Goal: Task Accomplishment & Management: Use online tool/utility

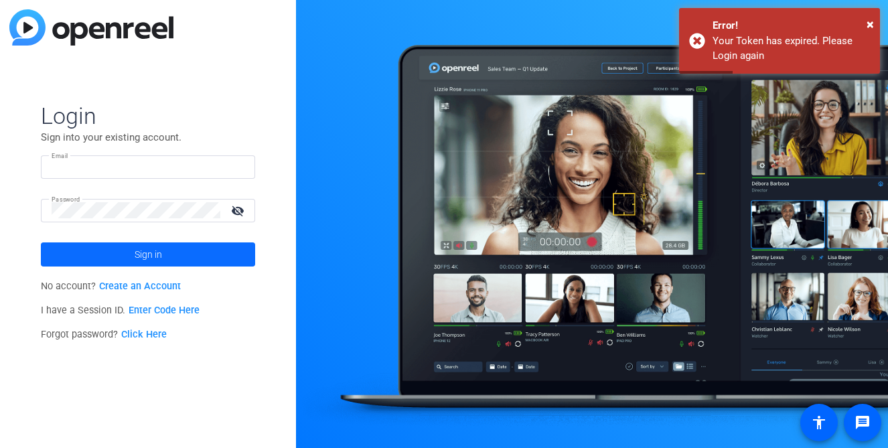
type input "david.lennon@fortune.com"
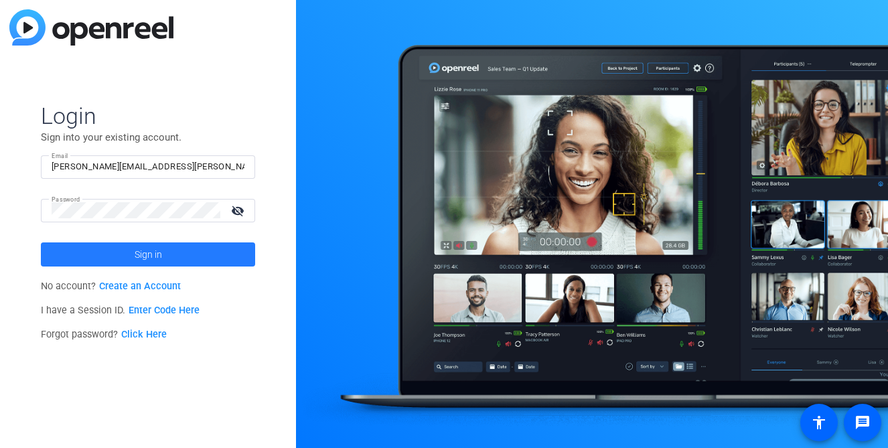
click at [131, 254] on span at bounding box center [148, 255] width 214 height 32
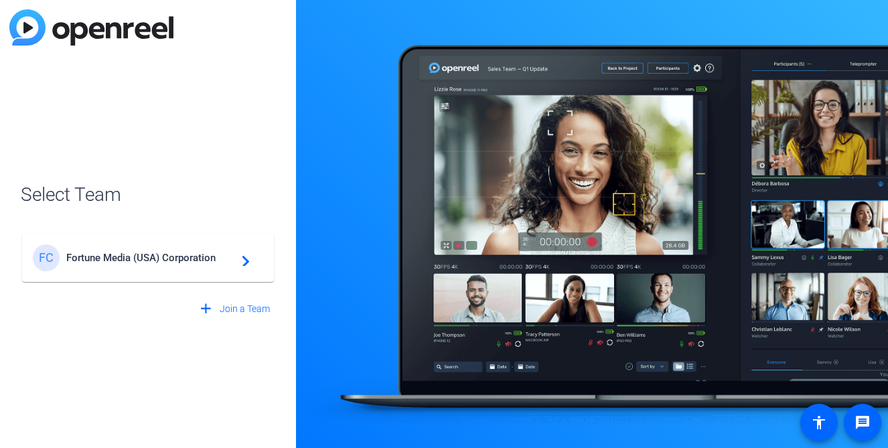
click at [180, 263] on span "Fortune Media (USA) Corporation" at bounding box center [150, 258] width 168 height 12
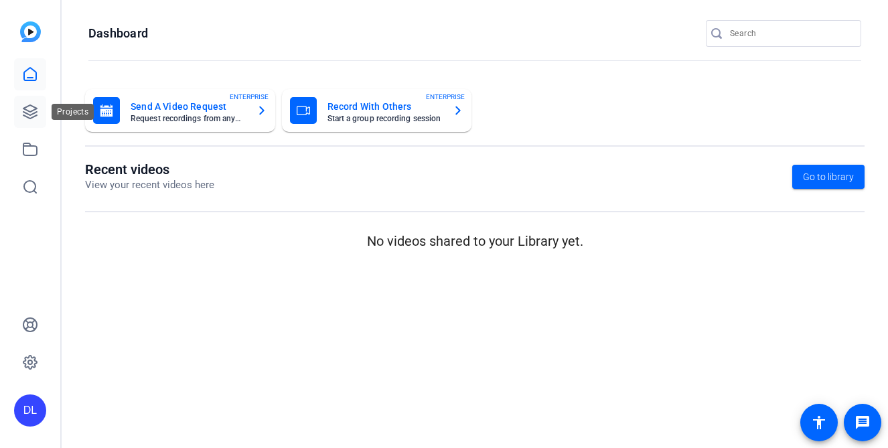
click at [21, 118] on link at bounding box center [30, 112] width 32 height 32
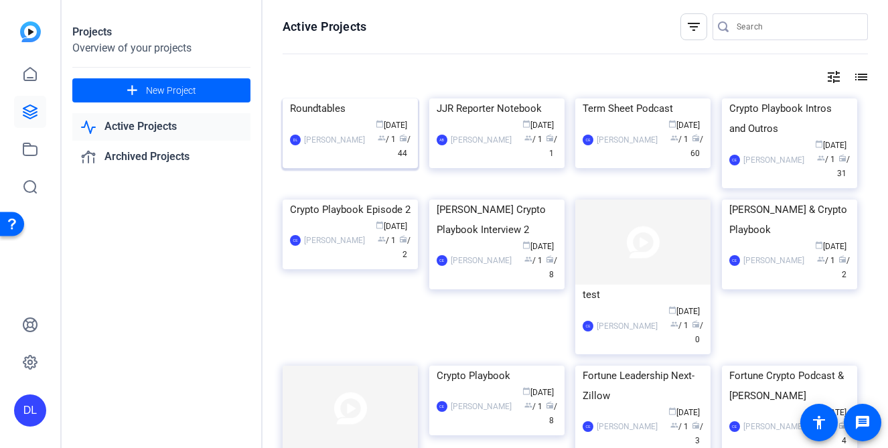
click at [330, 119] on div "Roundtables" at bounding box center [350, 108] width 121 height 20
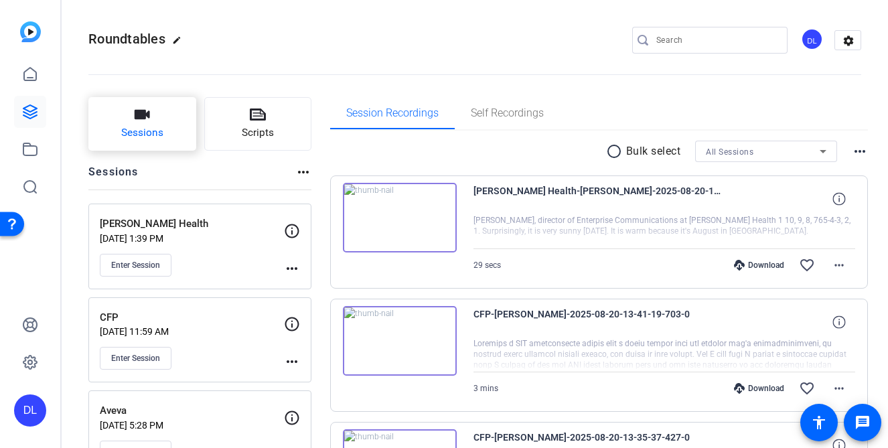
click at [157, 133] on span "Sessions" at bounding box center [142, 132] width 42 height 15
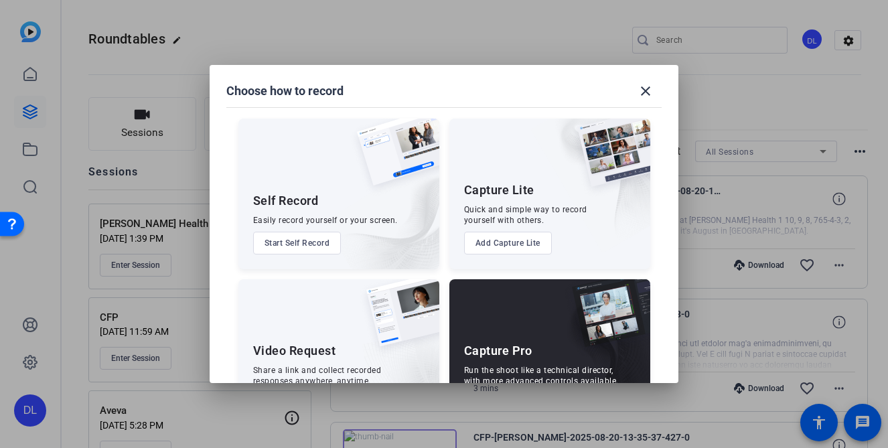
scroll to position [60, 0]
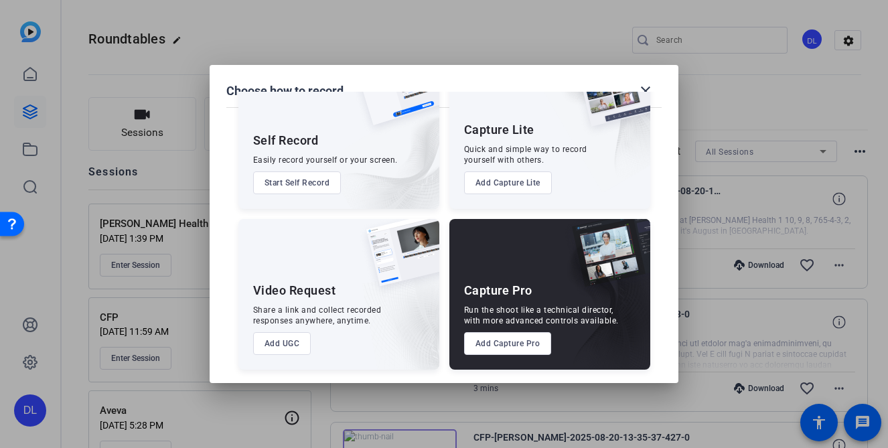
click at [507, 351] on button "Add Capture Pro" at bounding box center [508, 343] width 88 height 23
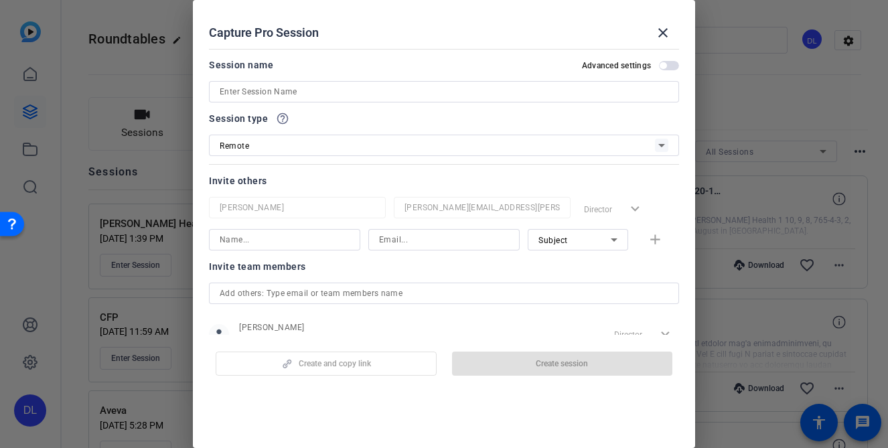
click at [307, 89] on input at bounding box center [444, 92] width 449 height 16
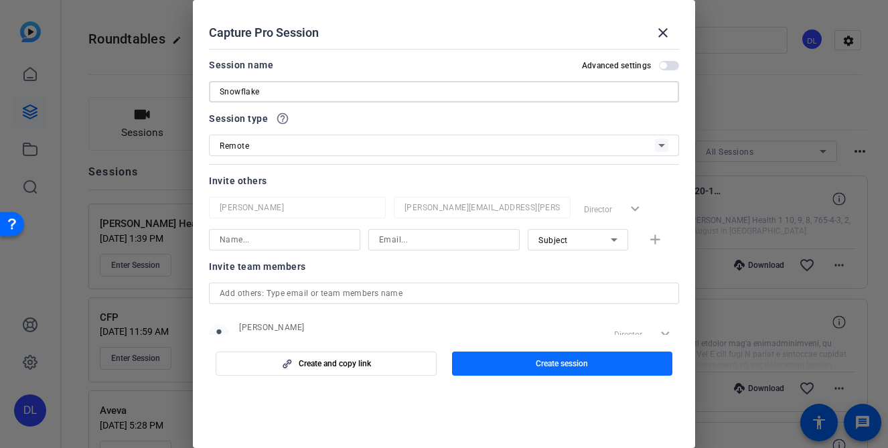
type input "Snowflake"
click at [572, 371] on span "button" at bounding box center [562, 364] width 221 height 32
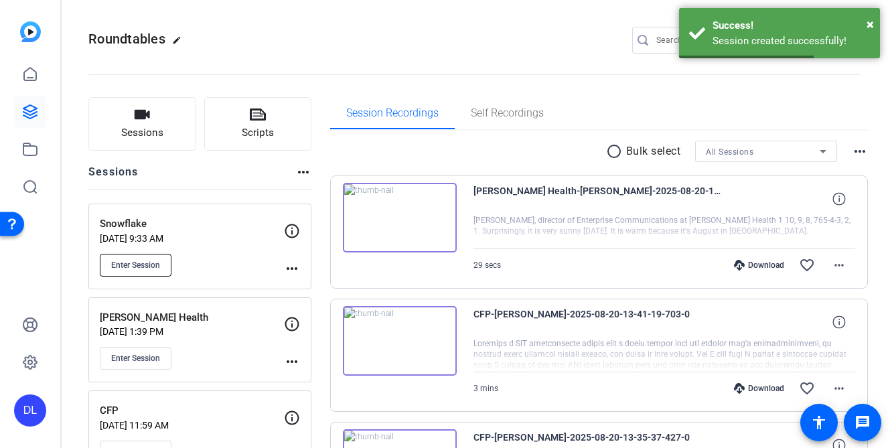
click at [133, 271] on button "Enter Session" at bounding box center [136, 265] width 72 height 23
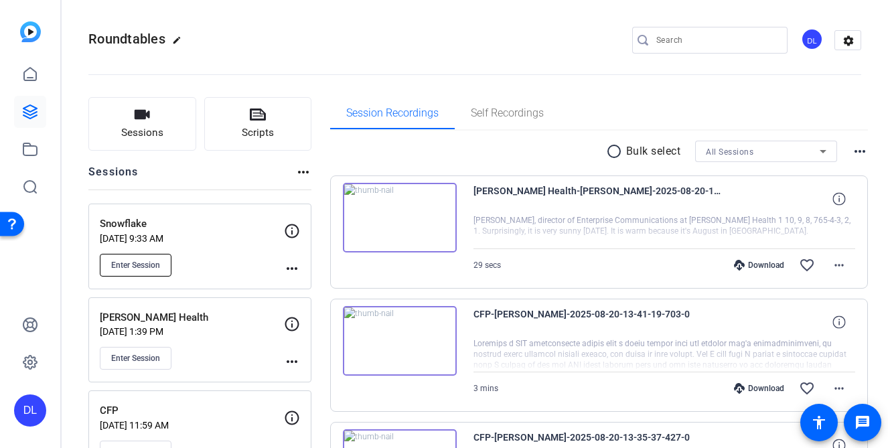
click at [137, 263] on span "Enter Session" at bounding box center [135, 265] width 49 height 11
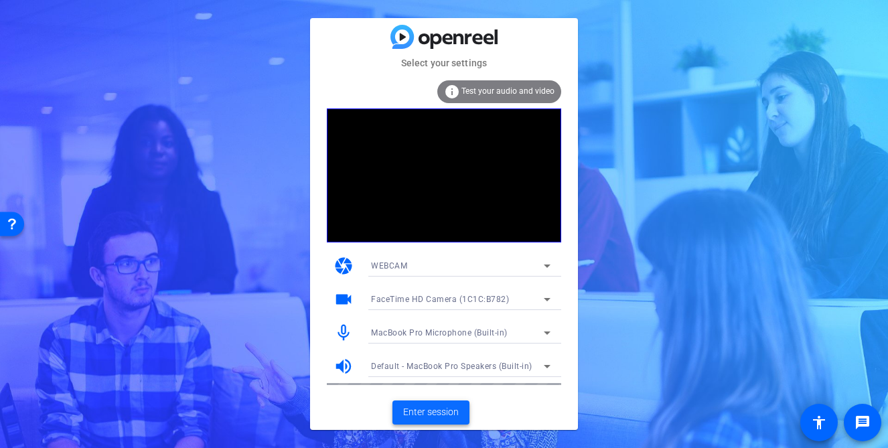
click at [438, 411] on span "Enter session" at bounding box center [431, 412] width 56 height 14
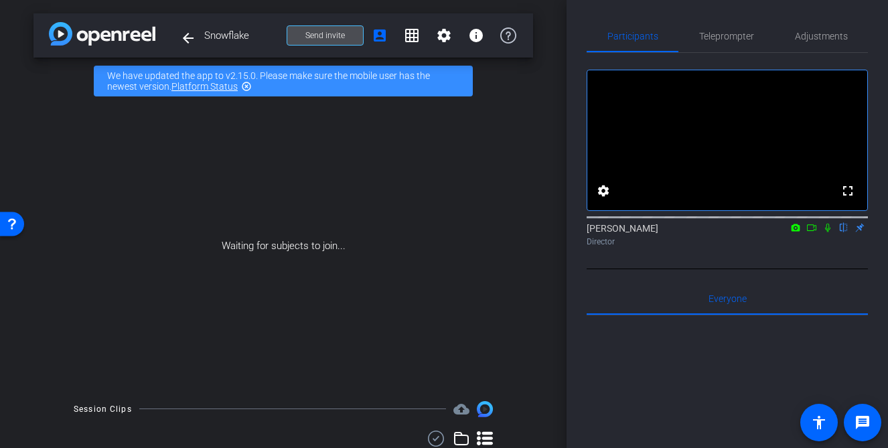
click at [338, 35] on span "Send invite" at bounding box center [326, 35] width 40 height 11
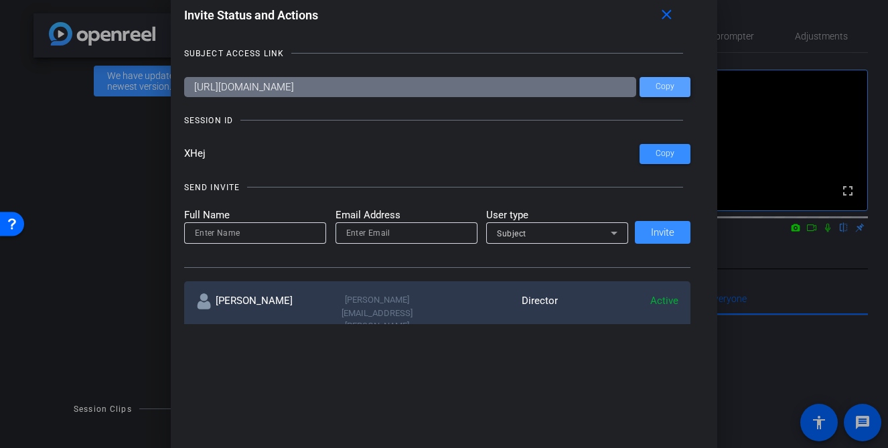
click at [655, 92] on span at bounding box center [665, 87] width 51 height 32
click at [669, 15] on mat-icon "close" at bounding box center [667, 15] width 17 height 17
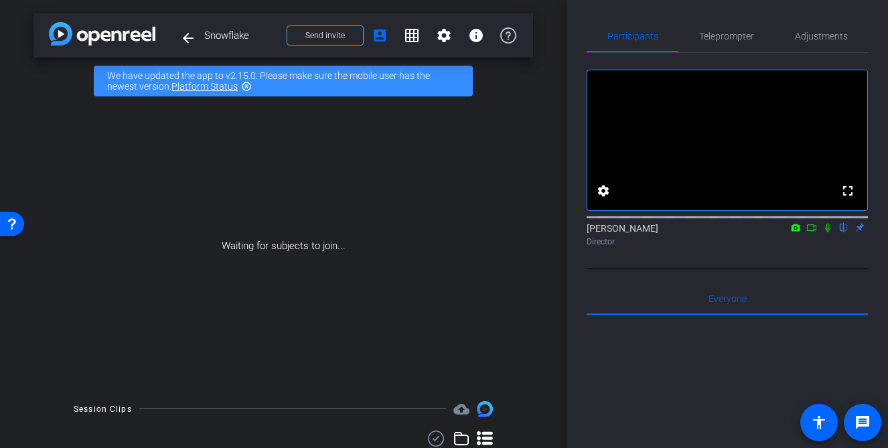
click at [815, 248] on div "David Lennon flip Director" at bounding box center [727, 235] width 281 height 26
click at [827, 232] on icon at bounding box center [827, 228] width 5 height 9
click at [817, 232] on icon at bounding box center [812, 227] width 11 height 9
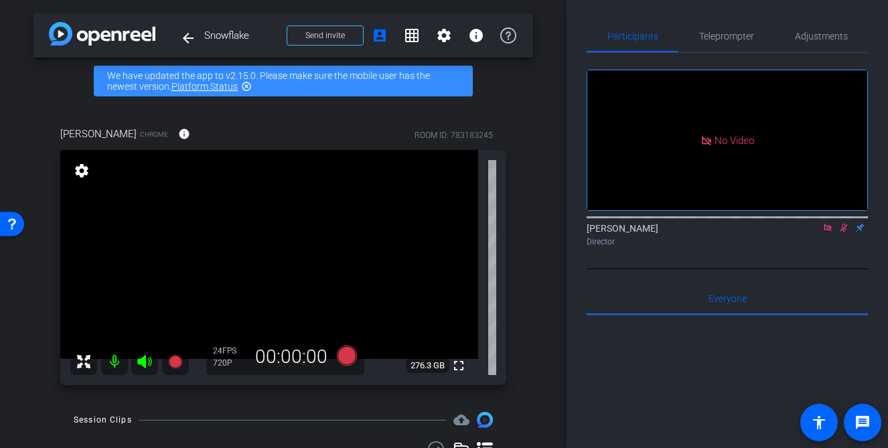
scroll to position [5, 0]
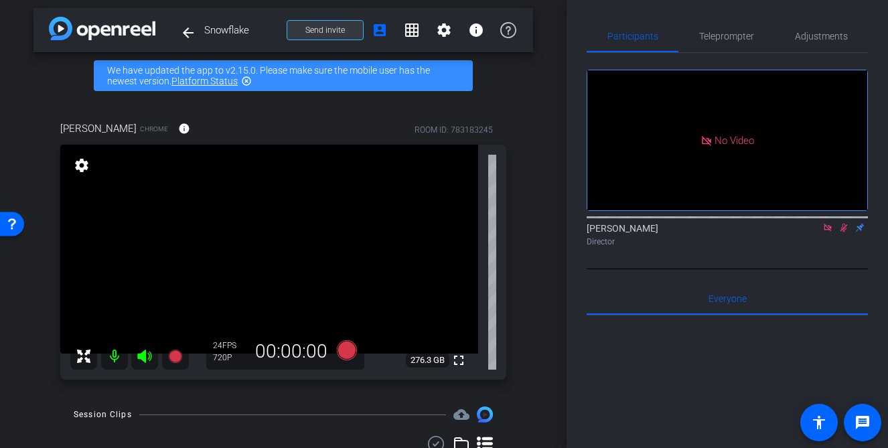
click at [325, 35] on span "Send invite" at bounding box center [326, 30] width 40 height 11
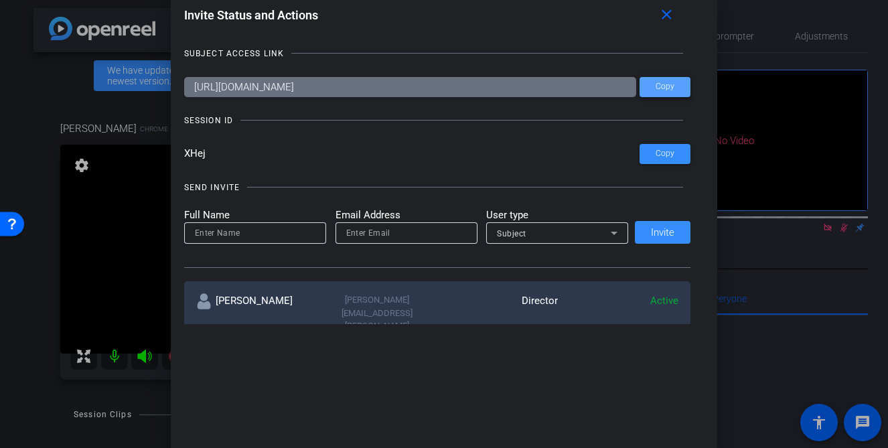
click at [675, 89] on span "Copy" at bounding box center [665, 87] width 19 height 10
click at [671, 18] on mat-icon "close" at bounding box center [667, 15] width 17 height 17
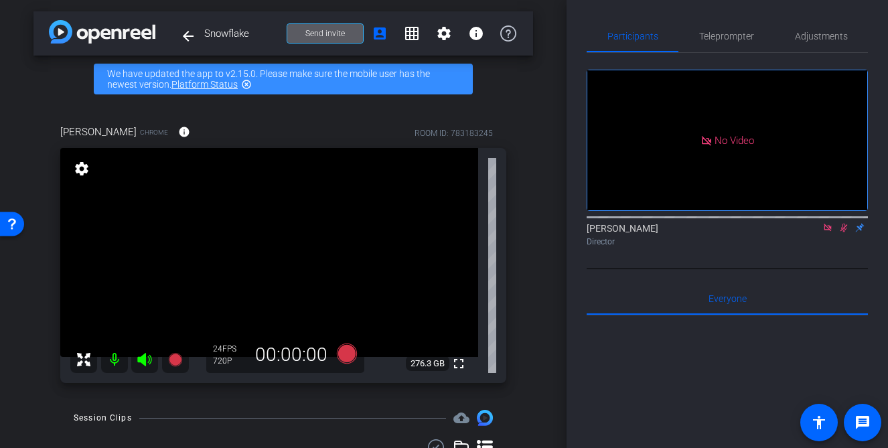
scroll to position [0, 0]
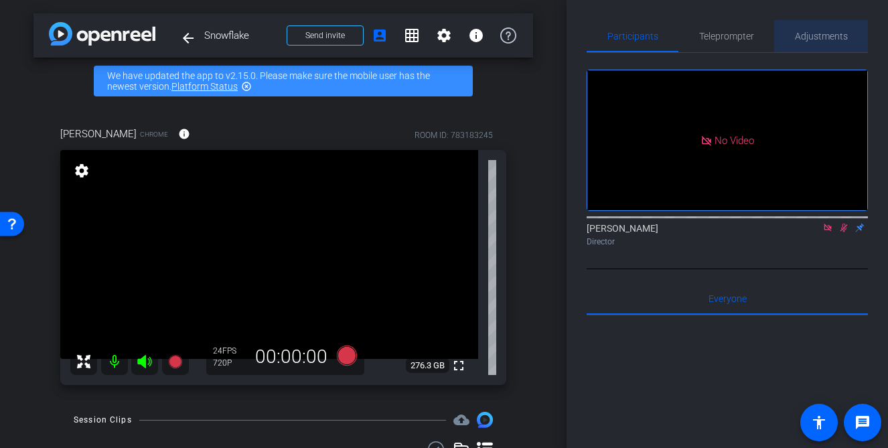
click at [817, 41] on span "Adjustments" at bounding box center [821, 35] width 53 height 9
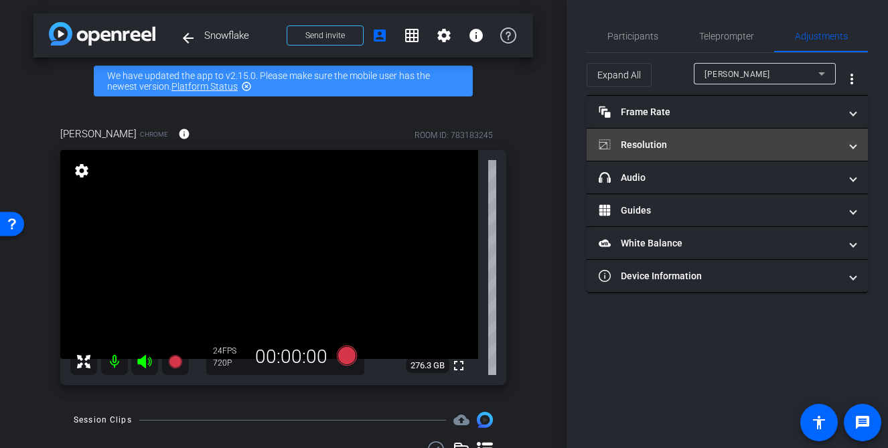
click at [728, 151] on mat-panel-title "Resolution" at bounding box center [719, 145] width 241 height 14
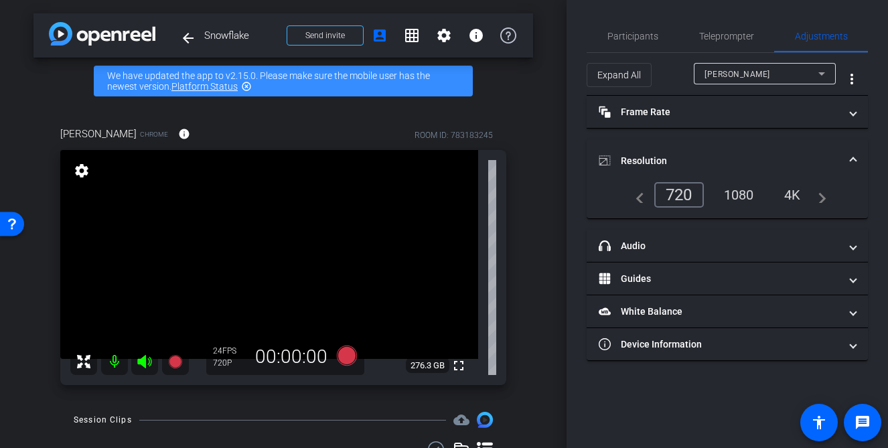
click at [726, 202] on div "1080" at bounding box center [739, 195] width 50 height 23
click at [823, 206] on div "navigate_before 720 1080 4K navigate_next" at bounding box center [728, 194] width 200 height 25
click at [648, 29] on span "Participants" at bounding box center [633, 36] width 51 height 32
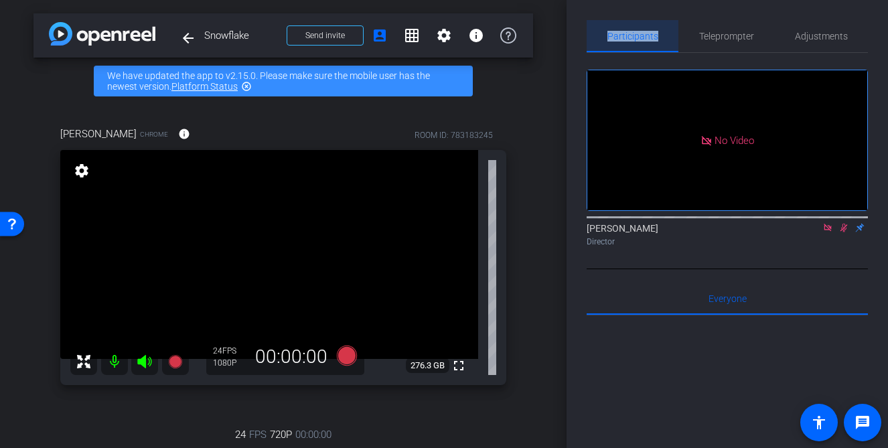
click at [648, 29] on span "Participants" at bounding box center [633, 36] width 51 height 32
click at [842, 222] on div "David Lennon Director" at bounding box center [727, 235] width 281 height 26
click at [844, 222] on mat-icon at bounding box center [844, 228] width 16 height 12
click at [831, 223] on icon at bounding box center [828, 227] width 11 height 9
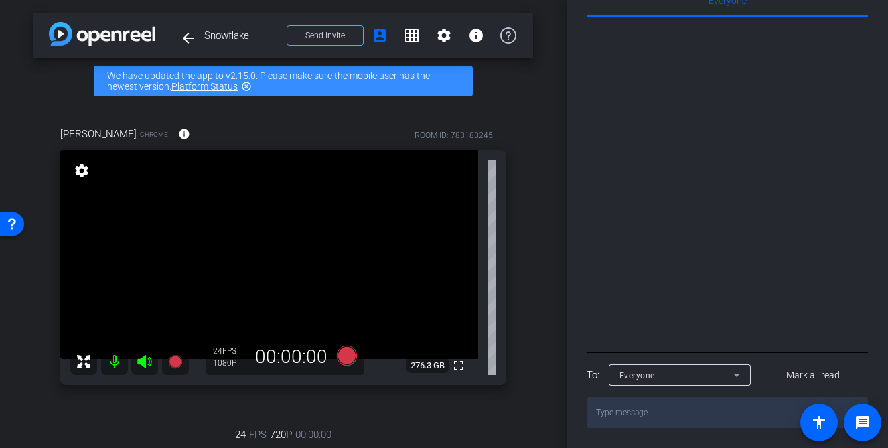
scroll to position [346, 0]
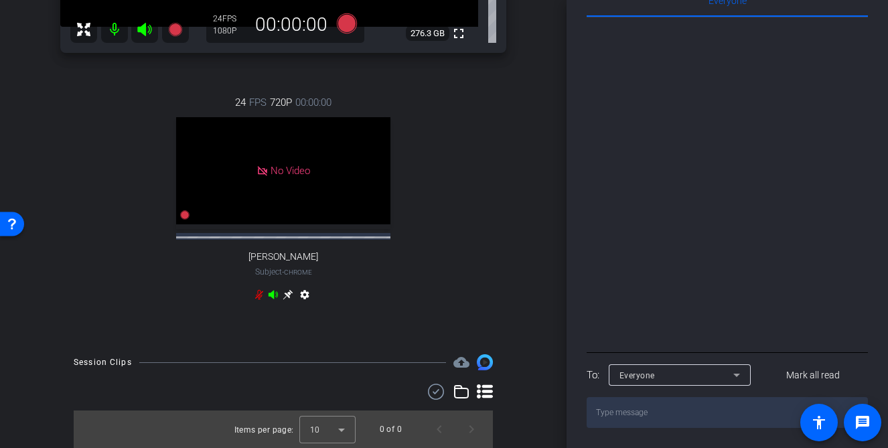
click at [261, 296] on icon at bounding box center [259, 295] width 8 height 10
click at [489, 263] on div "24 FPS 720P 00:00:00 No Video Courtney Mitchell Subject - Chrome settings" at bounding box center [283, 200] width 446 height 255
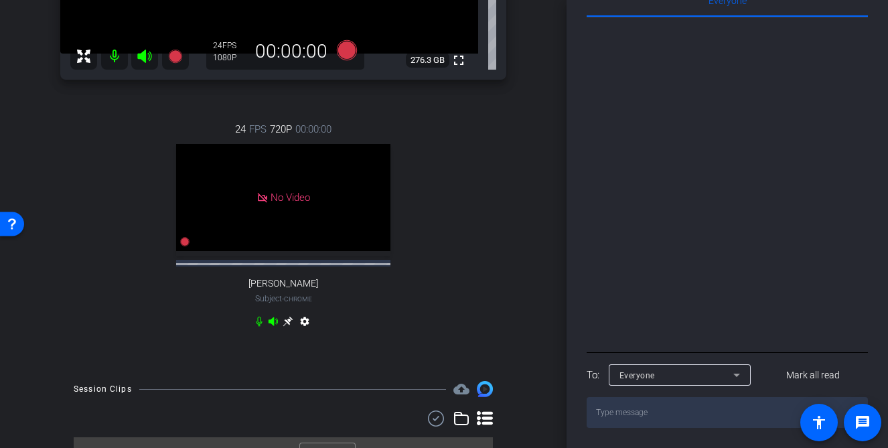
scroll to position [293, 0]
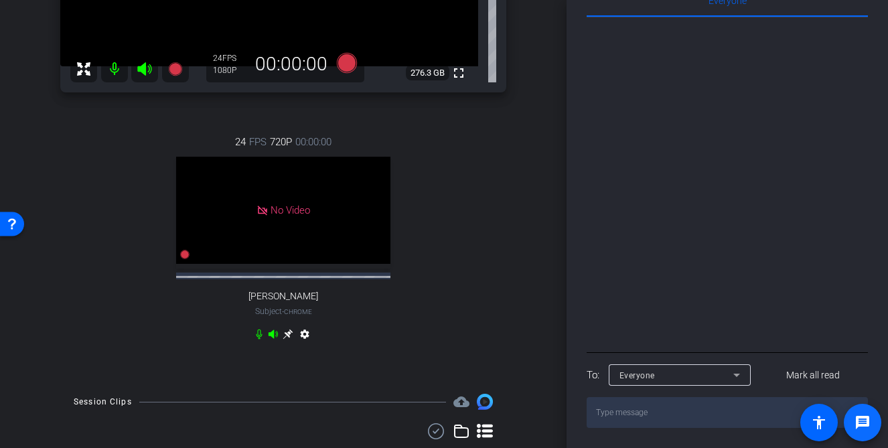
click at [861, 423] on mat-icon "message" at bounding box center [863, 423] width 16 height 16
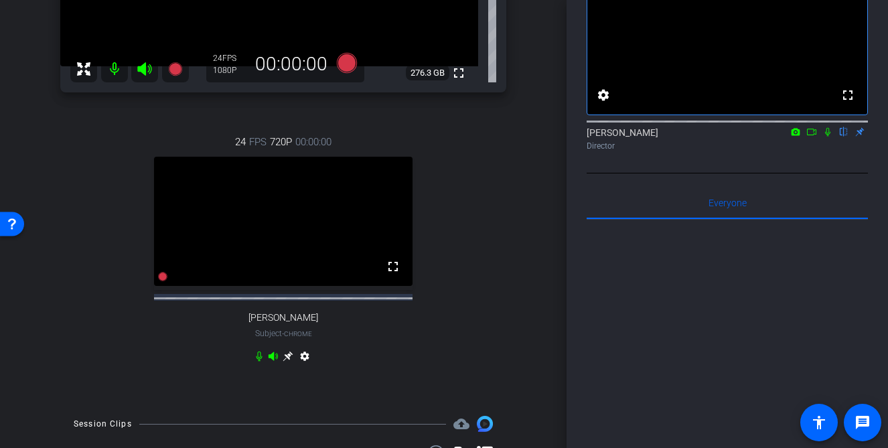
scroll to position [0, 0]
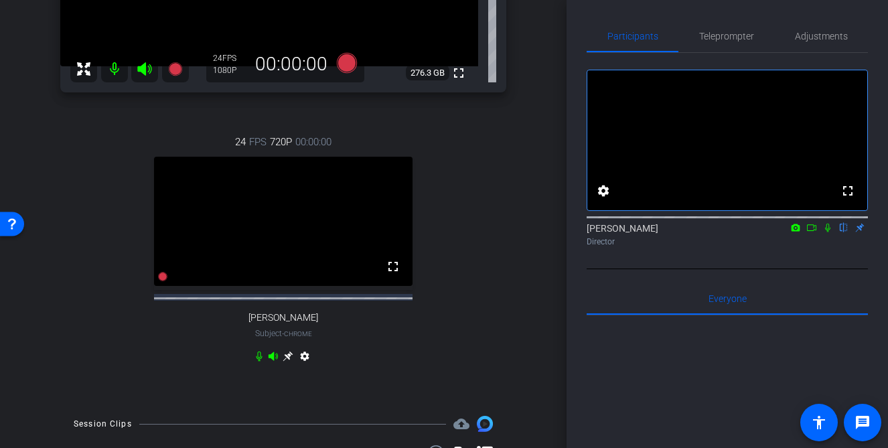
click at [811, 234] on mat-icon at bounding box center [812, 228] width 16 height 12
click at [828, 232] on icon at bounding box center [828, 227] width 11 height 9
click at [862, 430] on mat-icon "message" at bounding box center [863, 423] width 16 height 16
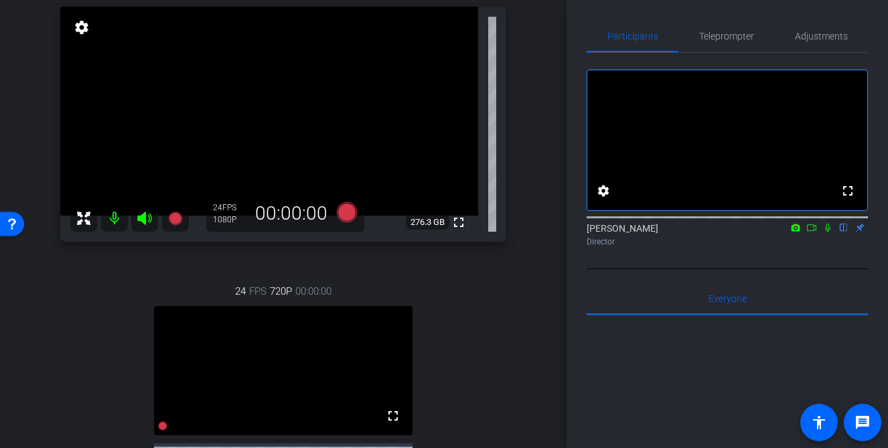
scroll to position [317, 0]
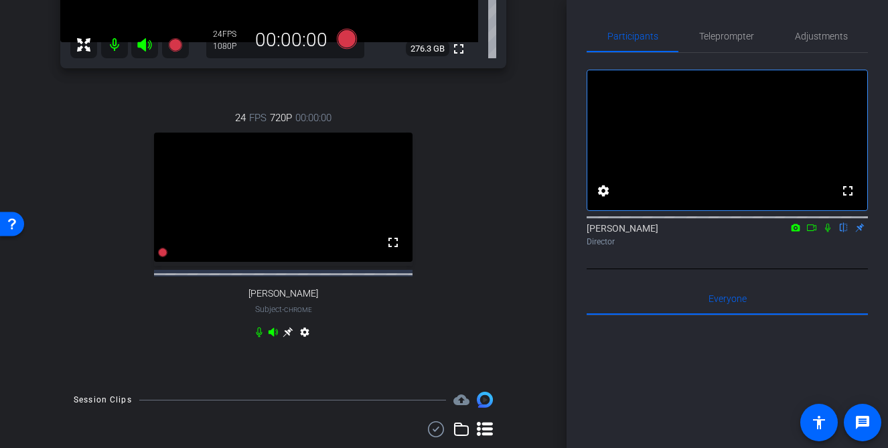
click at [304, 343] on mat-icon "settings" at bounding box center [305, 335] width 16 height 16
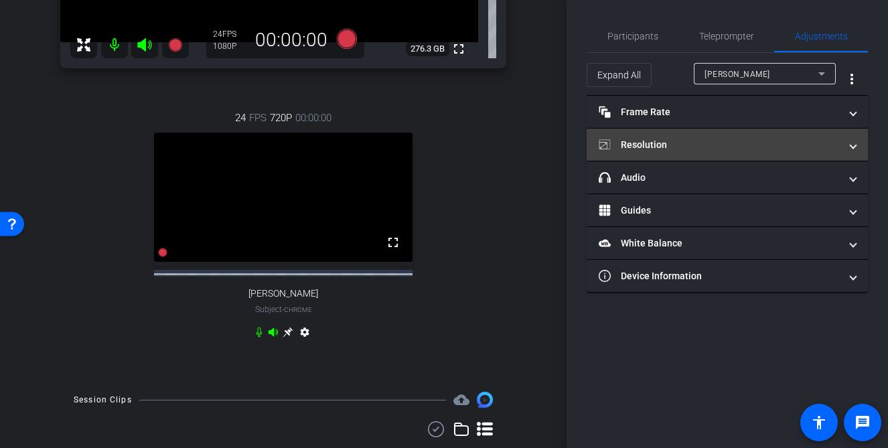
click at [724, 144] on mat-panel-title "Resolution" at bounding box center [719, 145] width 241 height 14
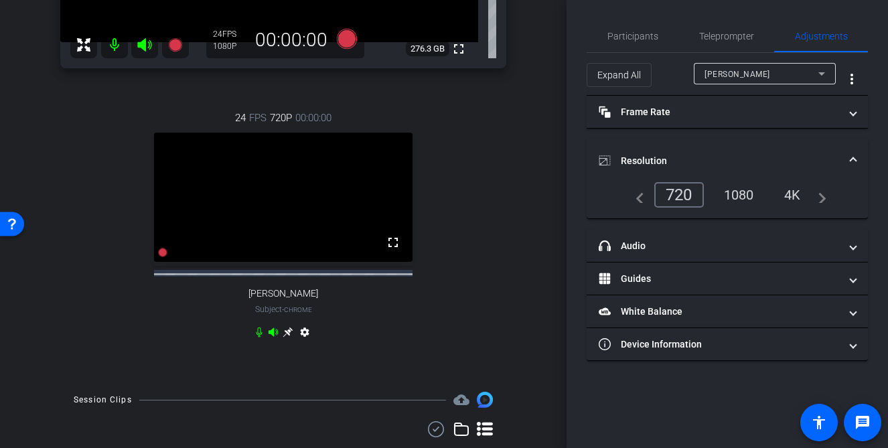
click at [730, 193] on div "1080" at bounding box center [739, 195] width 50 height 23
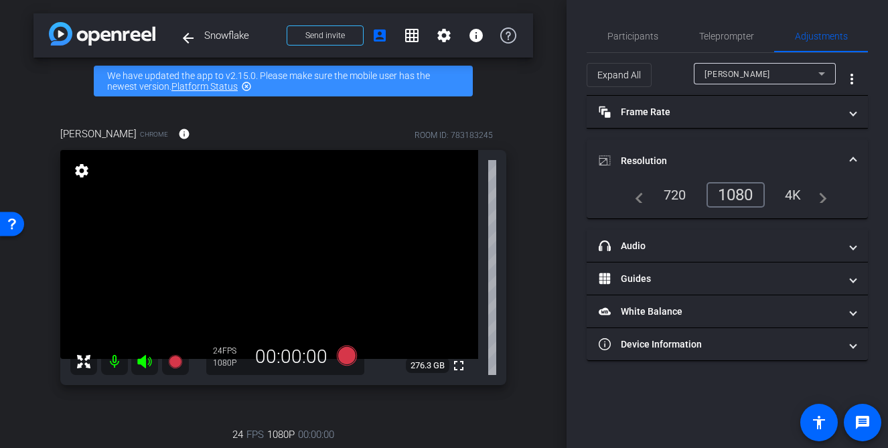
scroll to position [106, 0]
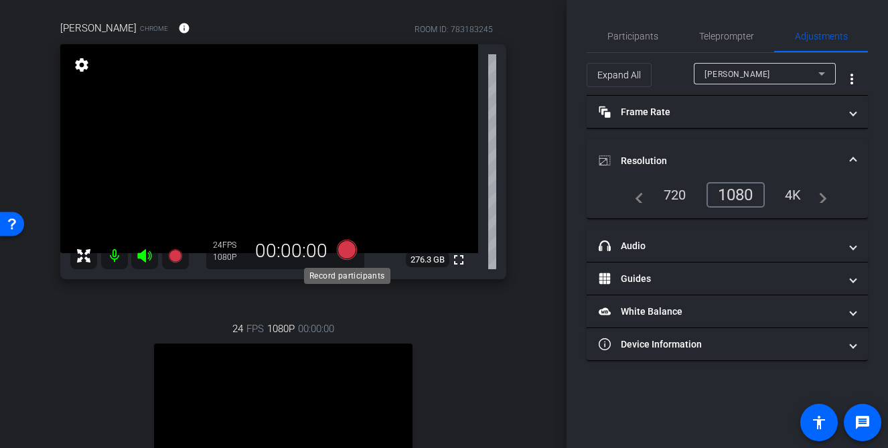
click at [345, 254] on icon at bounding box center [347, 250] width 20 height 20
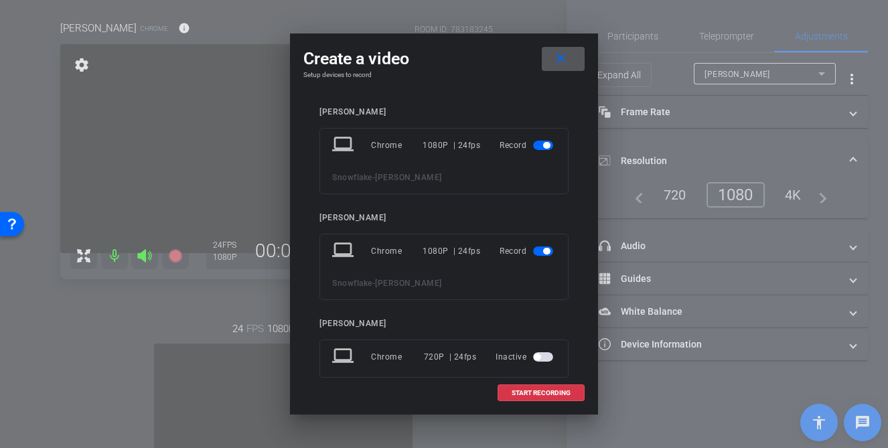
scroll to position [25, 0]
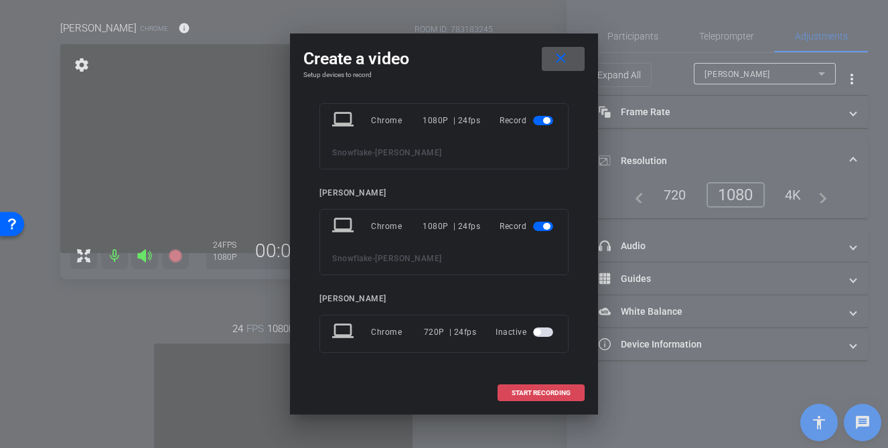
click at [533, 396] on span "START RECORDING" at bounding box center [541, 393] width 59 height 7
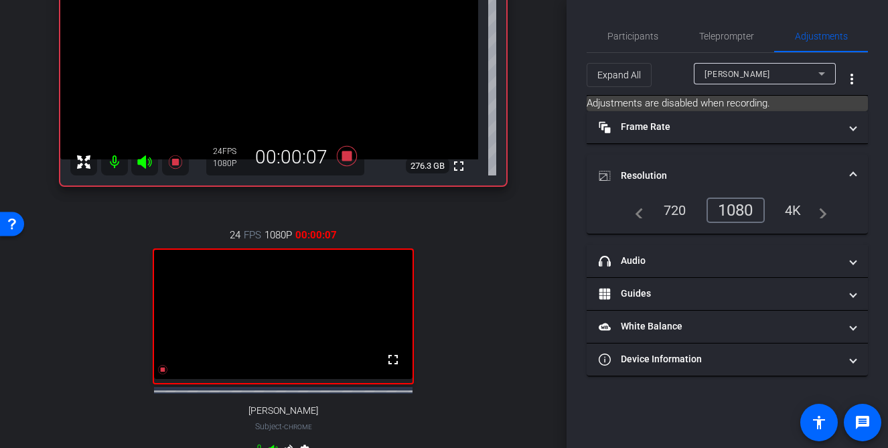
scroll to position [0, 0]
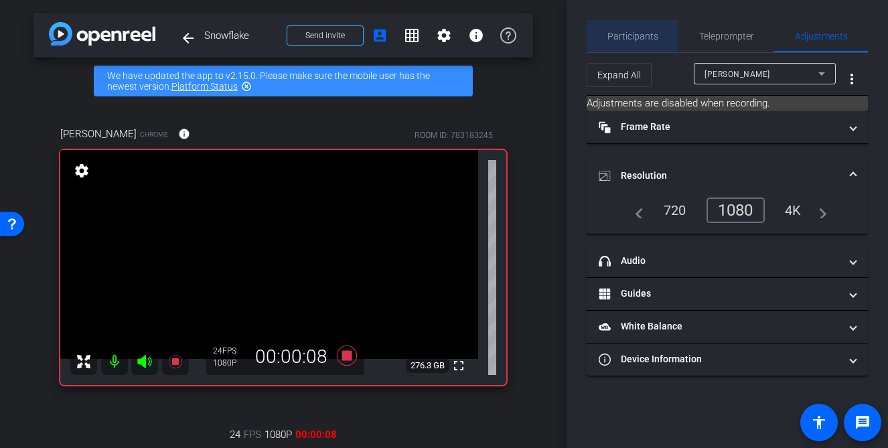
click at [646, 33] on span "Participants" at bounding box center [633, 35] width 51 height 9
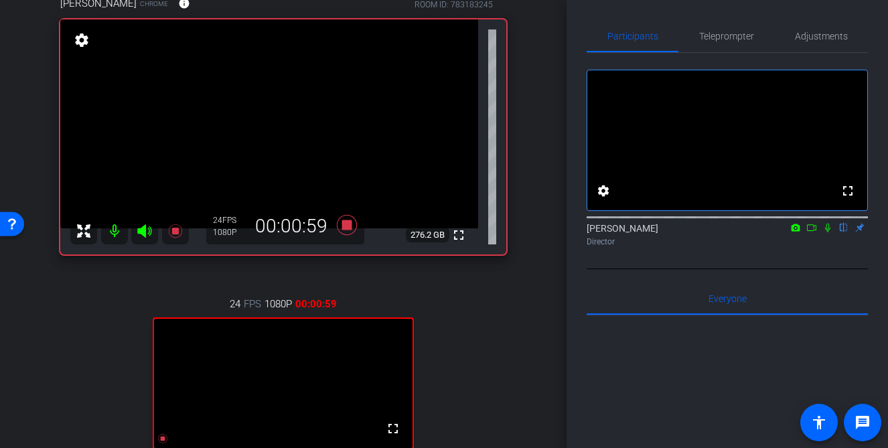
scroll to position [121, 0]
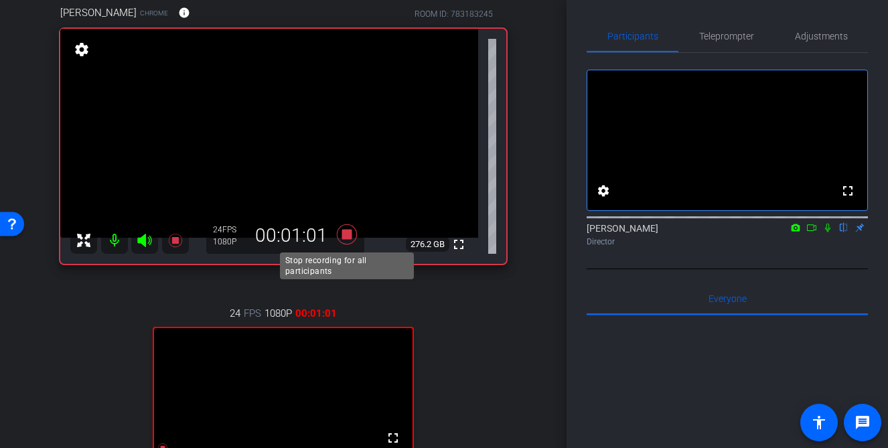
click at [345, 232] on icon at bounding box center [347, 234] width 20 height 20
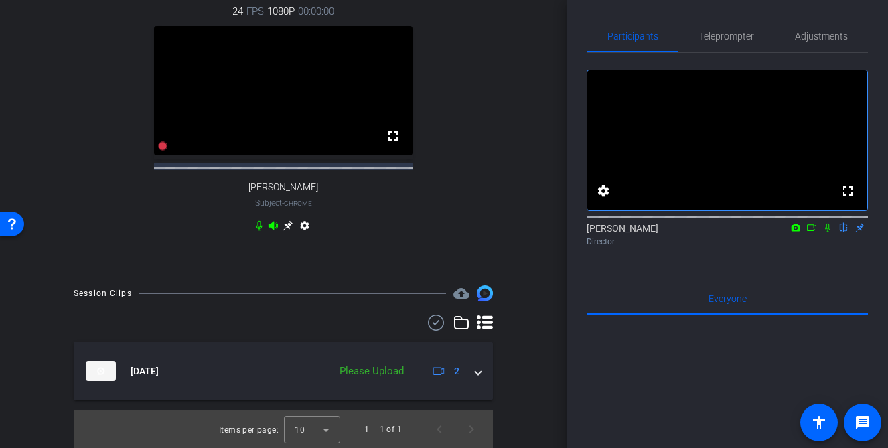
scroll to position [436, 0]
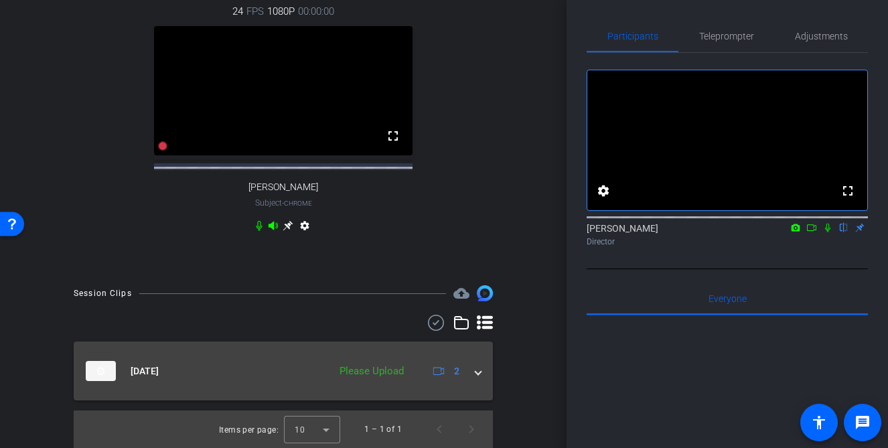
click at [478, 368] on span at bounding box center [478, 371] width 5 height 14
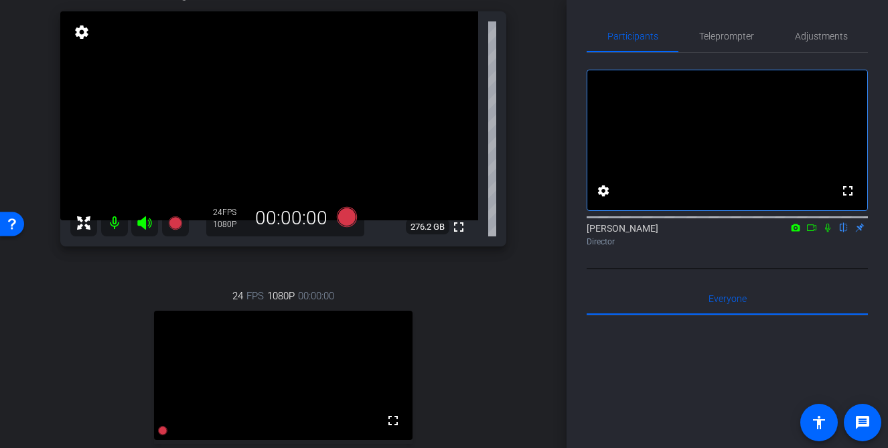
scroll to position [139, 0]
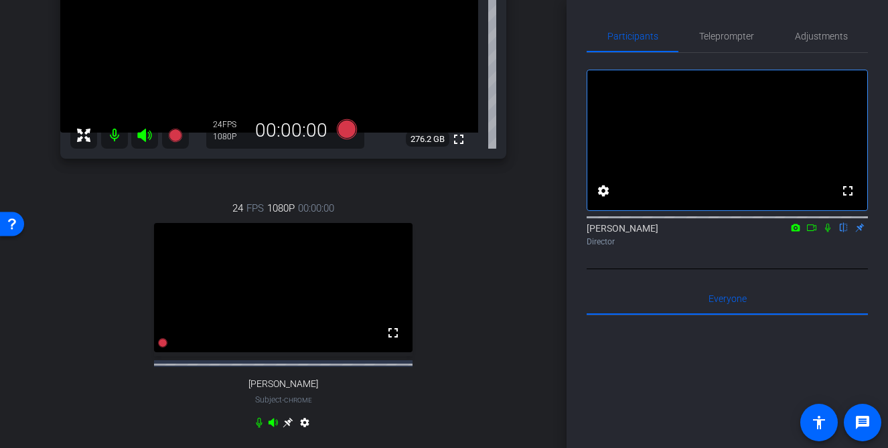
click at [532, 299] on div "Susie Chrome info ROOM ID: 783183245 fullscreen settings 276.2 GB 24 FPS 1080P …" at bounding box center [284, 173] width 500 height 591
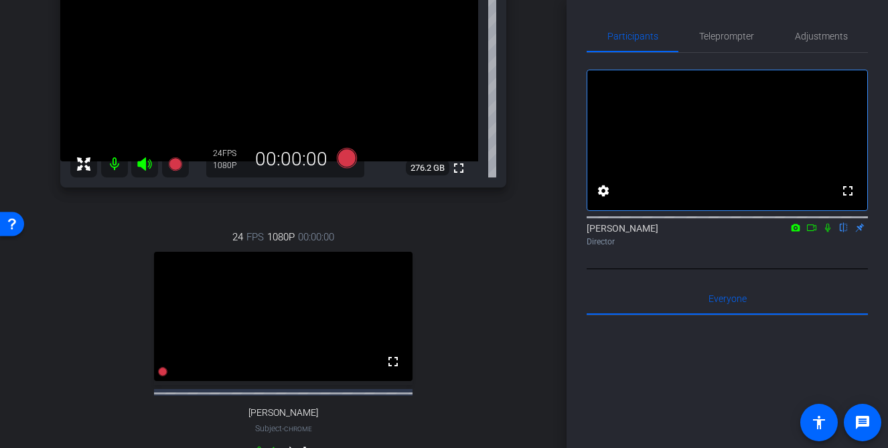
scroll to position [206, 0]
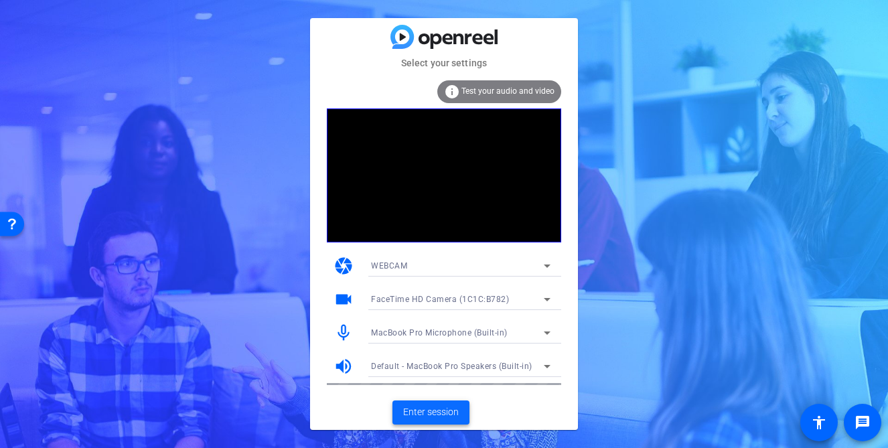
click at [419, 412] on span "Enter session" at bounding box center [431, 412] width 56 height 14
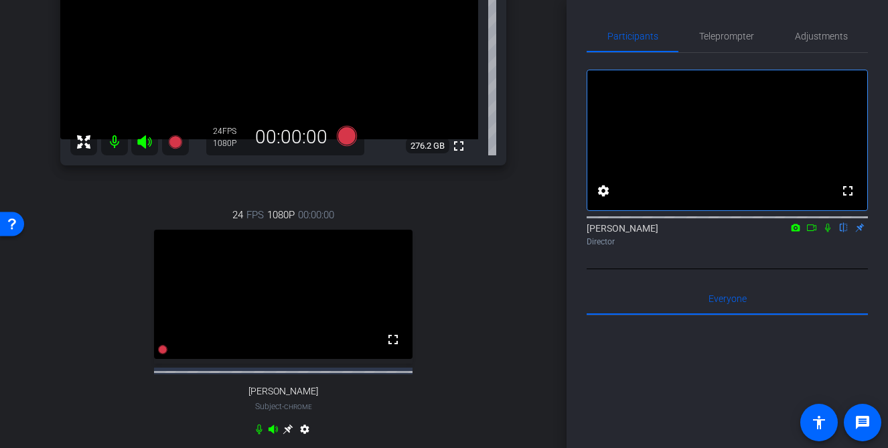
scroll to position [187, 0]
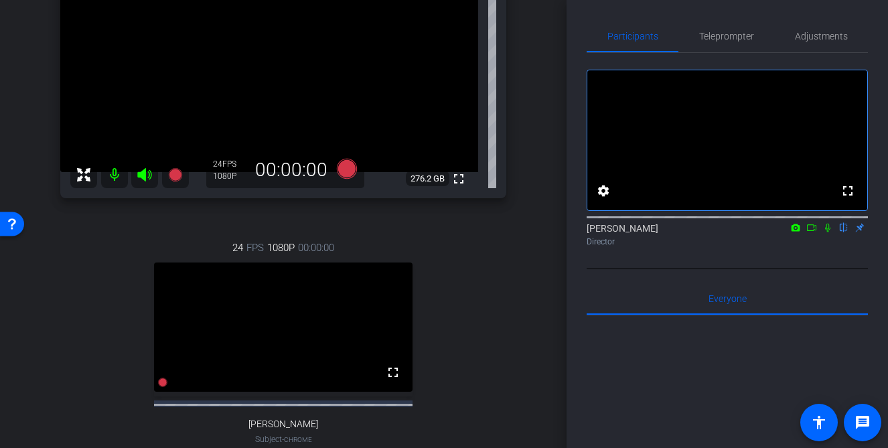
click at [827, 232] on icon at bounding box center [827, 228] width 5 height 9
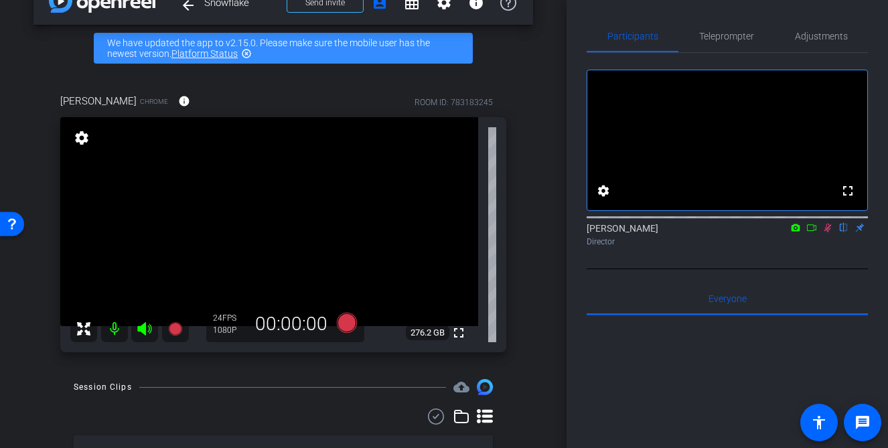
scroll to position [0, 0]
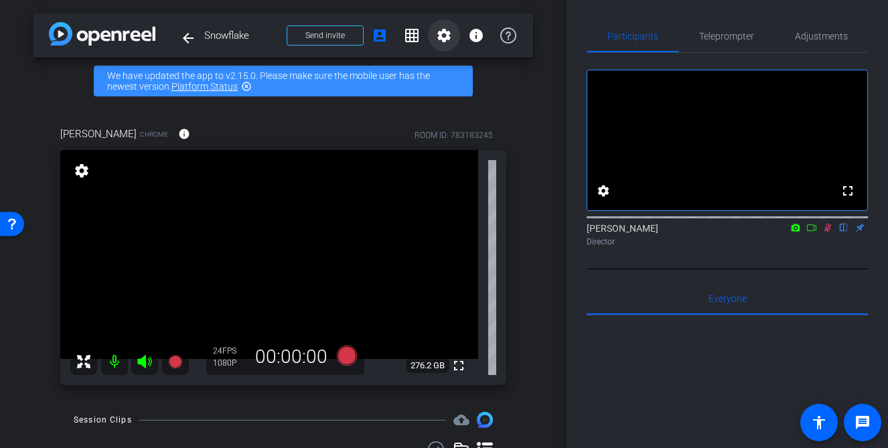
click at [442, 27] on mat-icon "settings" at bounding box center [444, 35] width 16 height 16
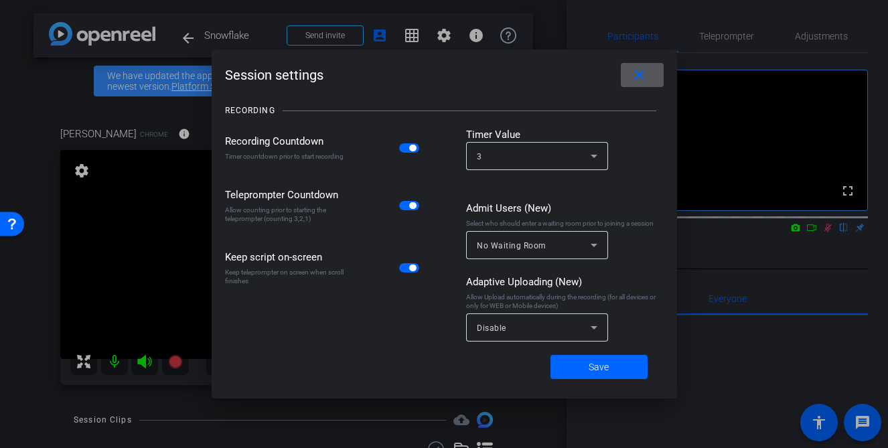
click at [653, 76] on span at bounding box center [642, 75] width 43 height 32
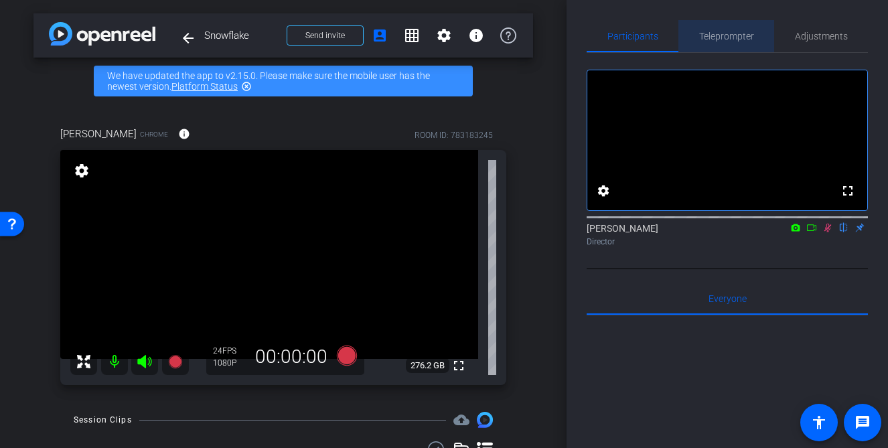
click at [724, 40] on span "Teleprompter" at bounding box center [726, 35] width 55 height 9
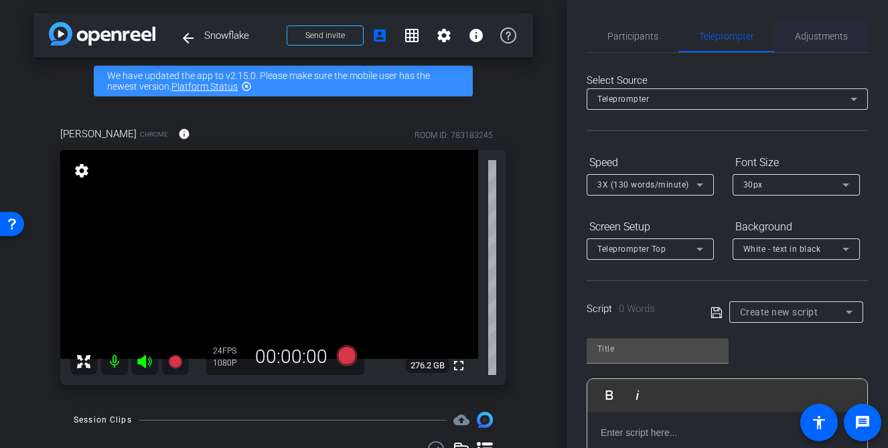
click at [805, 41] on span "Adjustments" at bounding box center [821, 35] width 53 height 9
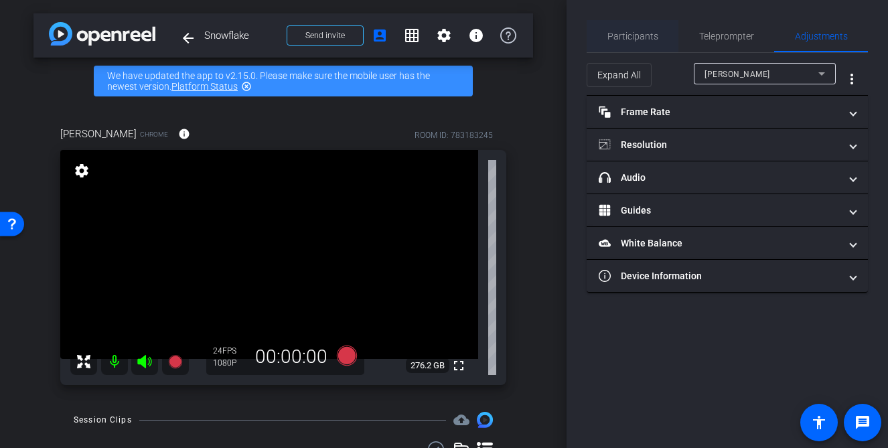
click at [631, 38] on span "Participants" at bounding box center [633, 35] width 51 height 9
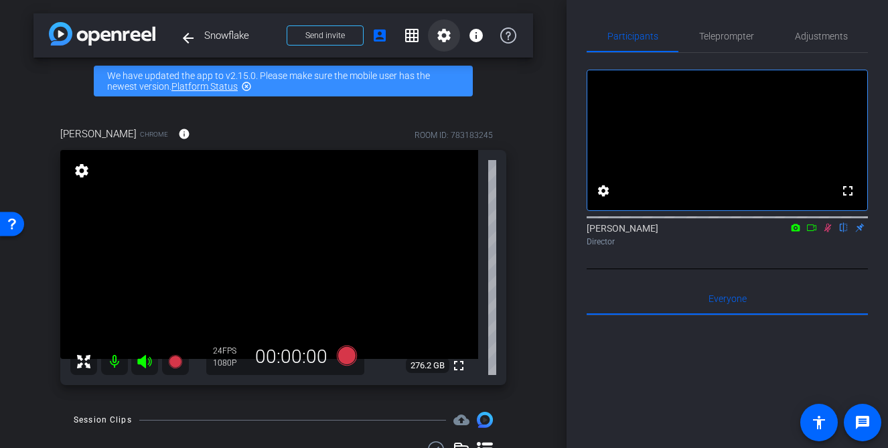
click at [444, 34] on mat-icon "settings" at bounding box center [444, 35] width 16 height 16
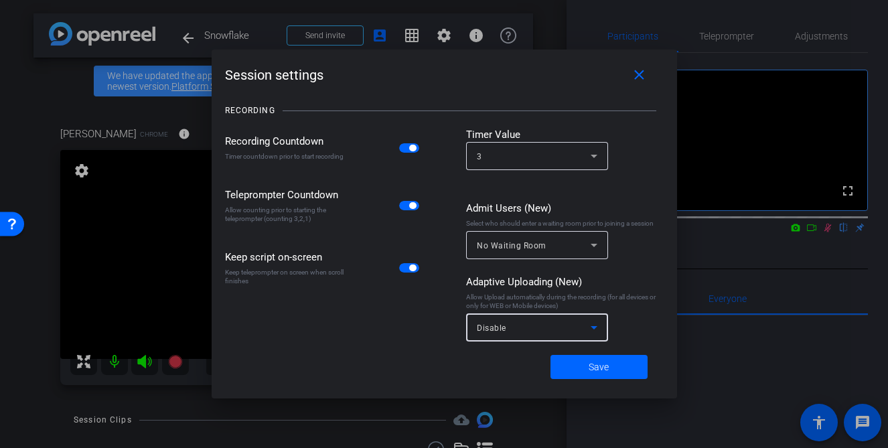
click at [543, 329] on div "Disable" at bounding box center [534, 328] width 114 height 17
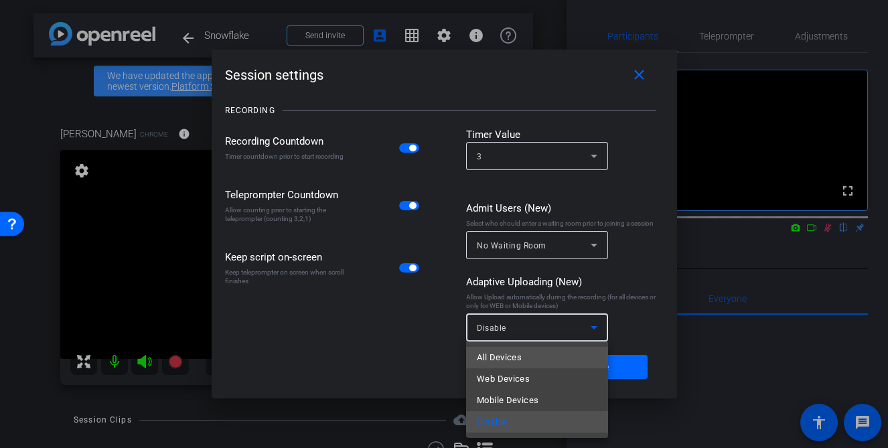
click at [495, 362] on span "All Devices" at bounding box center [499, 358] width 45 height 16
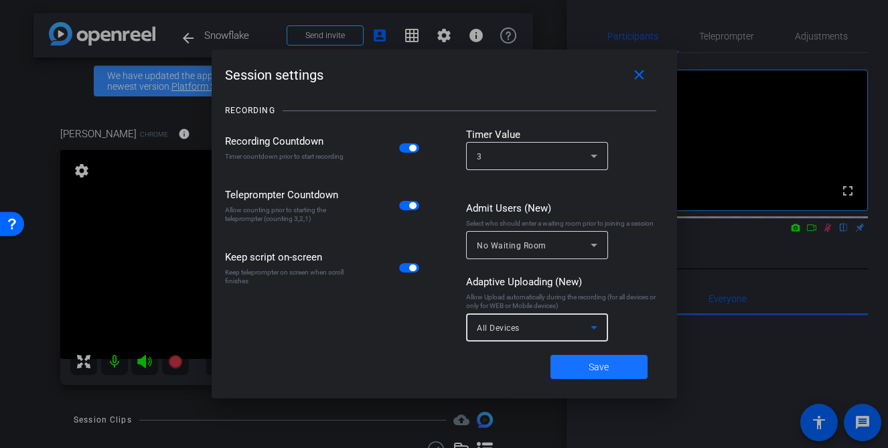
click at [566, 373] on span at bounding box center [599, 367] width 97 height 32
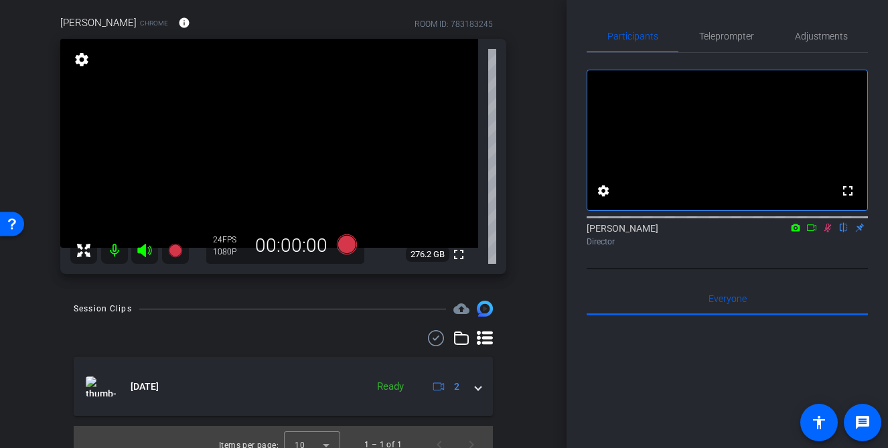
scroll to position [113, 0]
click at [833, 34] on span "Adjustments" at bounding box center [821, 35] width 53 height 9
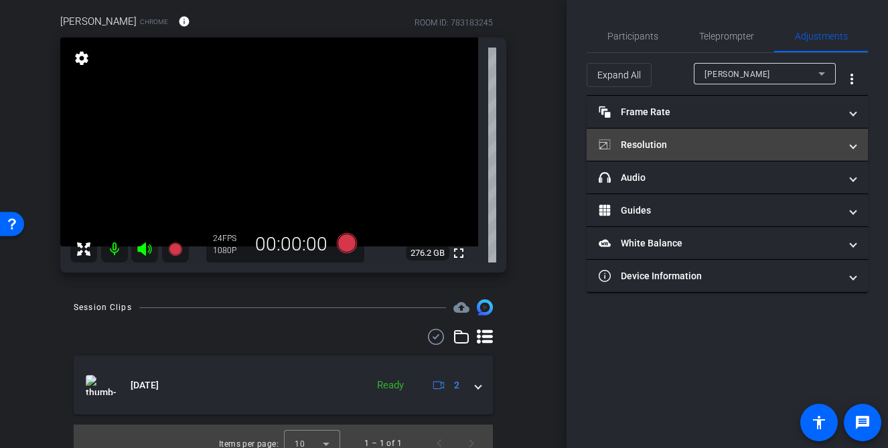
click at [852, 143] on span at bounding box center [853, 145] width 5 height 14
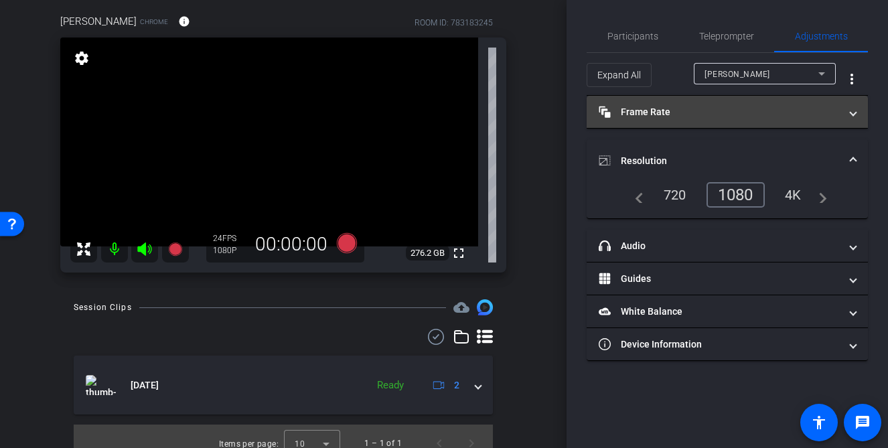
click at [856, 117] on mat-expansion-panel-header "Frame Rate Frame Rate" at bounding box center [727, 112] width 281 height 32
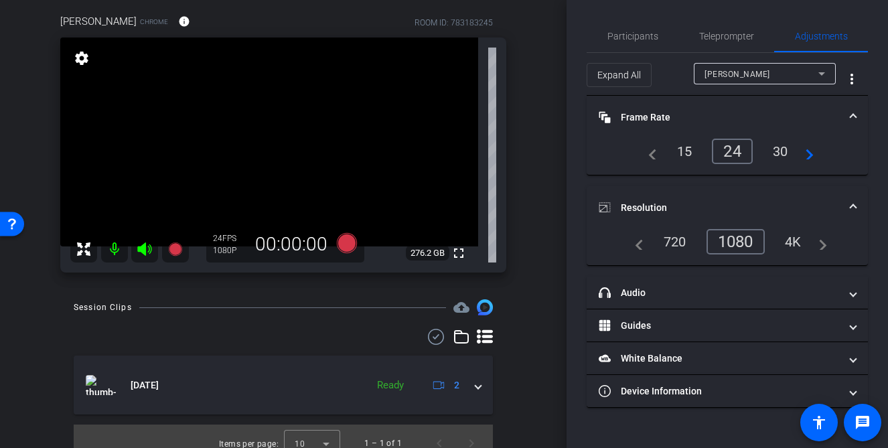
click at [856, 117] on span at bounding box center [853, 118] width 5 height 14
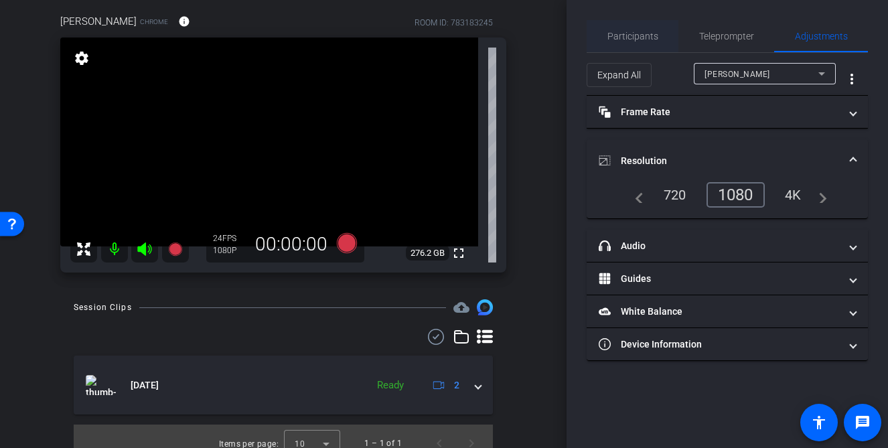
click at [646, 39] on span "Participants" at bounding box center [633, 35] width 51 height 9
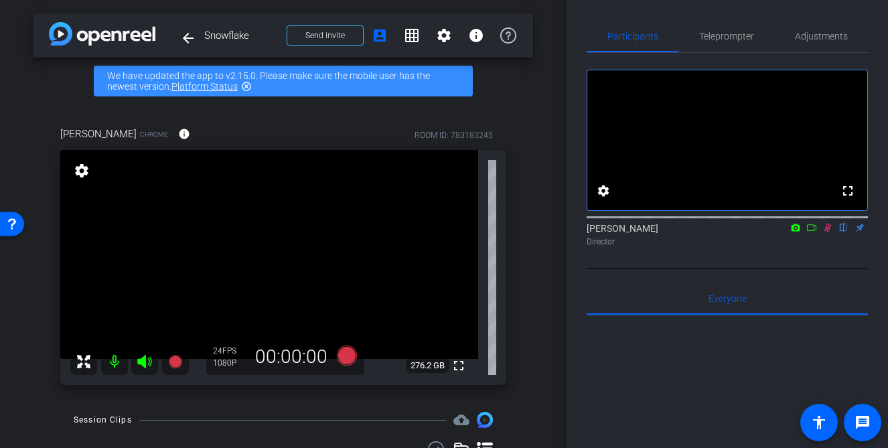
scroll to position [127, 0]
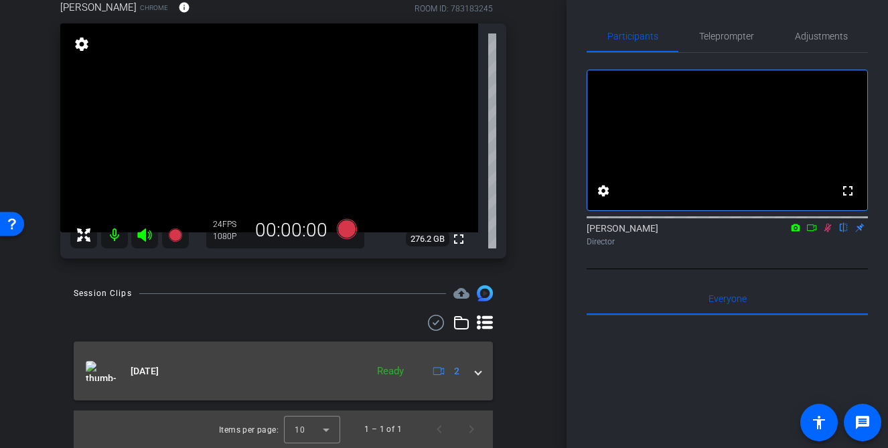
click at [480, 371] on span at bounding box center [478, 371] width 5 height 14
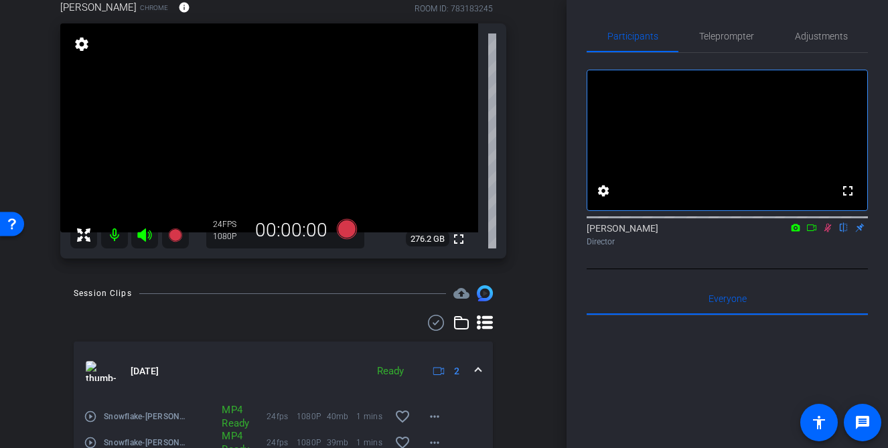
click at [481, 371] on mat-expansion-panel-header "Aug 21, 2025 Ready 2" at bounding box center [283, 371] width 419 height 59
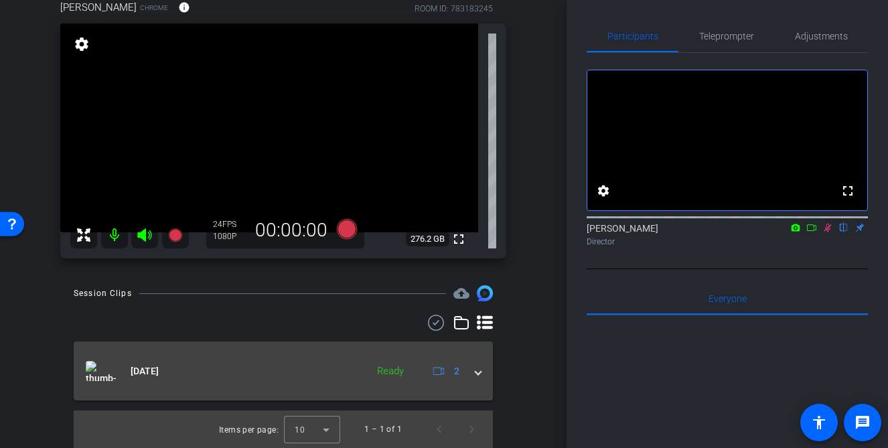
click at [481, 371] on span at bounding box center [478, 371] width 5 height 14
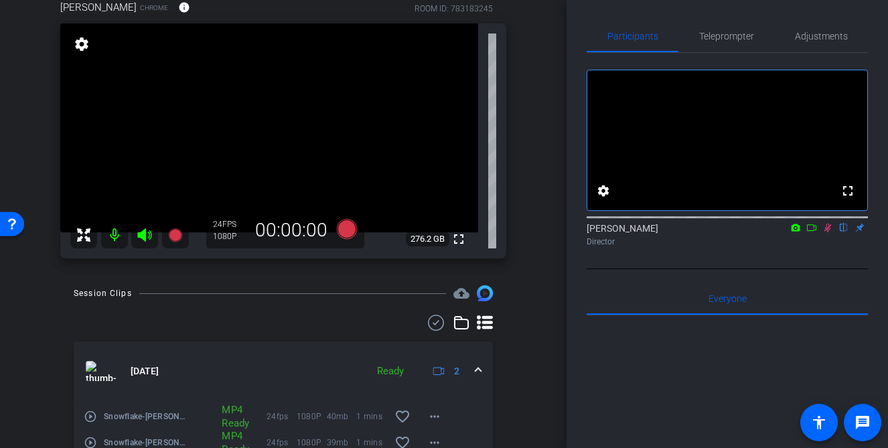
click at [481, 371] on mat-expansion-panel-header "Aug 21, 2025 Ready 2" at bounding box center [283, 371] width 419 height 59
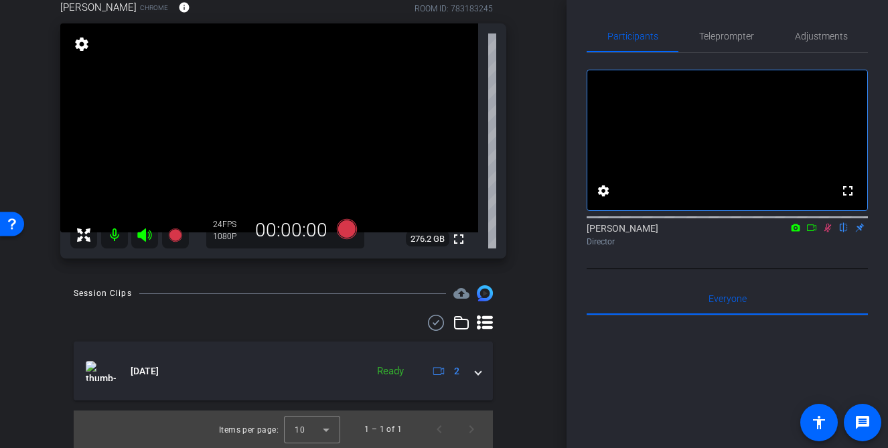
click at [829, 232] on icon at bounding box center [828, 227] width 11 height 9
click at [348, 230] on icon at bounding box center [347, 229] width 20 height 20
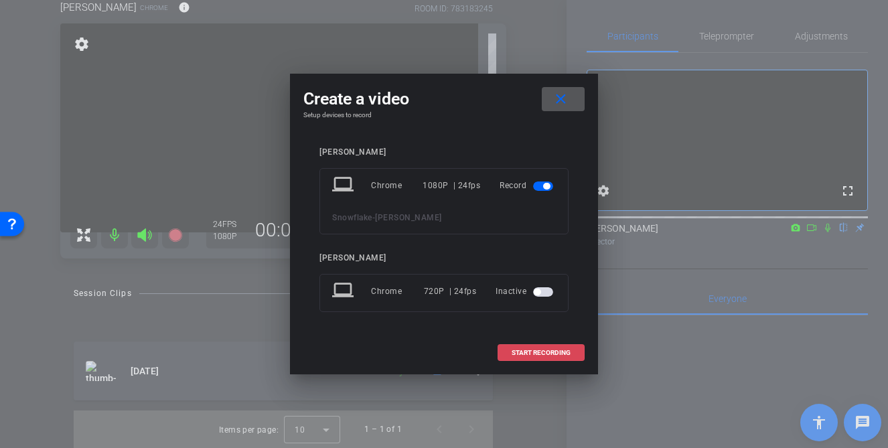
click at [546, 351] on span "START RECORDING" at bounding box center [541, 353] width 59 height 7
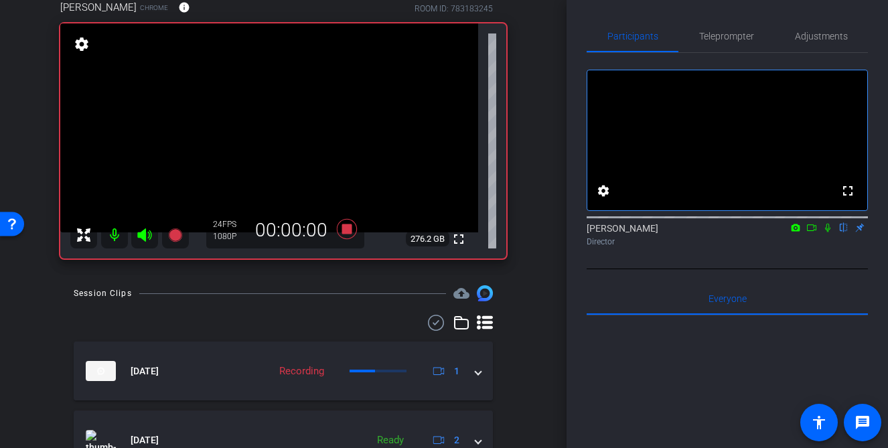
click at [827, 232] on icon at bounding box center [827, 228] width 5 height 9
click at [812, 232] on icon at bounding box center [812, 227] width 11 height 9
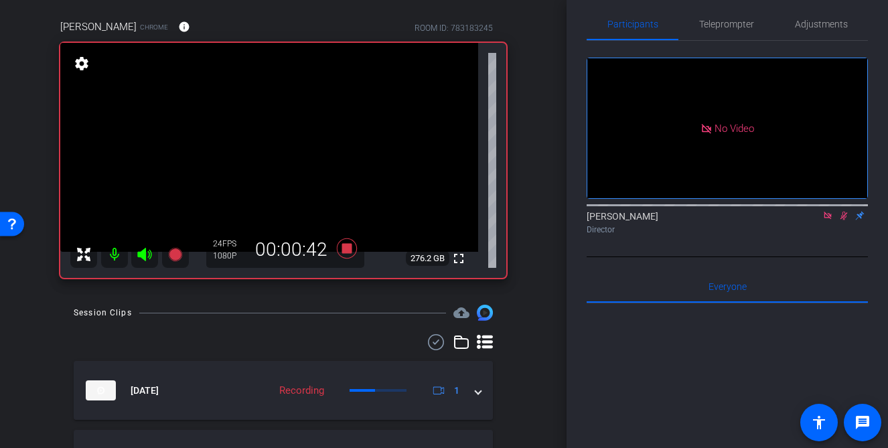
scroll to position [89, 0]
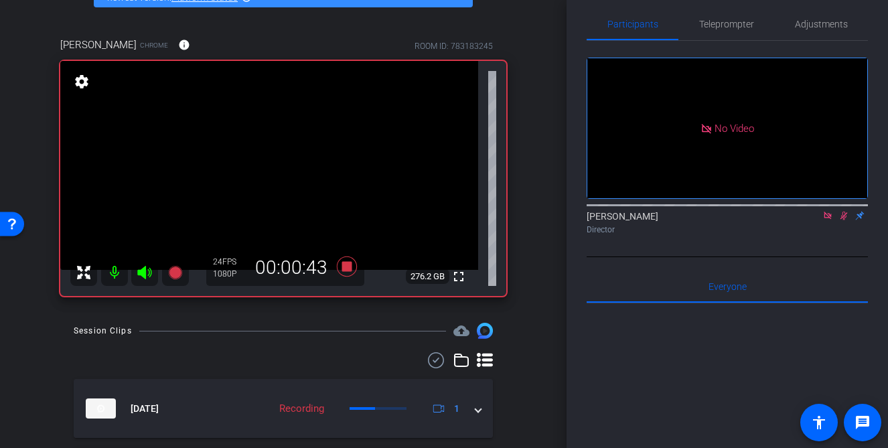
click at [842, 220] on icon at bounding box center [844, 215] width 11 height 9
click at [844, 220] on icon at bounding box center [844, 215] width 11 height 9
click at [846, 220] on icon at bounding box center [844, 215] width 11 height 9
click at [352, 265] on icon at bounding box center [347, 267] width 32 height 24
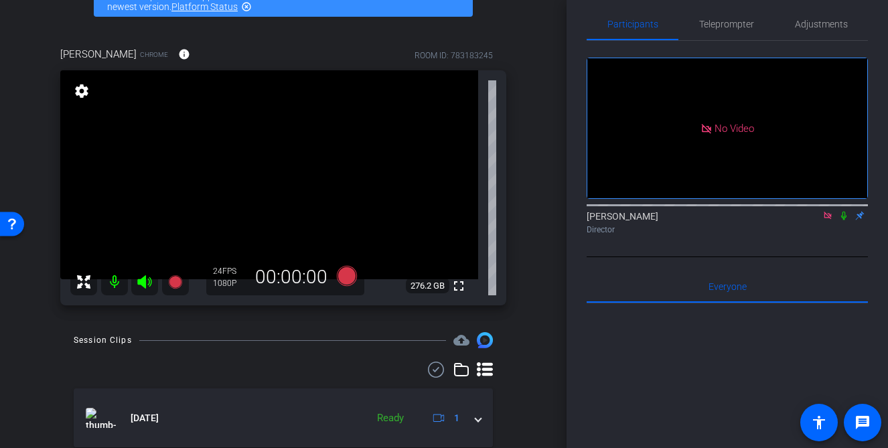
scroll to position [62, 0]
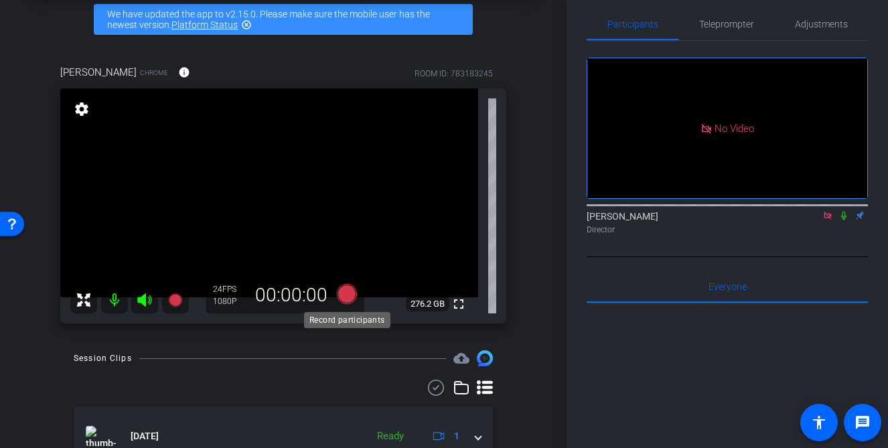
click at [350, 293] on icon at bounding box center [347, 294] width 20 height 20
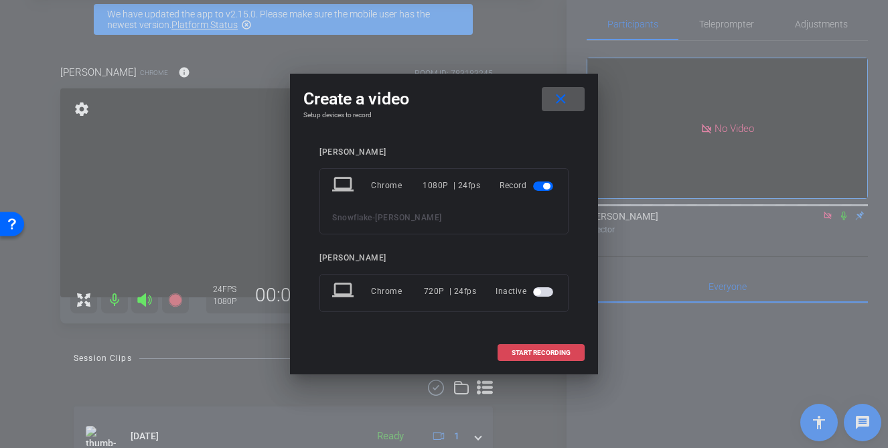
click at [549, 354] on span "START RECORDING" at bounding box center [541, 353] width 59 height 7
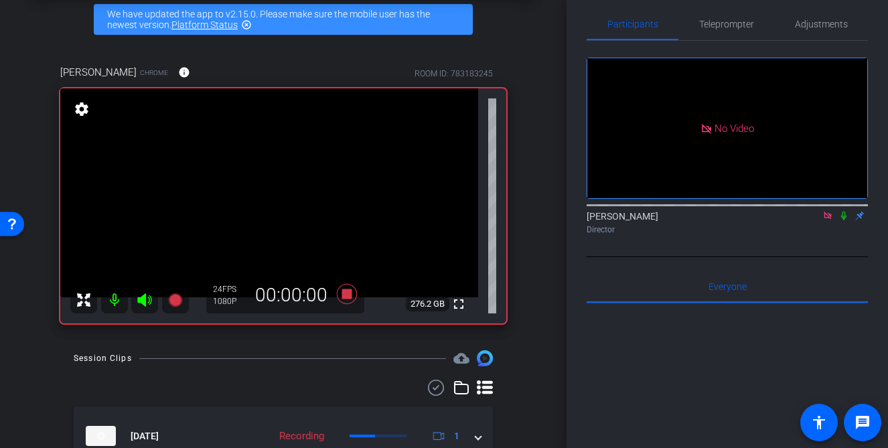
click at [845, 220] on icon at bounding box center [844, 216] width 5 height 9
click at [845, 220] on icon at bounding box center [844, 216] width 7 height 9
click at [348, 297] on icon at bounding box center [347, 294] width 20 height 20
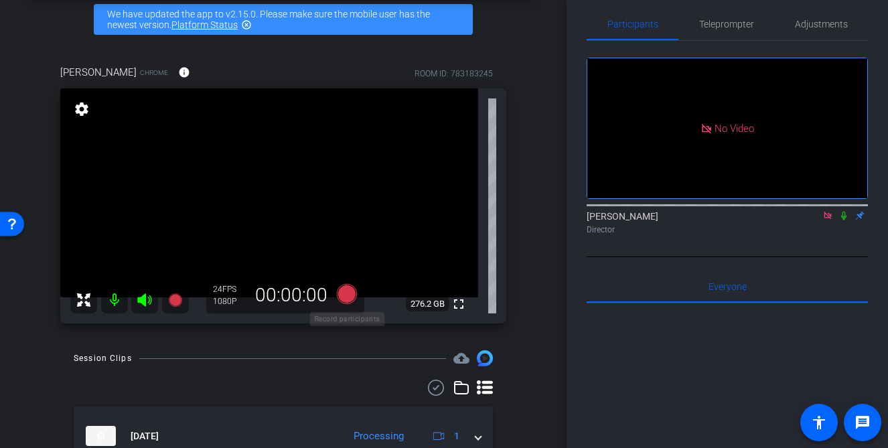
click at [348, 294] on icon at bounding box center [347, 294] width 20 height 20
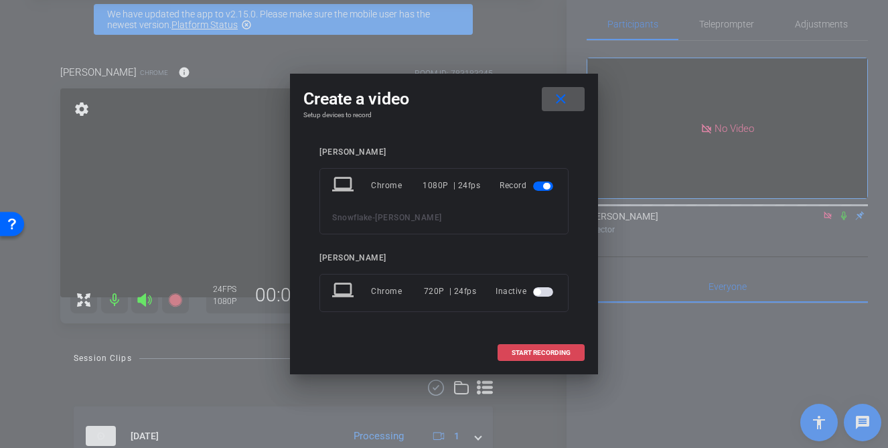
click at [524, 350] on span "START RECORDING" at bounding box center [541, 353] width 59 height 7
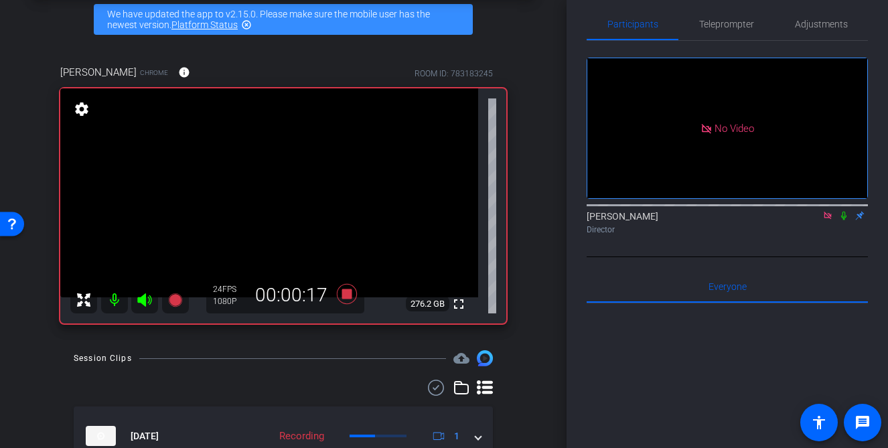
click at [842, 220] on icon at bounding box center [844, 215] width 11 height 9
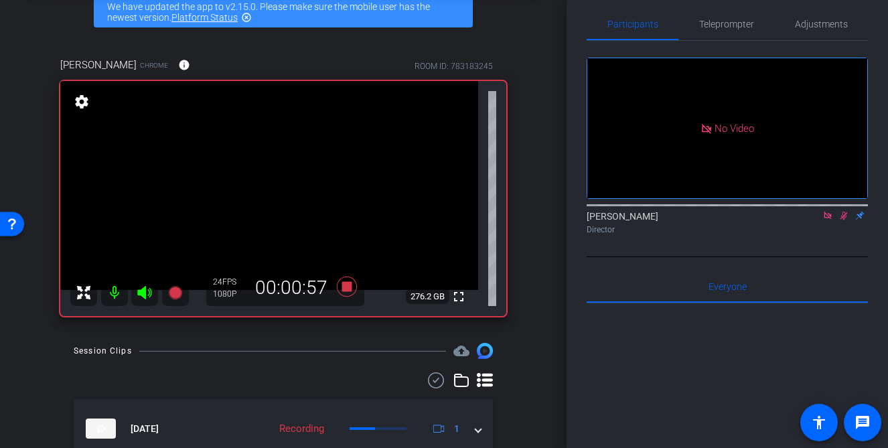
scroll to position [99, 0]
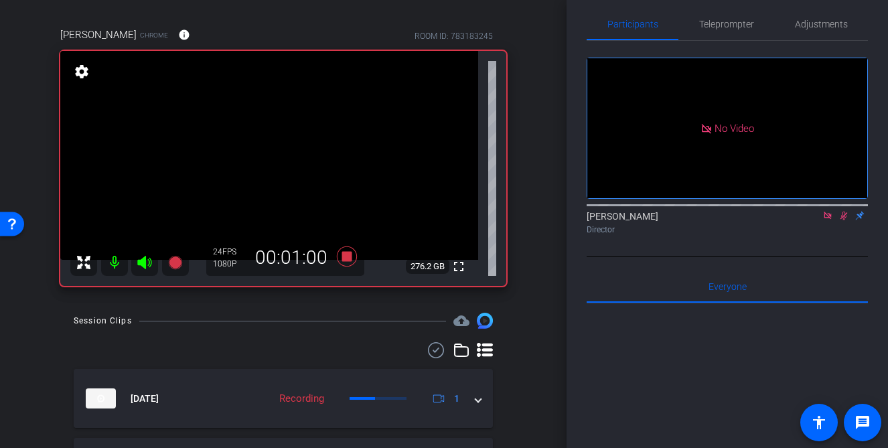
click at [844, 220] on icon at bounding box center [844, 215] width 11 height 9
click at [346, 257] on icon at bounding box center [347, 257] width 20 height 20
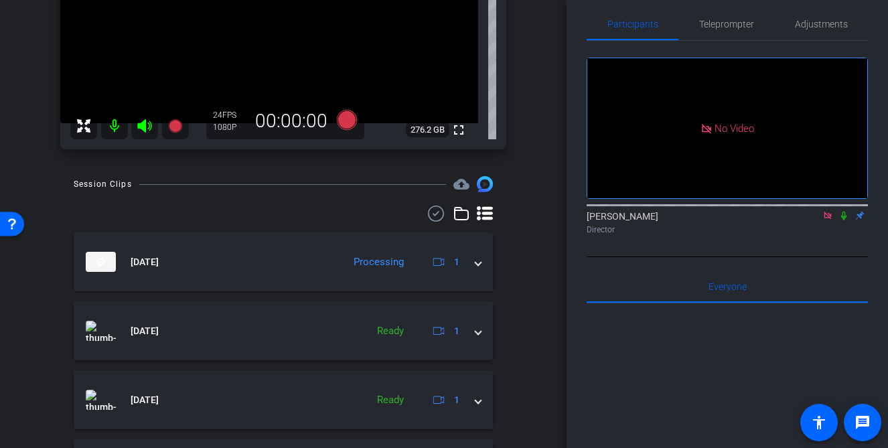
scroll to position [0, 0]
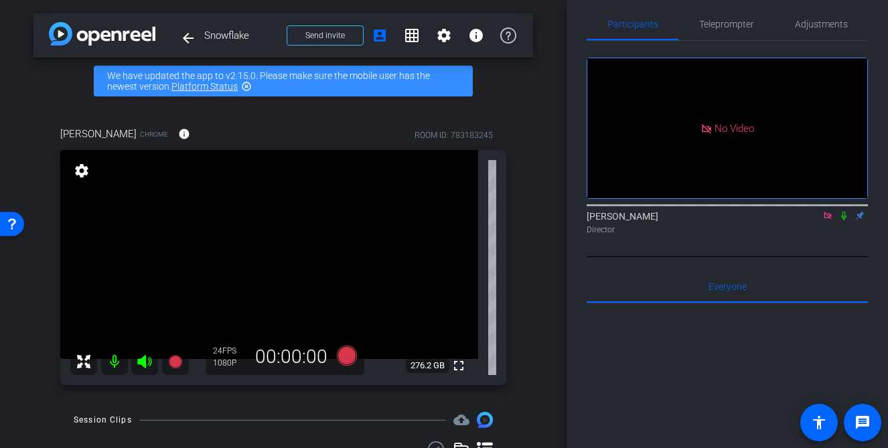
click at [846, 220] on icon at bounding box center [844, 215] width 11 height 9
click at [846, 220] on icon at bounding box center [844, 216] width 7 height 9
click at [846, 220] on icon at bounding box center [844, 216] width 5 height 9
click at [846, 220] on icon at bounding box center [844, 216] width 7 height 9
click at [823, 220] on icon at bounding box center [828, 215] width 11 height 9
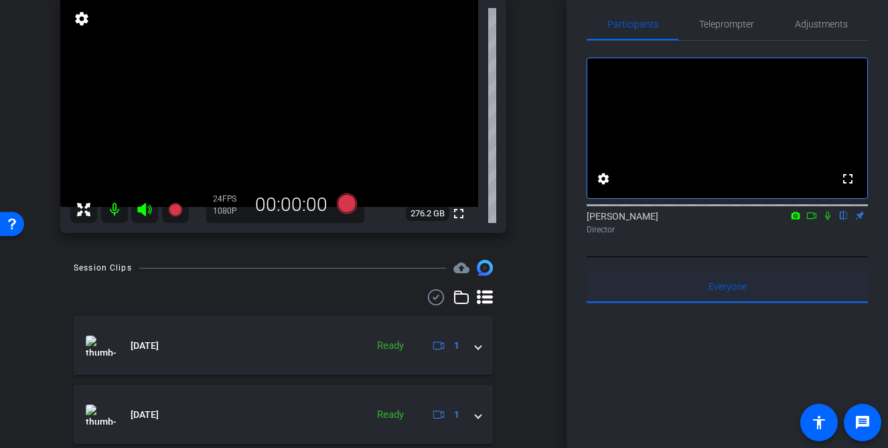
scroll to position [108, 0]
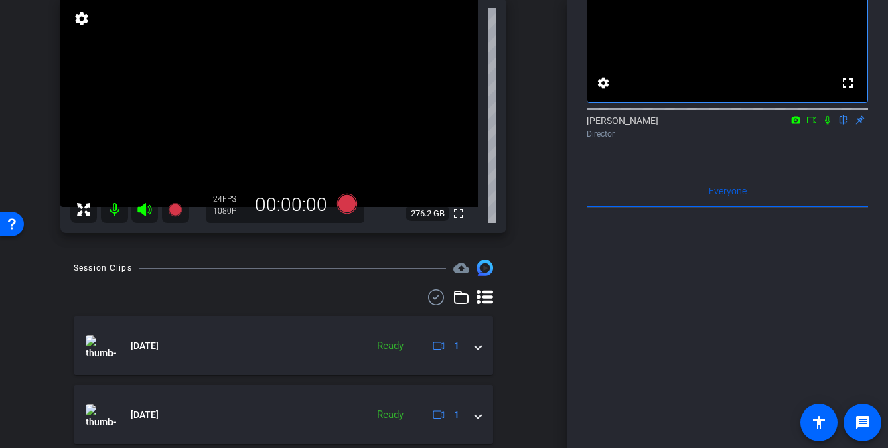
click at [813, 140] on div "Director" at bounding box center [727, 134] width 281 height 12
click at [814, 125] on icon at bounding box center [812, 119] width 11 height 9
click at [844, 125] on icon at bounding box center [844, 120] width 5 height 9
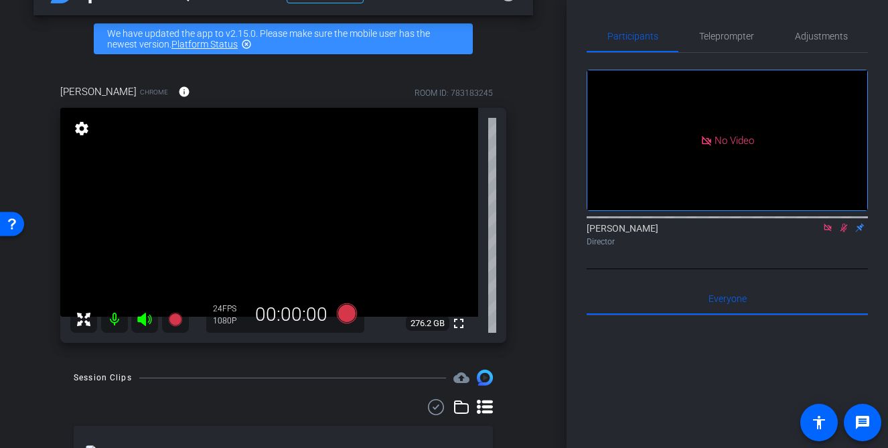
scroll to position [46, 0]
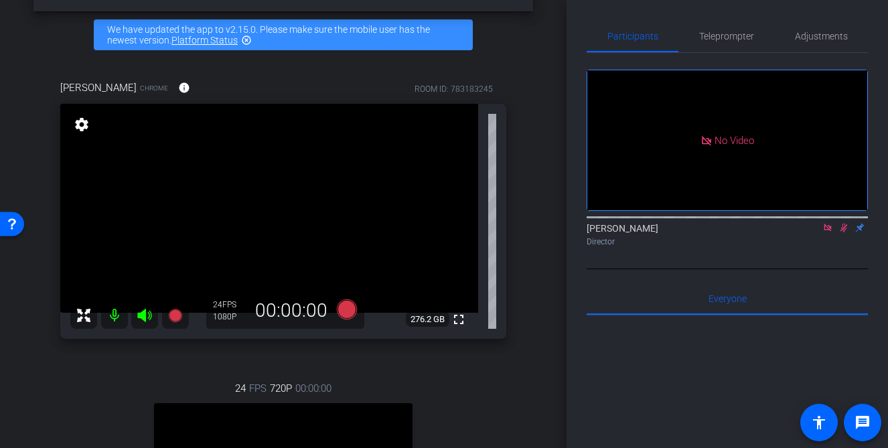
click at [832, 232] on icon at bounding box center [828, 227] width 11 height 9
click at [823, 232] on icon at bounding box center [828, 227] width 11 height 9
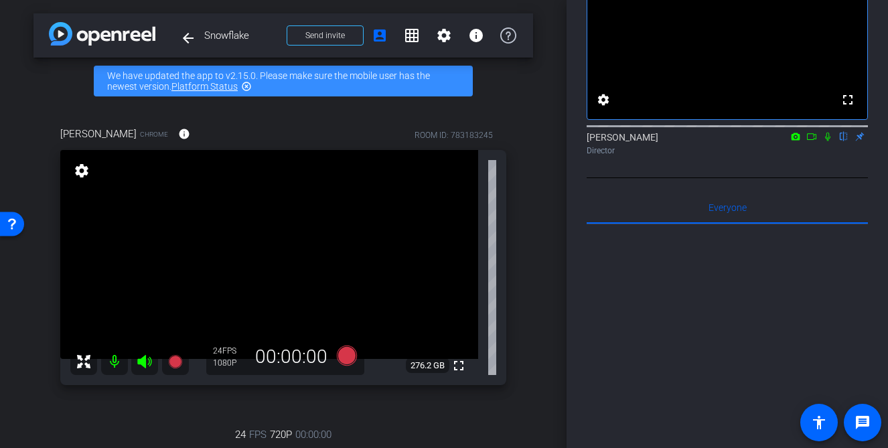
scroll to position [0, 0]
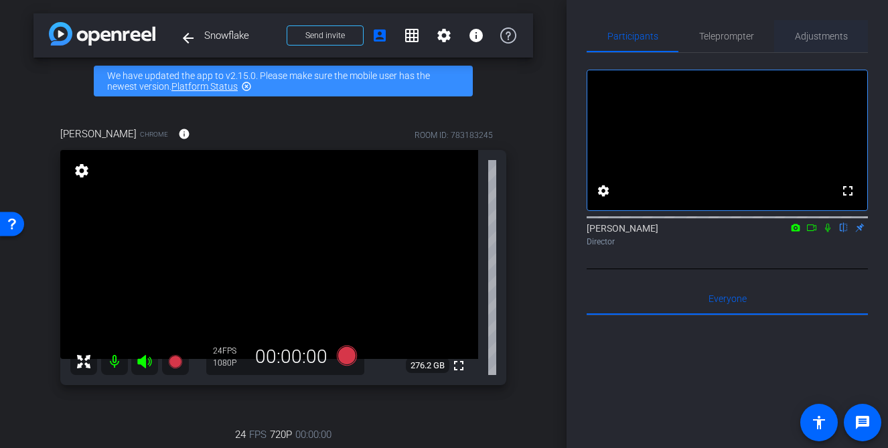
click at [831, 34] on span "Adjustments" at bounding box center [821, 35] width 53 height 9
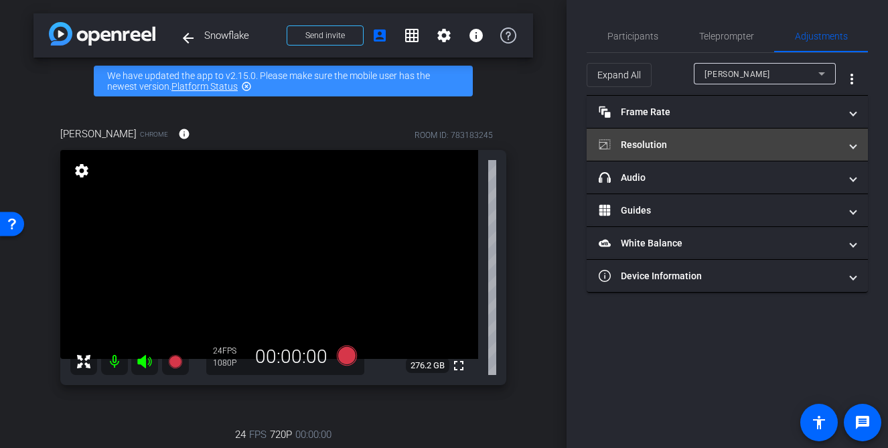
click at [695, 151] on mat-panel-title "Resolution" at bounding box center [719, 145] width 241 height 14
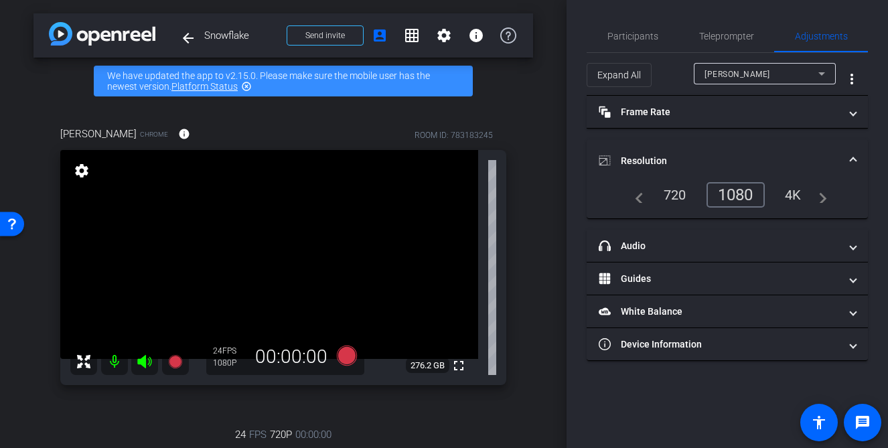
click at [745, 182] on div "1080" at bounding box center [736, 194] width 58 height 25
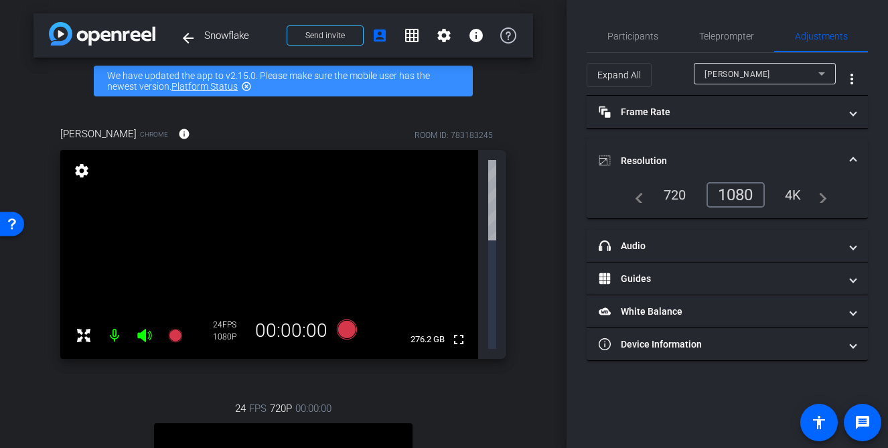
click at [741, 196] on div "1080" at bounding box center [736, 194] width 58 height 25
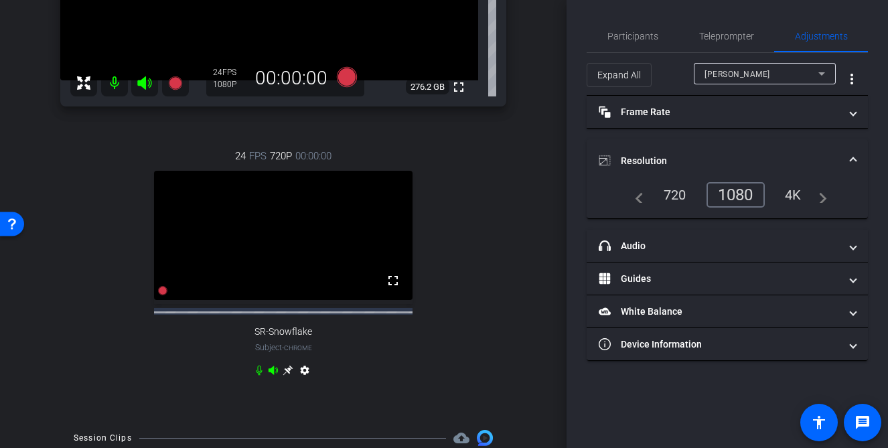
scroll to position [289, 0]
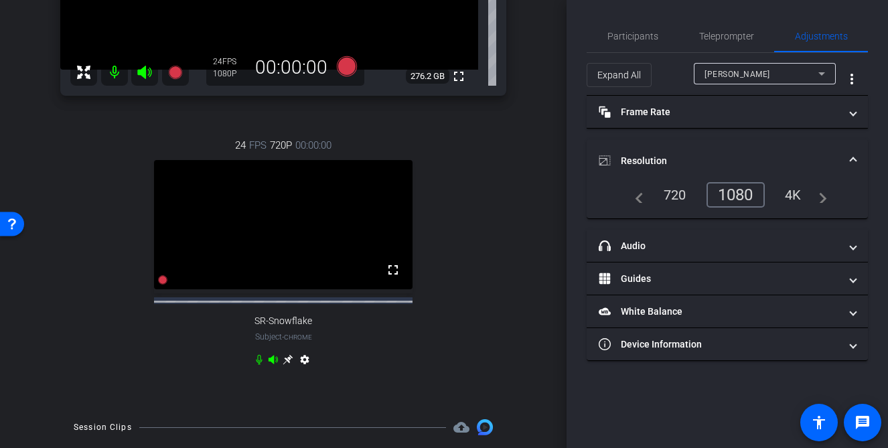
click at [291, 365] on icon at bounding box center [288, 359] width 11 height 11
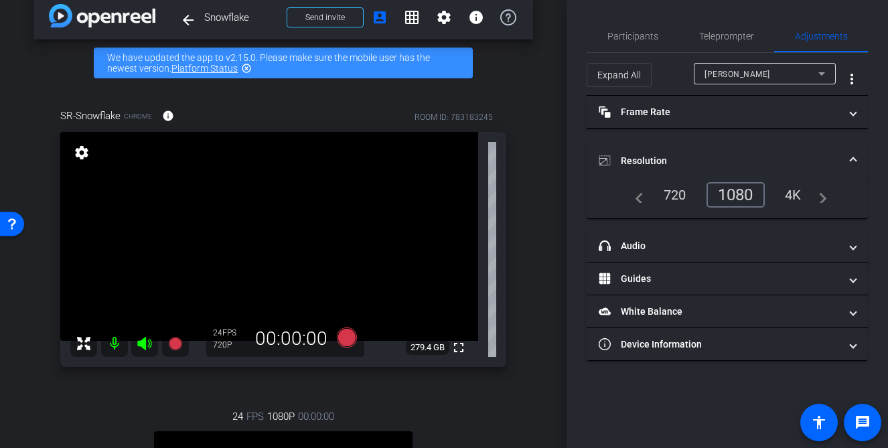
scroll to position [0, 0]
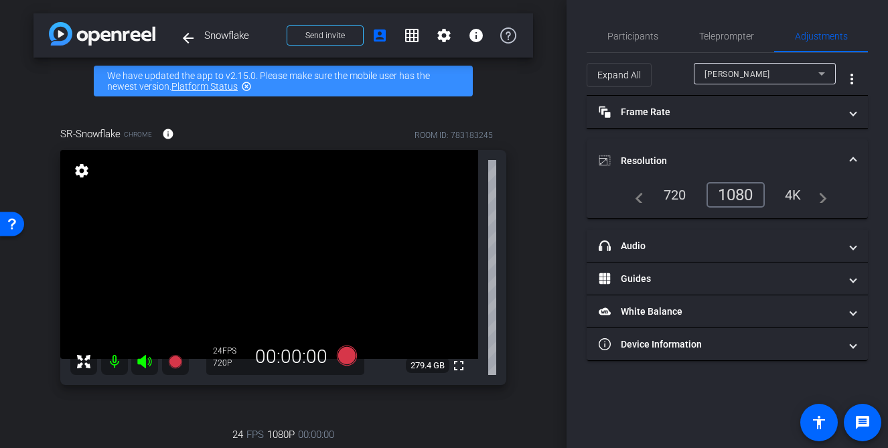
click at [739, 198] on div "1080" at bounding box center [736, 194] width 58 height 25
click at [551, 280] on div "arrow_back Snowflake Back to project Send invite account_box grid_on settings i…" at bounding box center [283, 224] width 567 height 448
click at [222, 362] on div "720P" at bounding box center [230, 363] width 34 height 11
click at [538, 264] on div "arrow_back Snowflake Back to project Send invite account_box grid_on settings i…" at bounding box center [283, 224] width 567 height 448
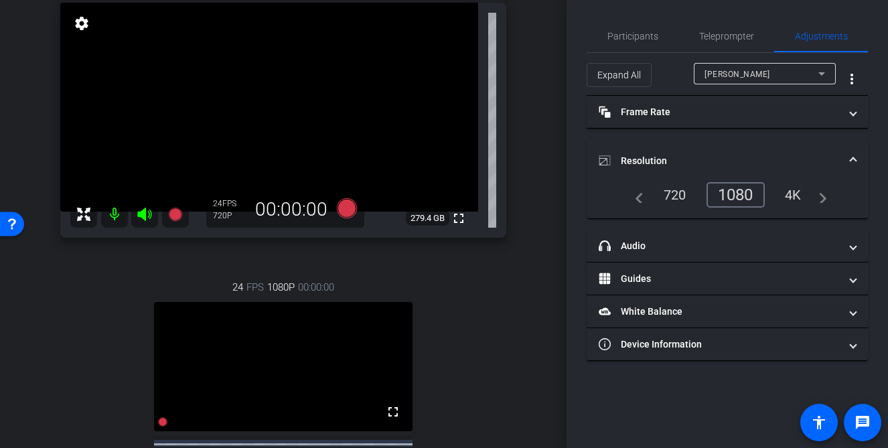
scroll to position [56, 0]
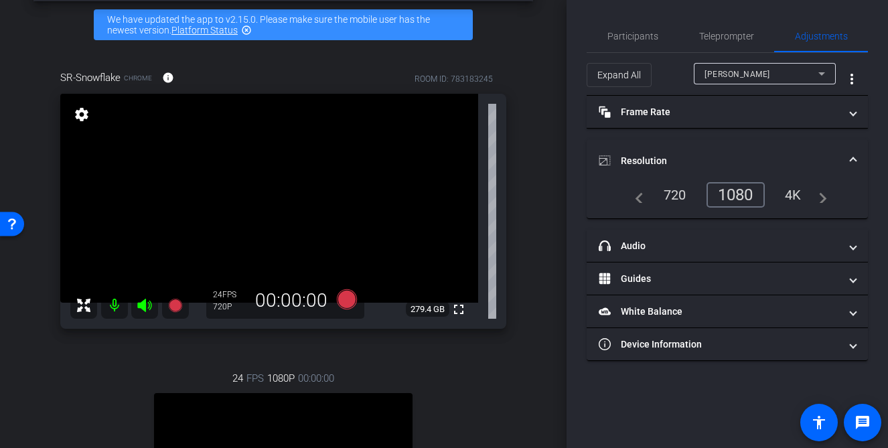
click at [788, 188] on div "4K" at bounding box center [793, 195] width 37 height 23
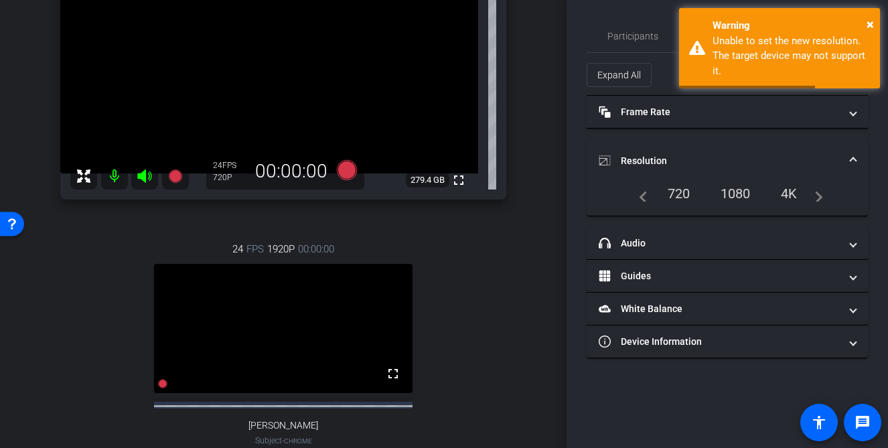
scroll to position [190, 0]
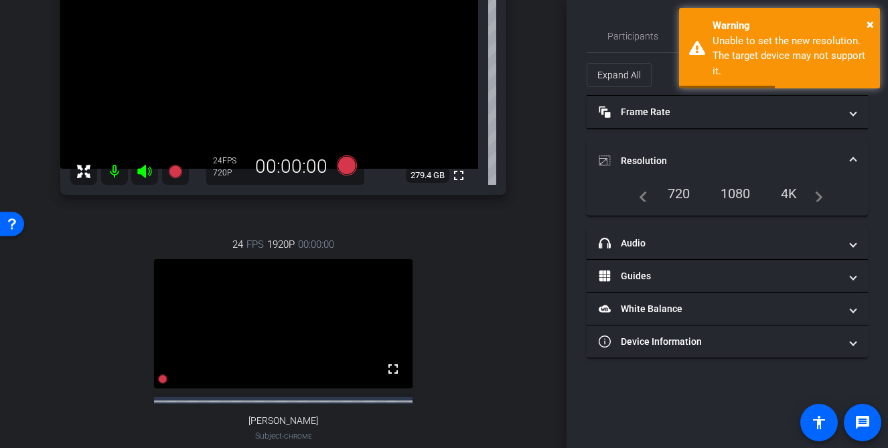
click at [750, 192] on div "1080" at bounding box center [736, 193] width 50 height 23
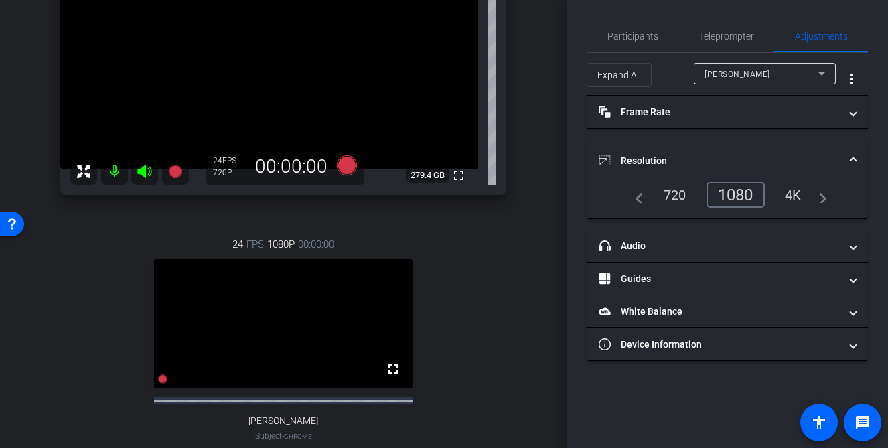
click at [858, 158] on mat-expansion-panel-header "Resolution" at bounding box center [727, 160] width 281 height 43
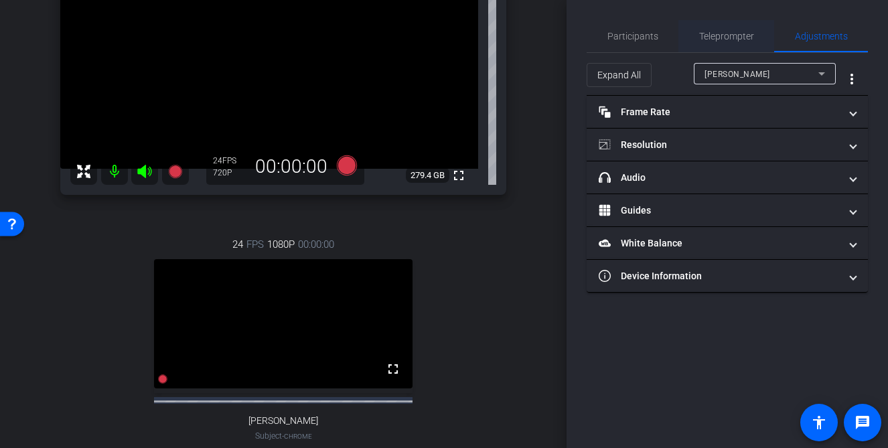
click at [731, 36] on span "Teleprompter" at bounding box center [726, 35] width 55 height 9
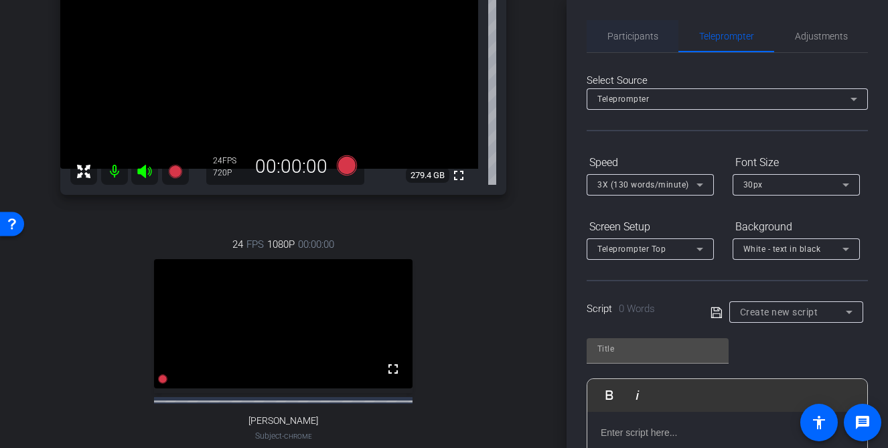
click at [657, 35] on div "Participants" at bounding box center [633, 36] width 92 height 32
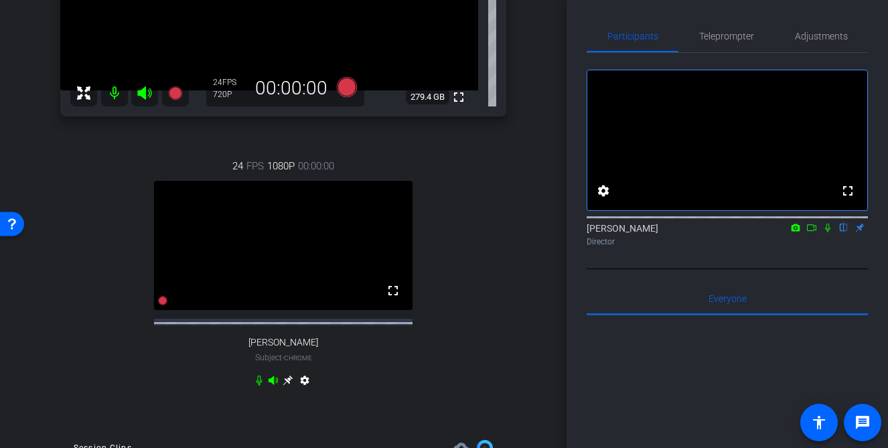
scroll to position [320, 0]
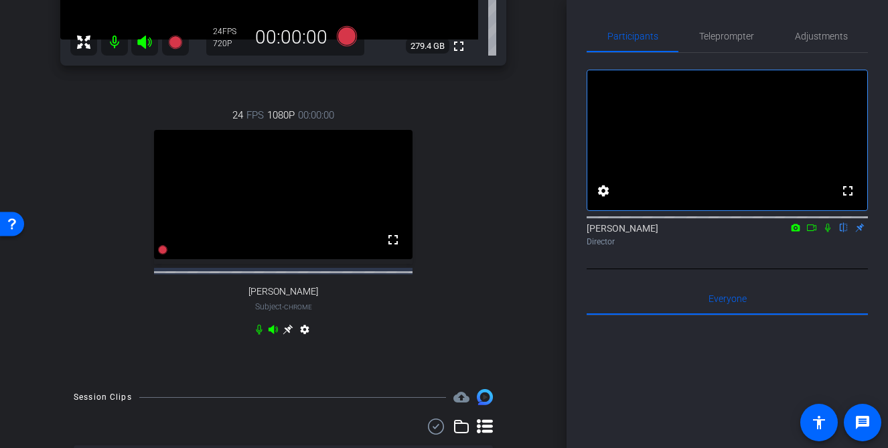
click at [287, 335] on icon at bounding box center [288, 329] width 11 height 11
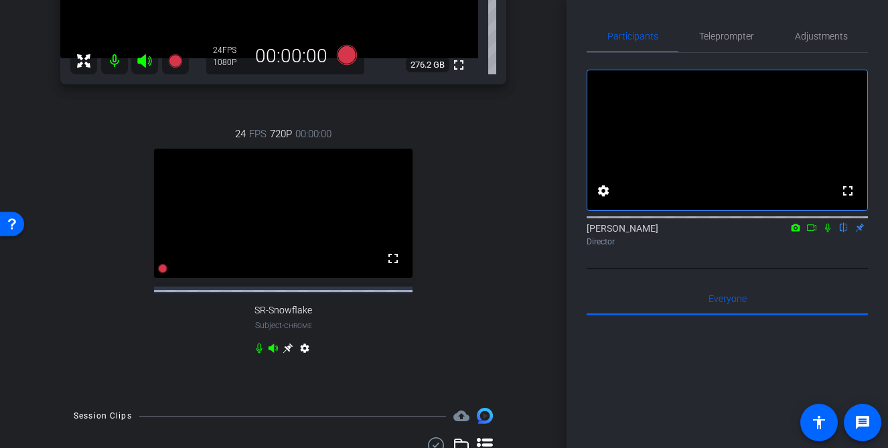
click at [289, 354] on icon at bounding box center [288, 349] width 10 height 10
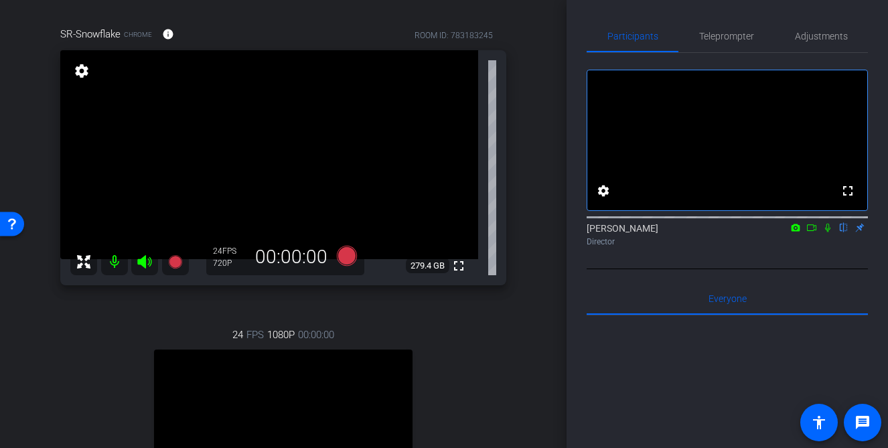
scroll to position [83, 0]
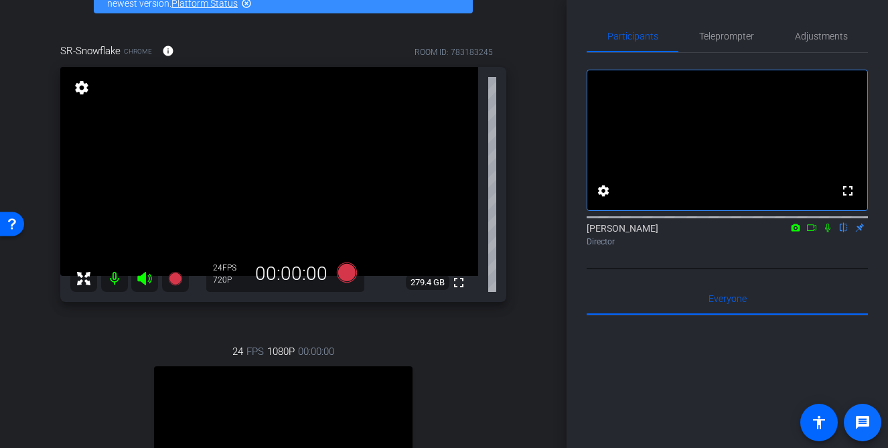
click at [861, 425] on mat-icon "message" at bounding box center [863, 423] width 16 height 16
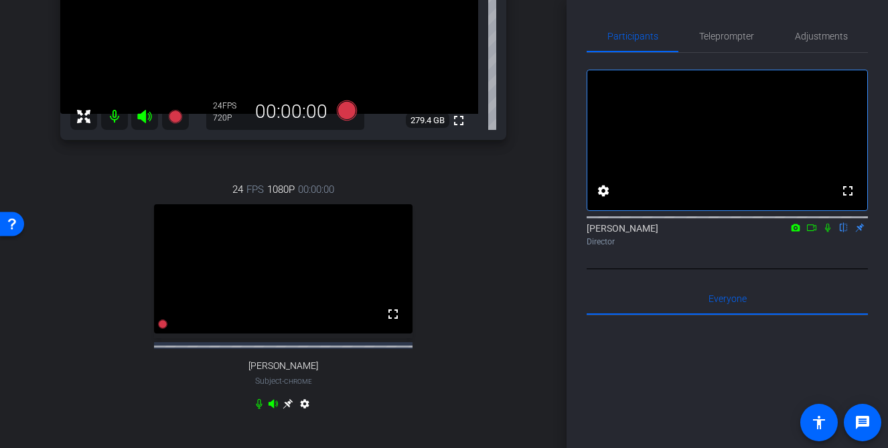
scroll to position [253, 0]
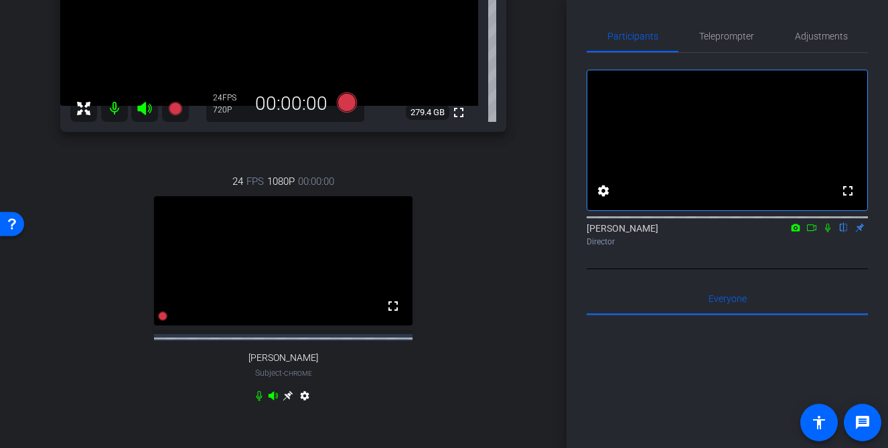
click at [273, 400] on icon at bounding box center [273, 395] width 9 height 9
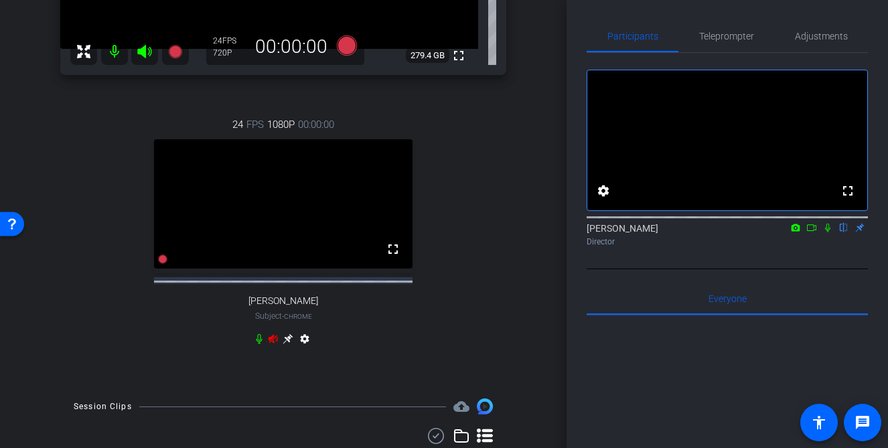
scroll to position [291, 0]
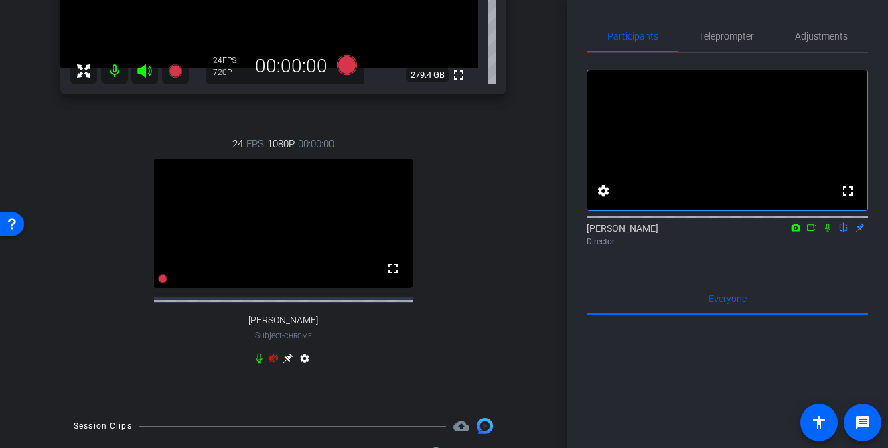
click at [275, 364] on icon at bounding box center [273, 358] width 11 height 11
click at [259, 364] on icon at bounding box center [259, 359] width 6 height 10
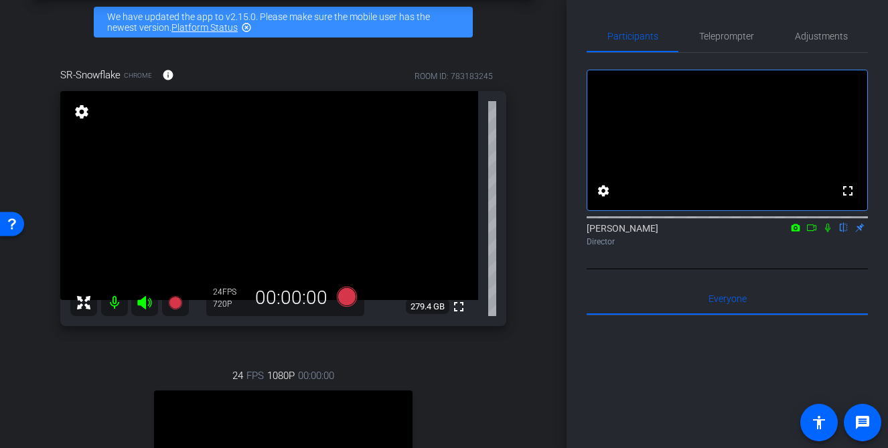
scroll to position [403, 0]
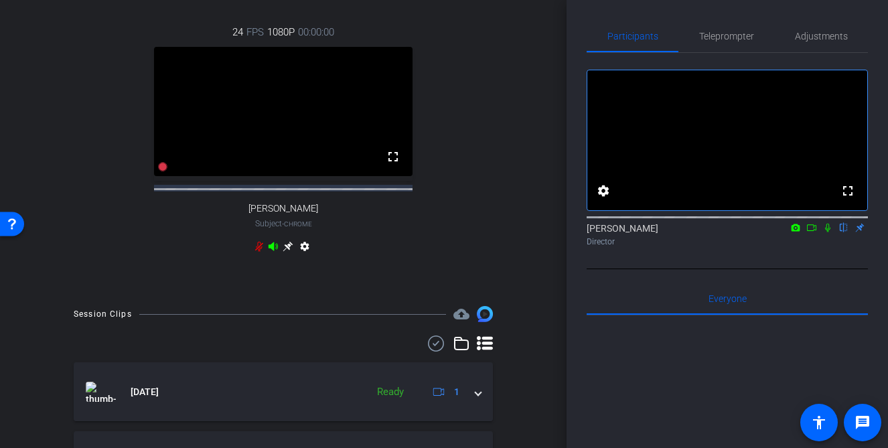
click at [289, 252] on icon at bounding box center [288, 247] width 10 height 10
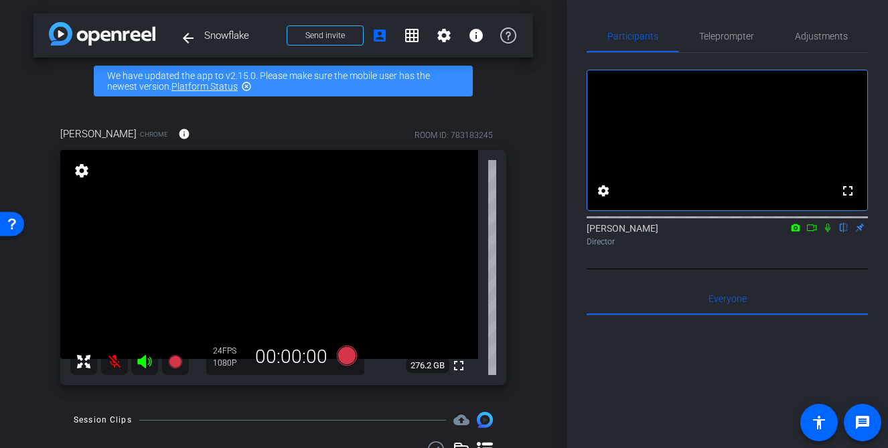
scroll to position [83, 0]
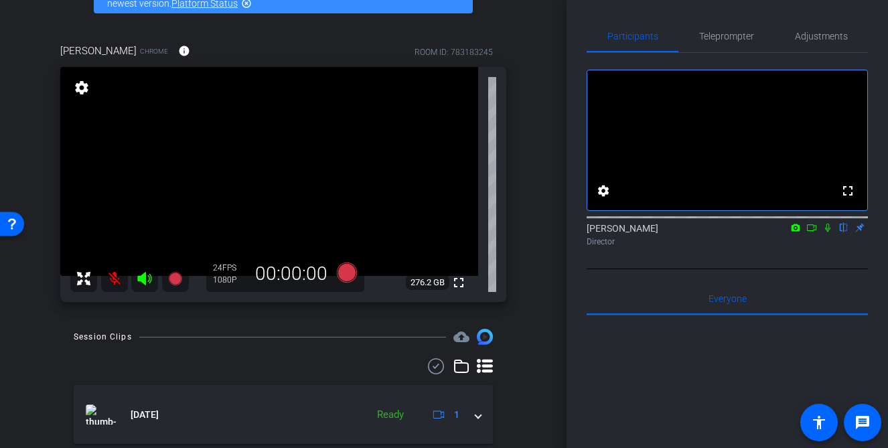
click at [119, 281] on mat-icon at bounding box center [114, 278] width 27 height 27
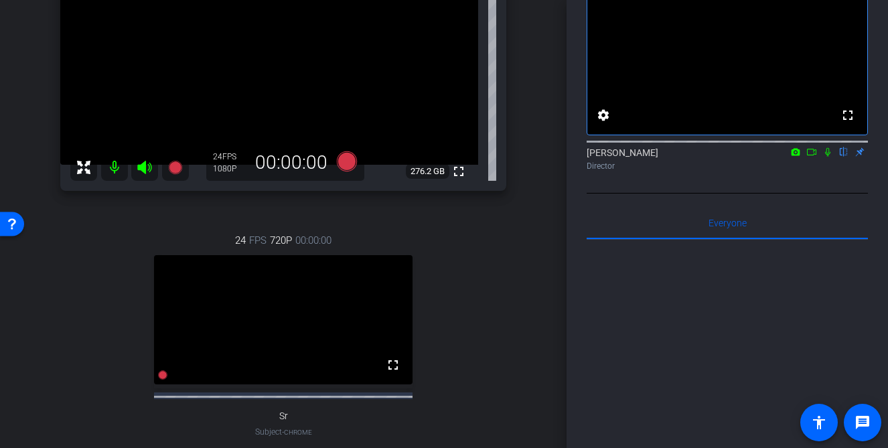
scroll to position [316, 0]
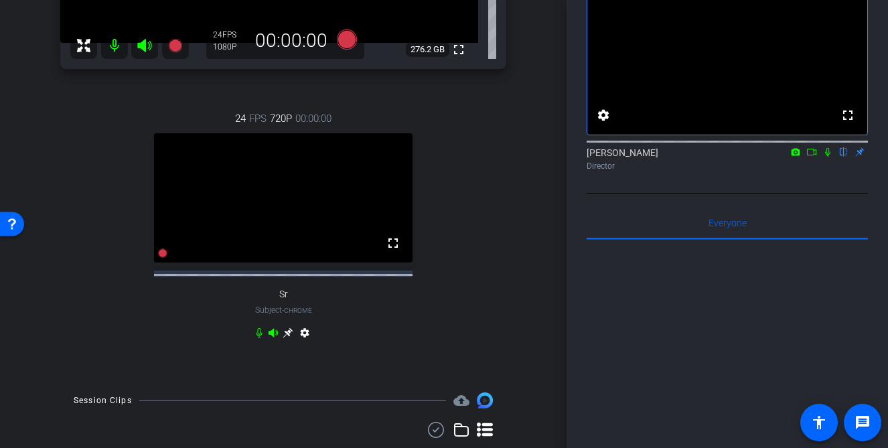
click at [286, 338] on icon at bounding box center [288, 333] width 10 height 10
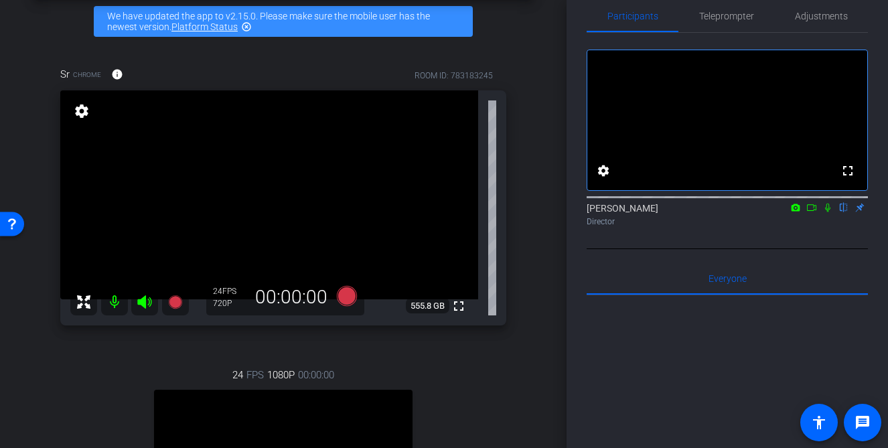
scroll to position [0, 0]
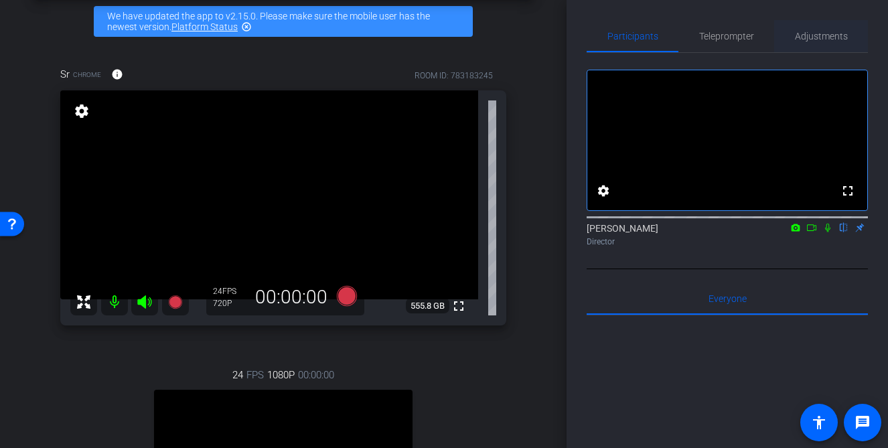
click at [800, 43] on span "Adjustments" at bounding box center [821, 36] width 53 height 32
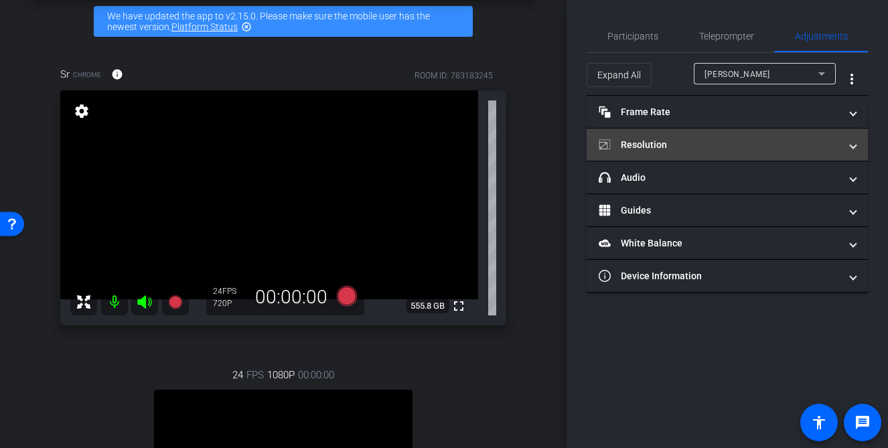
click at [720, 157] on mat-expansion-panel-header "Resolution" at bounding box center [727, 145] width 281 height 32
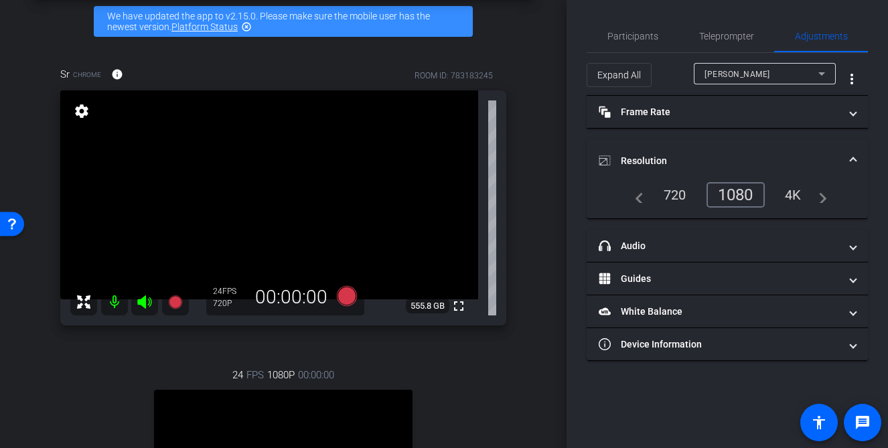
click at [735, 200] on div "1080" at bounding box center [736, 194] width 58 height 25
click at [675, 192] on div "720" at bounding box center [675, 195] width 43 height 23
click at [720, 194] on div "1080" at bounding box center [739, 195] width 50 height 23
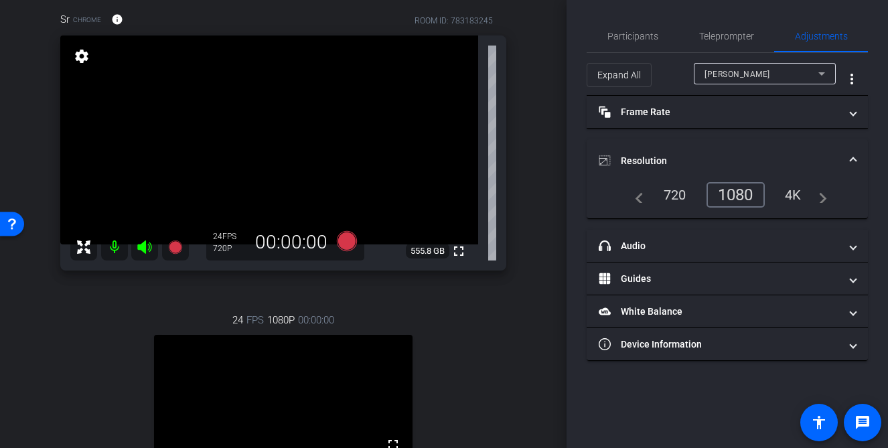
scroll to position [57, 0]
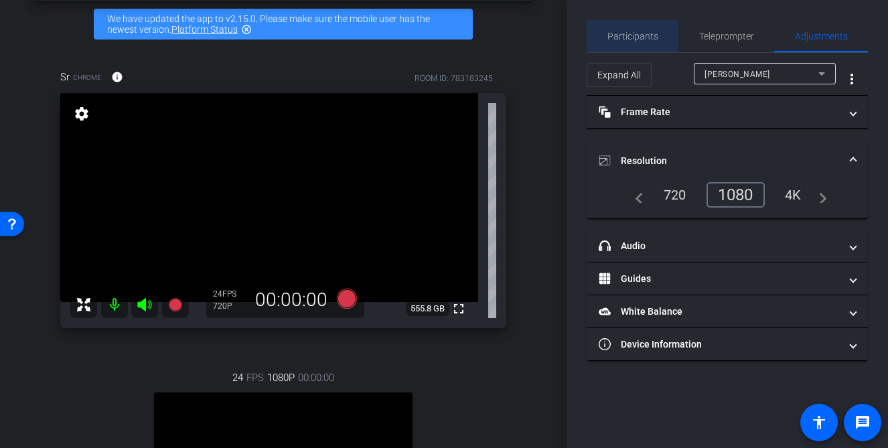
click at [657, 25] on div "Participants" at bounding box center [633, 36] width 92 height 32
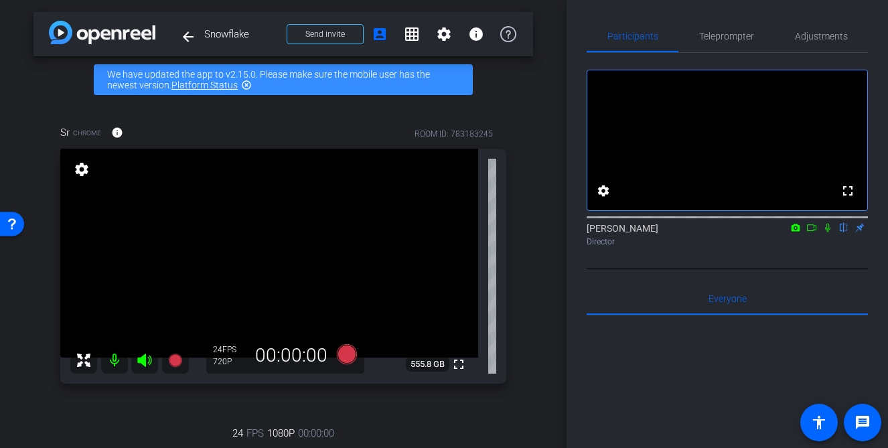
scroll to position [0, 0]
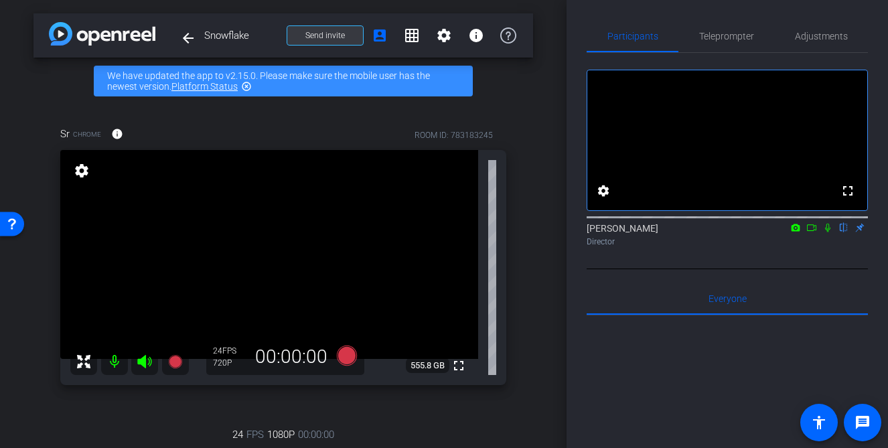
click at [326, 36] on span "Send invite" at bounding box center [326, 35] width 40 height 11
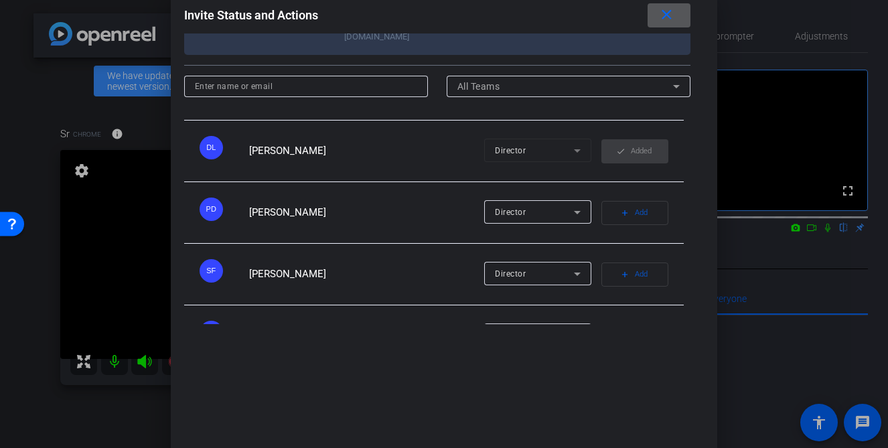
scroll to position [310, 0]
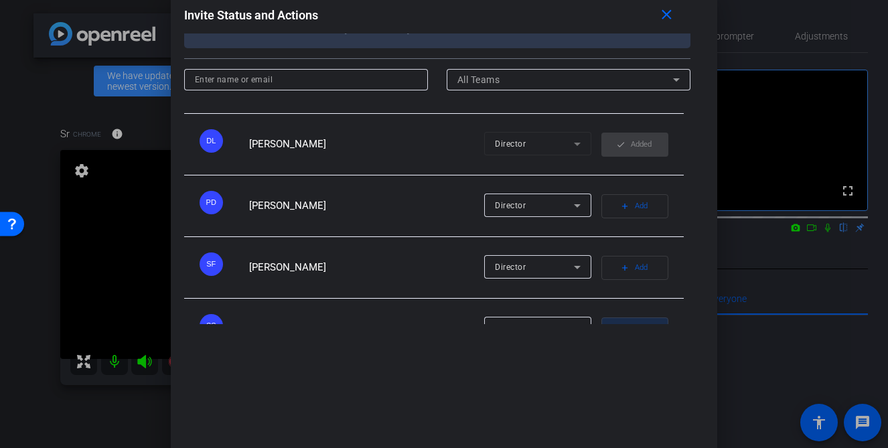
click at [645, 320] on span "Add" at bounding box center [641, 329] width 13 height 19
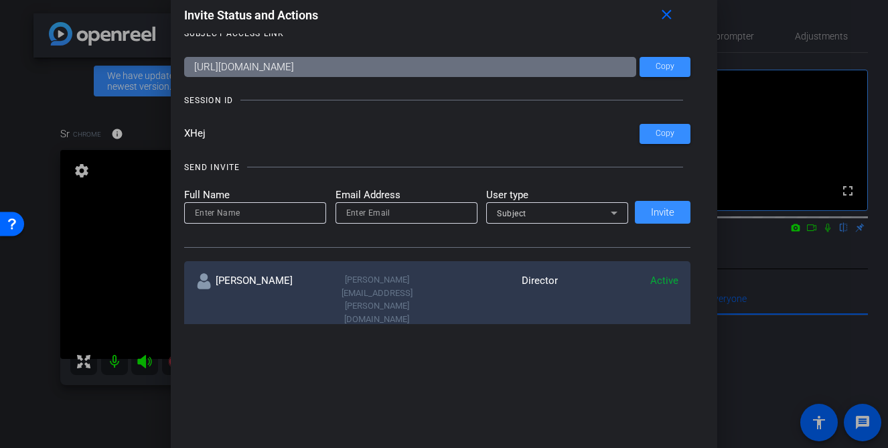
scroll to position [0, 0]
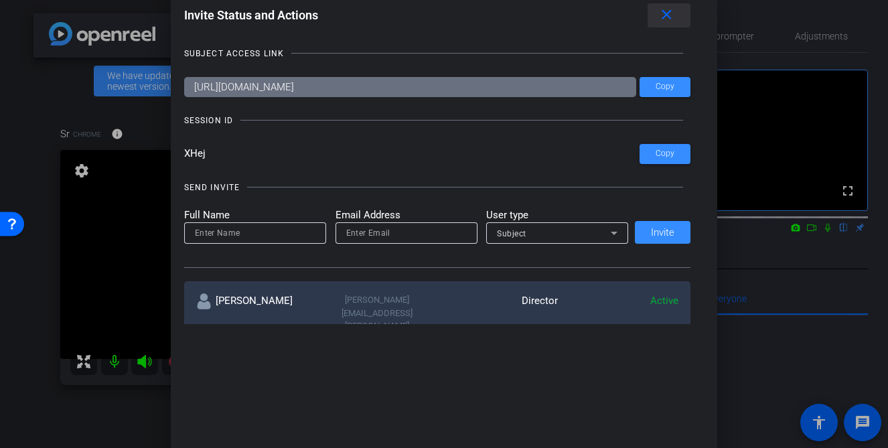
click at [663, 16] on mat-icon "close" at bounding box center [667, 15] width 17 height 17
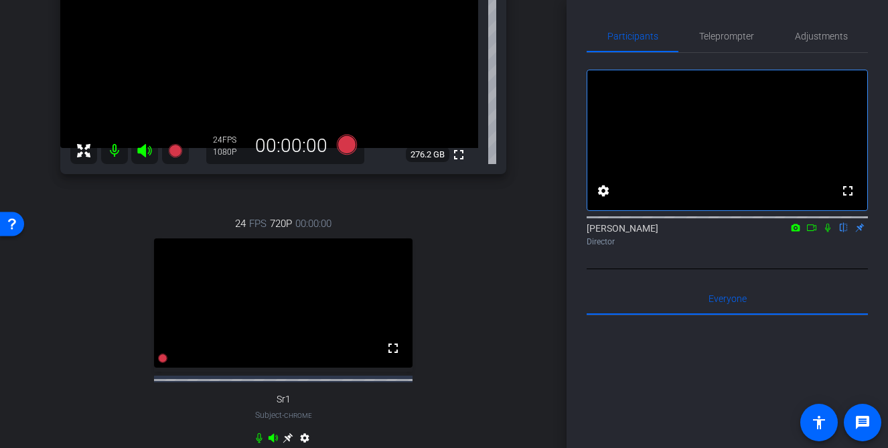
scroll to position [267, 0]
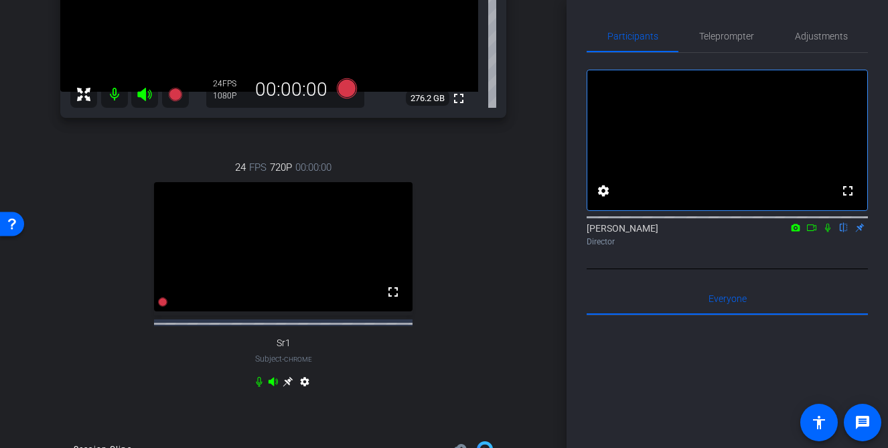
click at [289, 387] on icon at bounding box center [288, 382] width 10 height 10
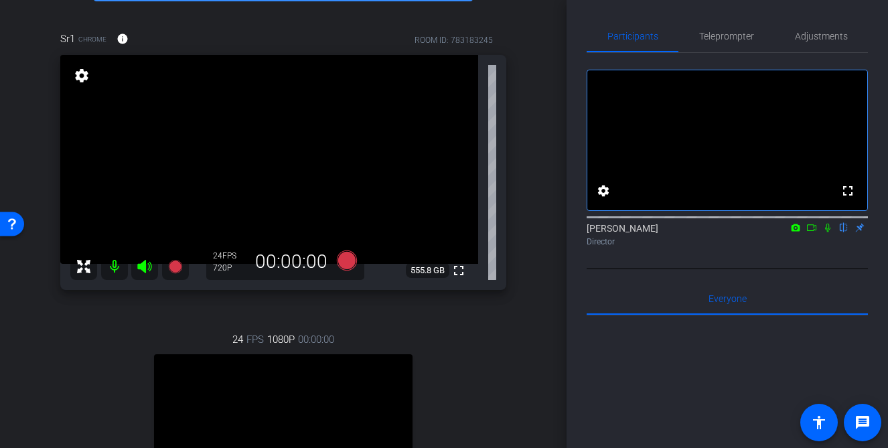
scroll to position [99, 0]
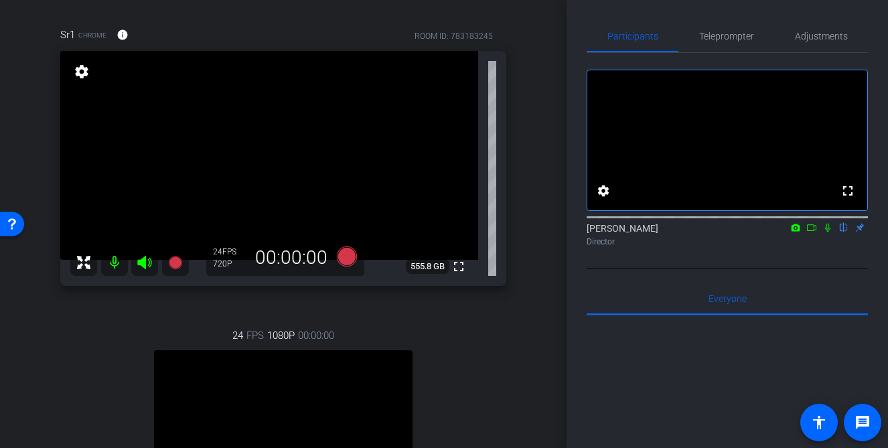
click at [534, 245] on div "arrow_back Snowflake Back to project Send invite account_box grid_on settings i…" at bounding box center [283, 125] width 567 height 448
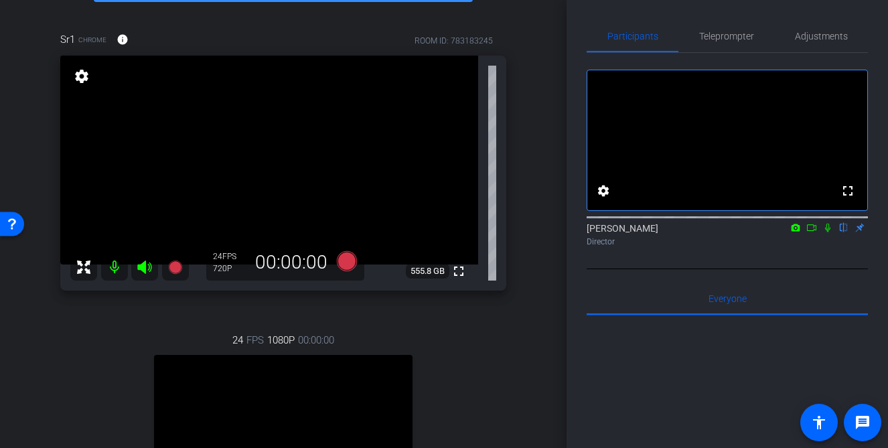
scroll to position [88, 0]
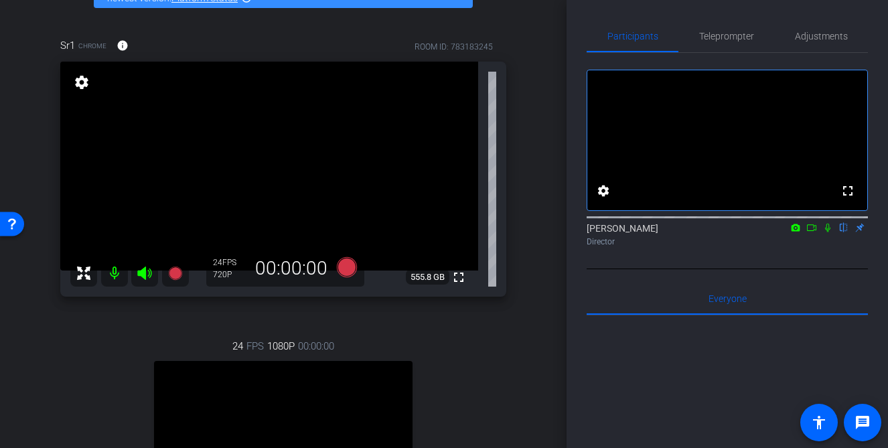
click at [531, 383] on div "Sr1 Chrome info ROOM ID: 783183245 fullscreen settings 555.8 GB 24 FPS 720P 00:…" at bounding box center [284, 311] width 500 height 591
click at [815, 232] on icon at bounding box center [812, 227] width 11 height 9
click at [844, 232] on icon at bounding box center [844, 227] width 11 height 9
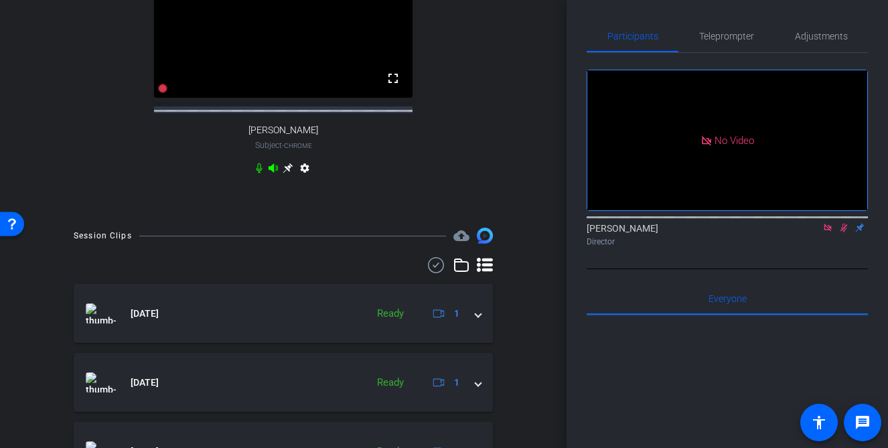
scroll to position [570, 0]
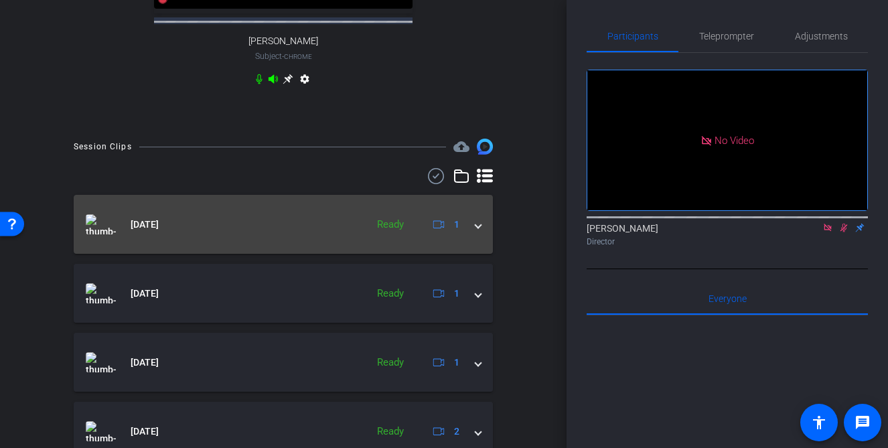
click at [478, 232] on span at bounding box center [478, 225] width 5 height 14
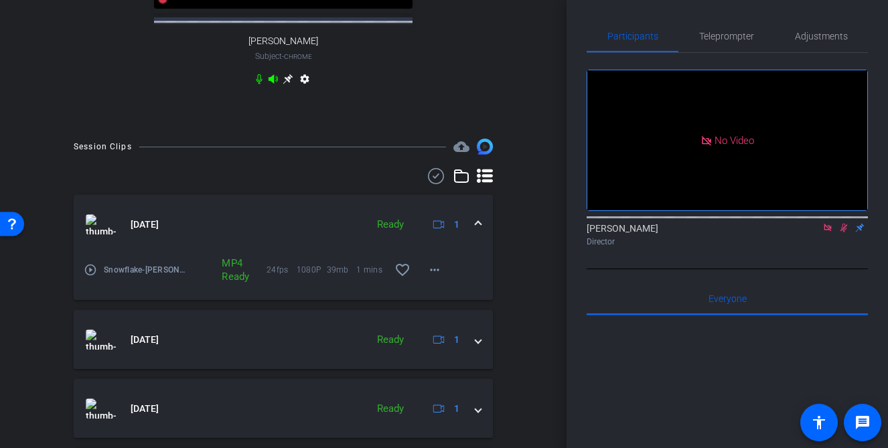
click at [474, 232] on div "Aug 21, 2025 Ready 1" at bounding box center [281, 224] width 390 height 20
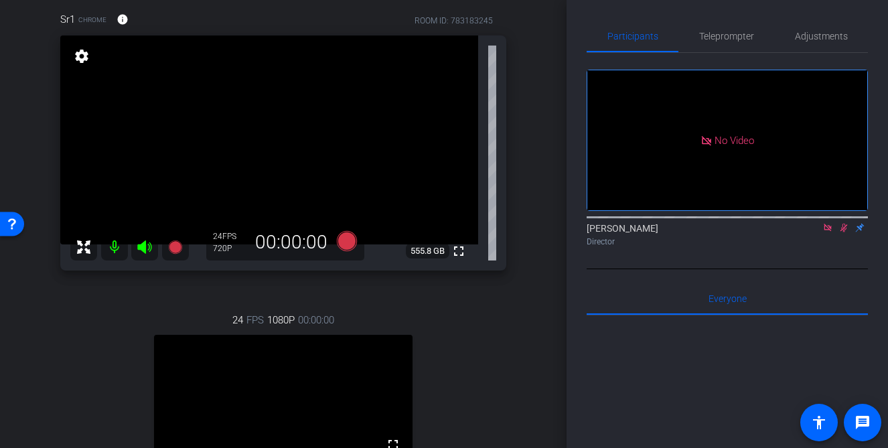
scroll to position [104, 0]
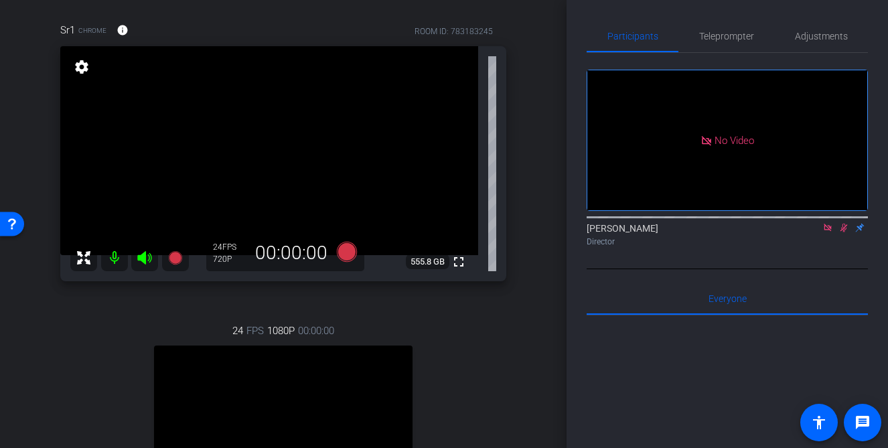
click at [569, 195] on div "Participants Teleprompter Adjustments No Video David Lennon Director Everyone 0…" at bounding box center [728, 224] width 322 height 448
click at [816, 31] on span "Adjustments" at bounding box center [821, 35] width 53 height 9
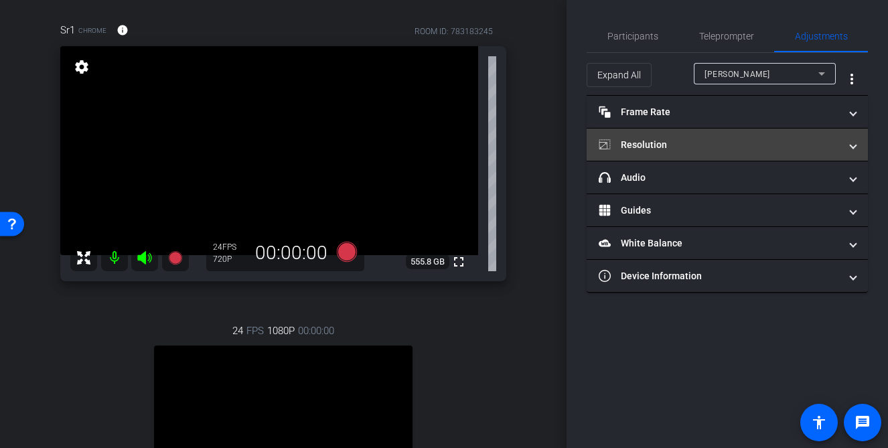
click at [723, 143] on mat-panel-title "Resolution" at bounding box center [719, 145] width 241 height 14
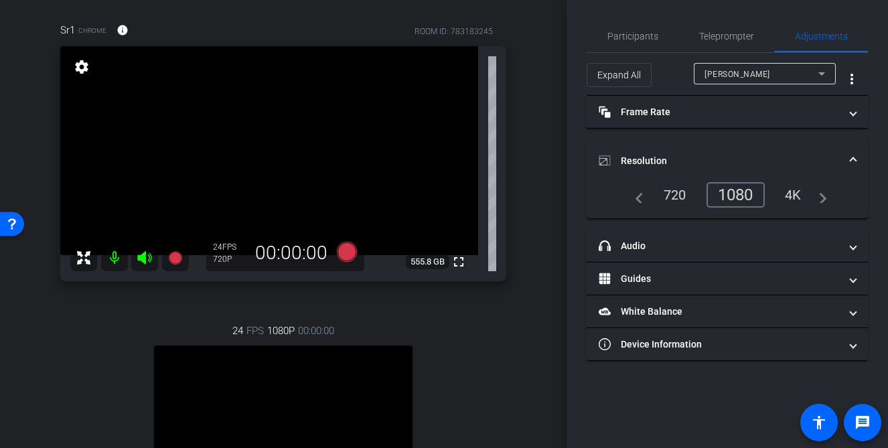
click at [727, 204] on div "1080" at bounding box center [736, 194] width 58 height 25
click at [826, 36] on span "Adjustments" at bounding box center [821, 35] width 53 height 9
click at [635, 29] on span "Participants" at bounding box center [633, 36] width 51 height 32
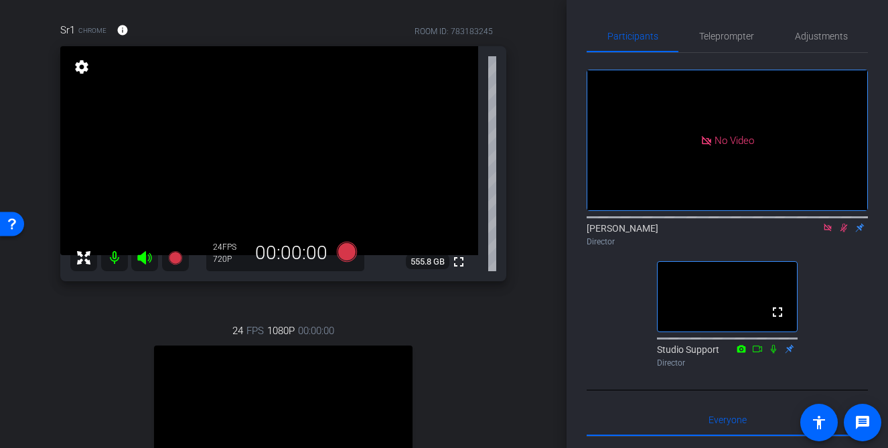
click at [846, 223] on icon at bounding box center [844, 227] width 11 height 9
click at [828, 224] on icon at bounding box center [827, 227] width 7 height 7
click at [143, 265] on icon at bounding box center [145, 258] width 16 height 16
click at [117, 261] on mat-icon at bounding box center [114, 258] width 27 height 27
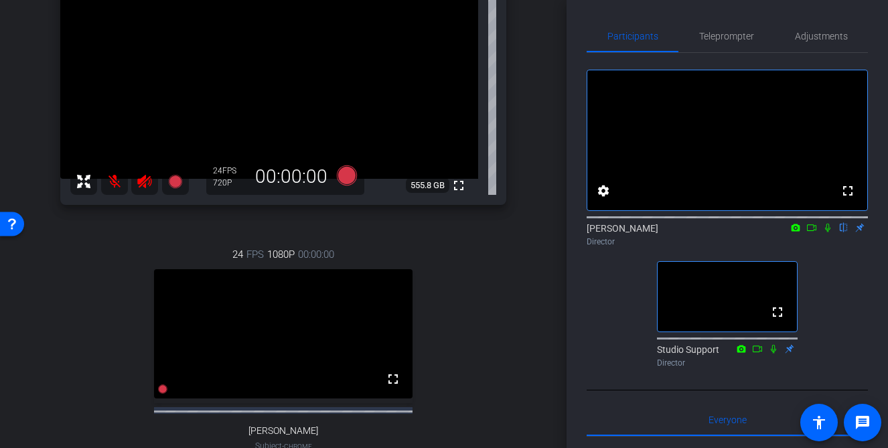
scroll to position [160, 0]
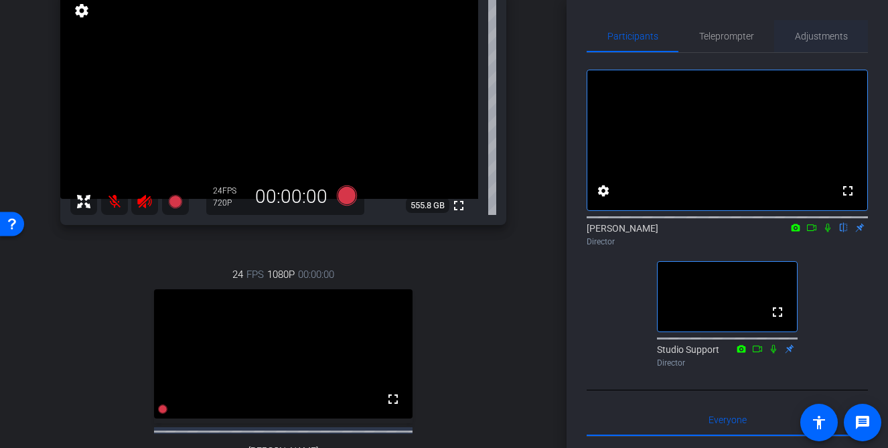
click at [828, 40] on span "Adjustments" at bounding box center [821, 35] width 53 height 9
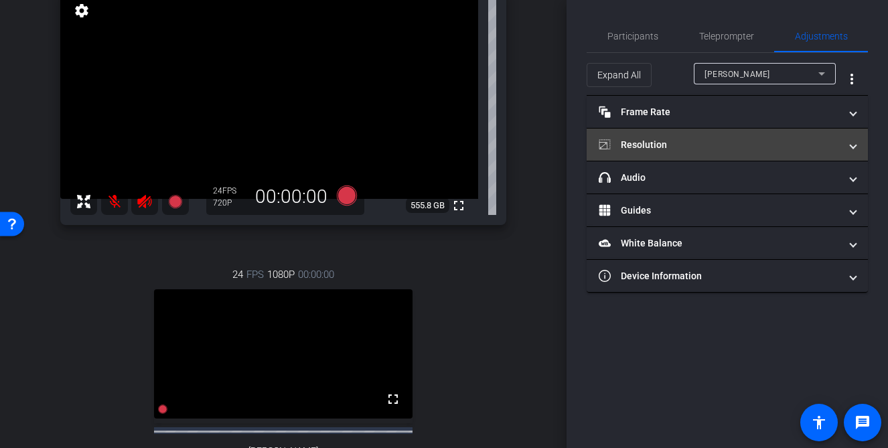
click at [724, 142] on mat-panel-title "Resolution" at bounding box center [719, 145] width 241 height 14
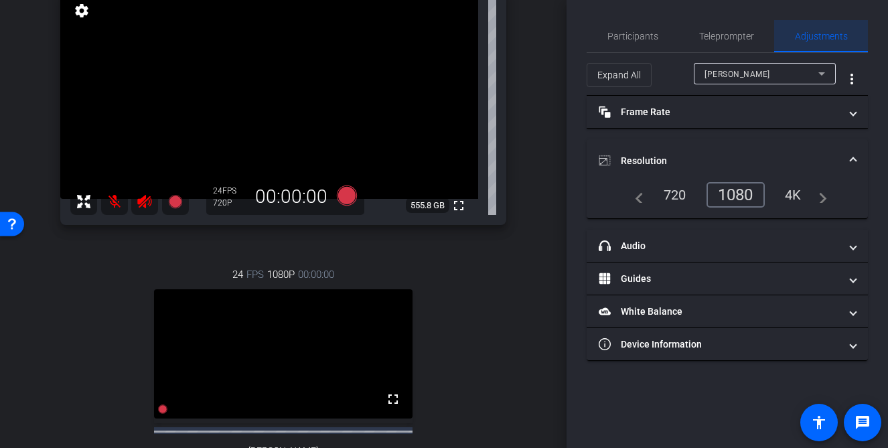
click at [811, 32] on span "Adjustments" at bounding box center [821, 35] width 53 height 9
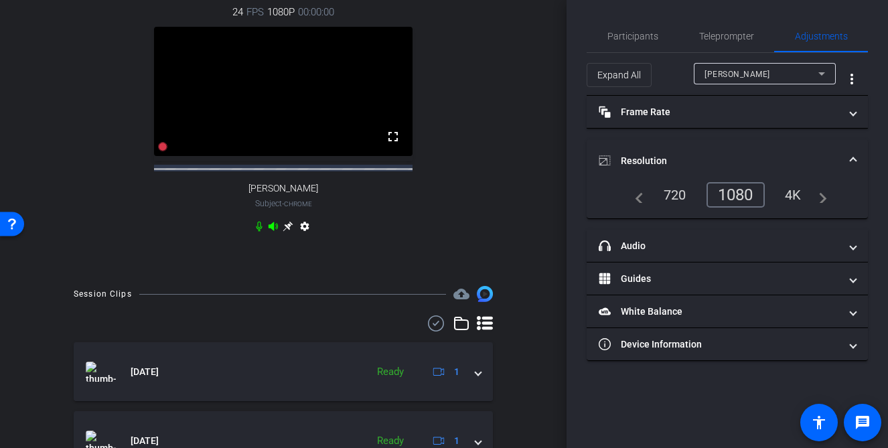
scroll to position [403, 0]
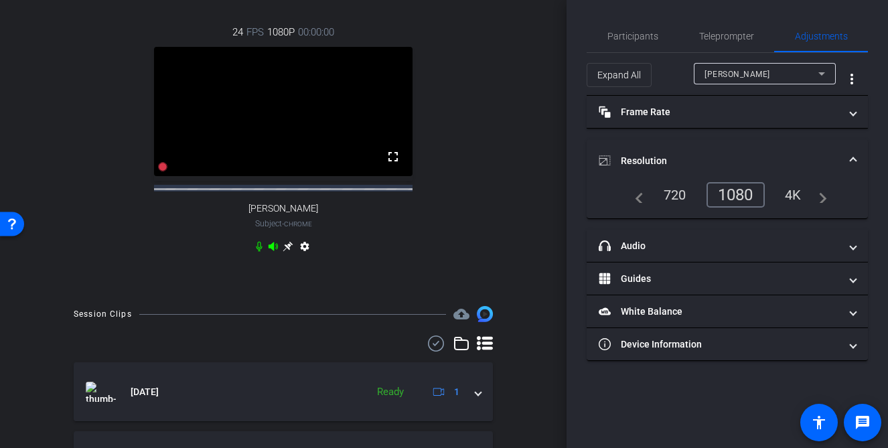
click at [285, 252] on icon at bounding box center [288, 246] width 11 height 11
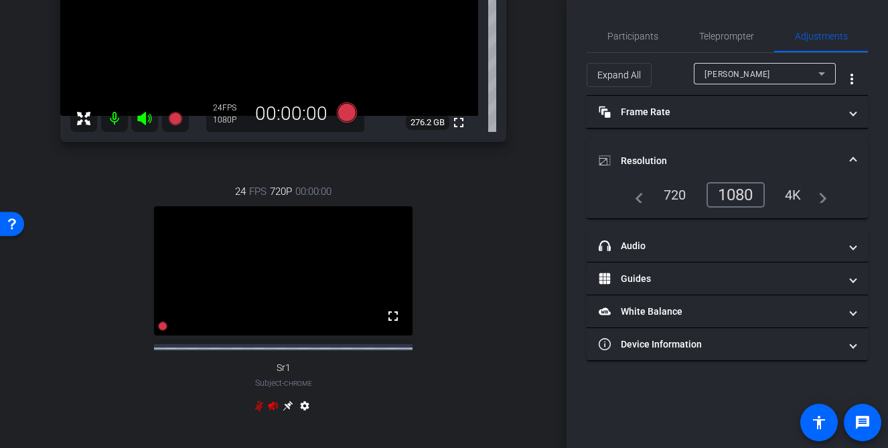
scroll to position [338, 0]
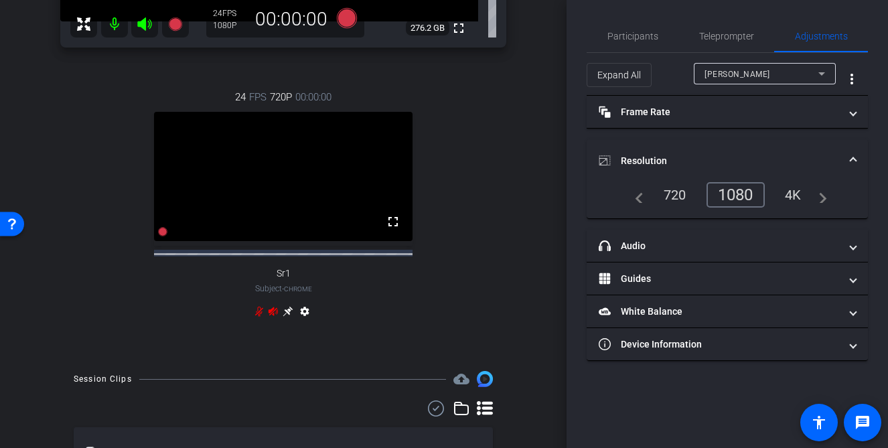
click at [289, 317] on icon at bounding box center [288, 311] width 11 height 11
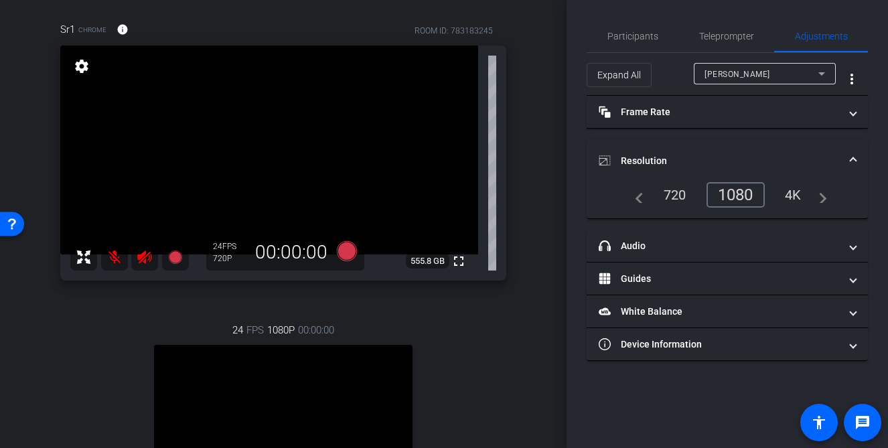
scroll to position [26, 0]
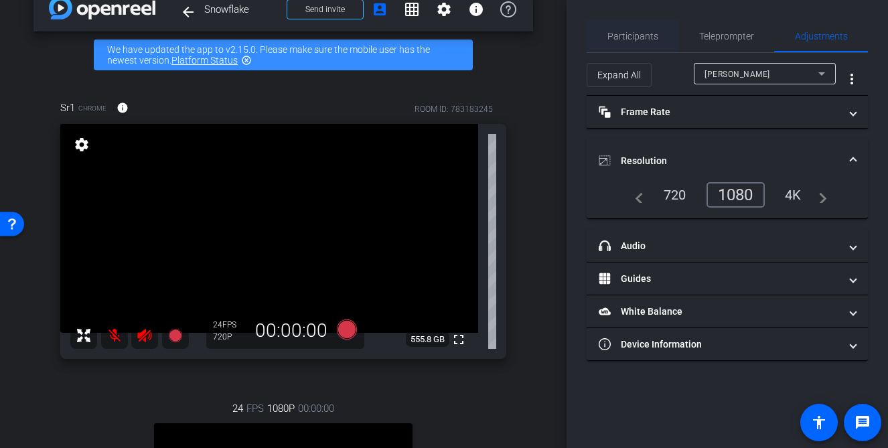
click at [647, 45] on span "Participants" at bounding box center [633, 36] width 51 height 32
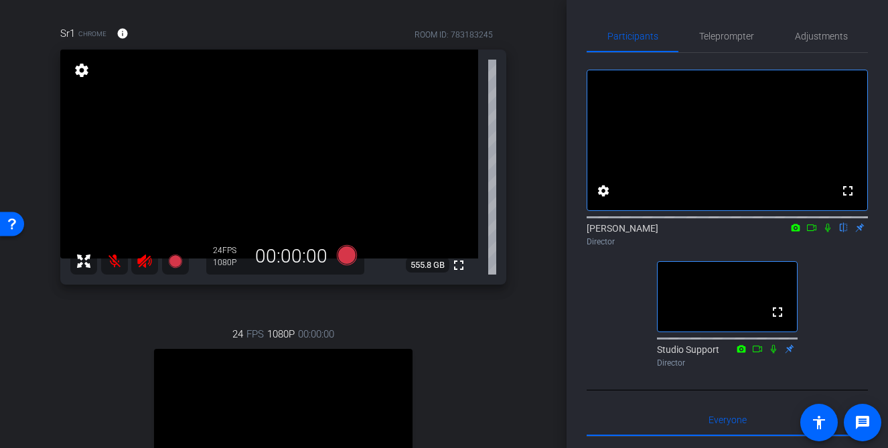
scroll to position [94, 0]
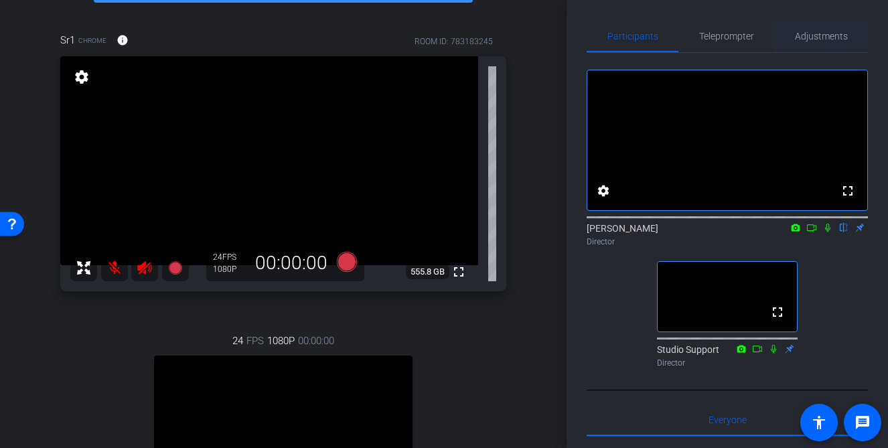
click at [806, 31] on span "Adjustments" at bounding box center [821, 35] width 53 height 9
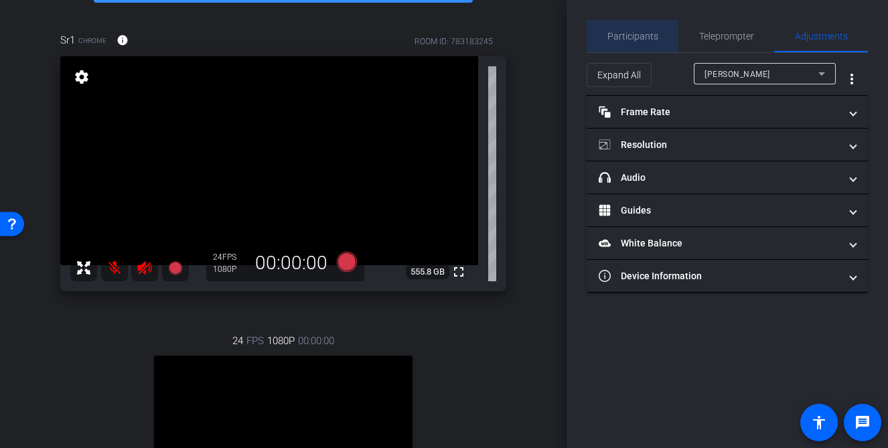
click at [622, 36] on span "Participants" at bounding box center [633, 35] width 51 height 9
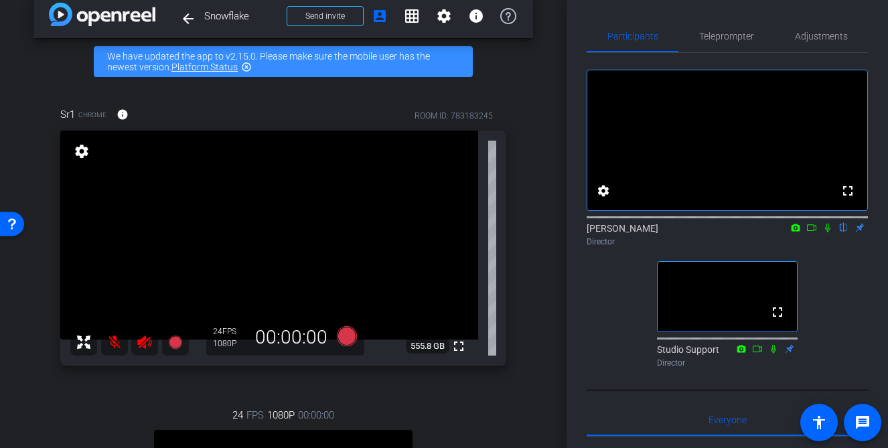
scroll to position [15, 0]
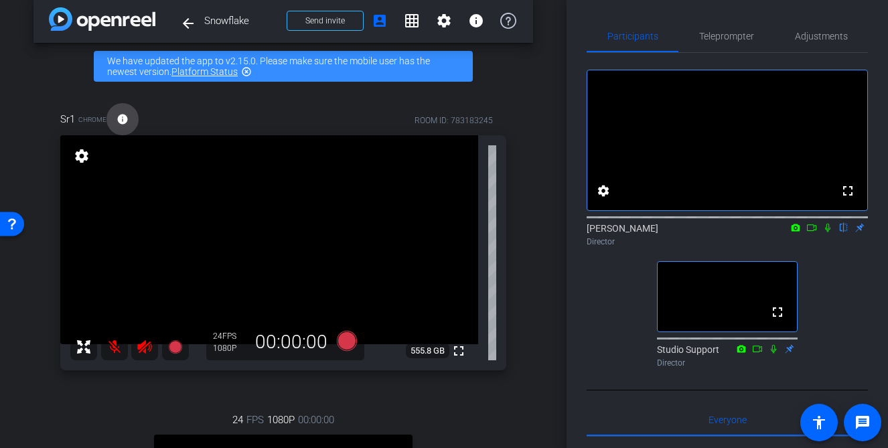
click at [123, 115] on mat-icon "info" at bounding box center [123, 119] width 12 height 12
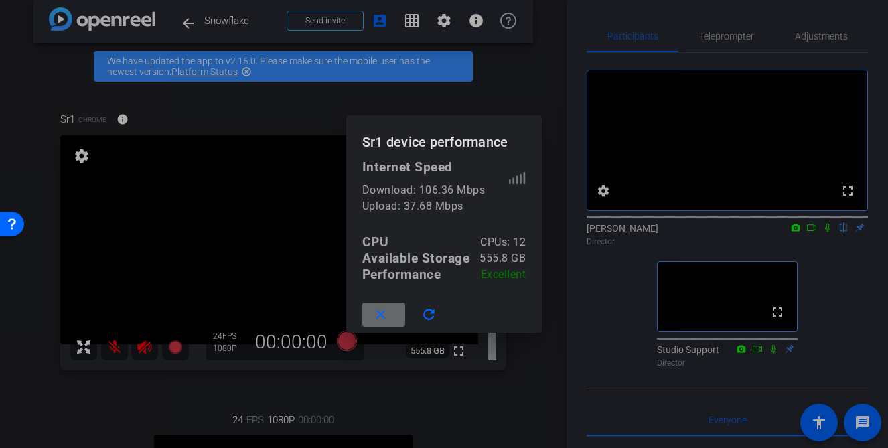
click at [385, 315] on mat-icon "close" at bounding box center [381, 315] width 17 height 17
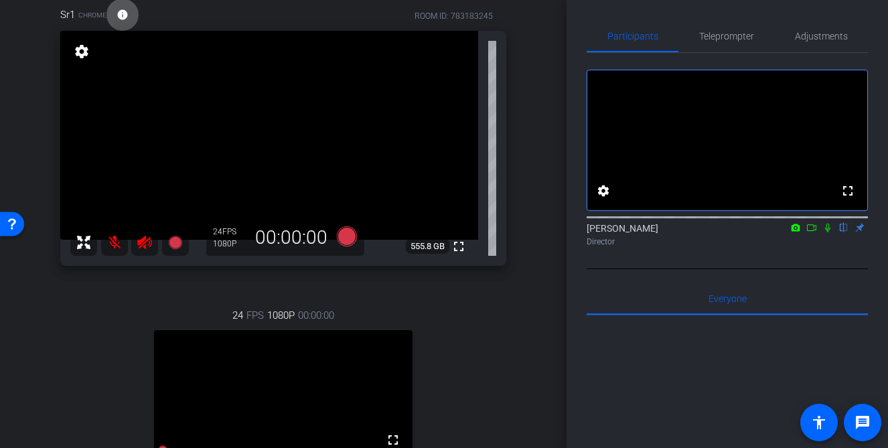
scroll to position [105, 0]
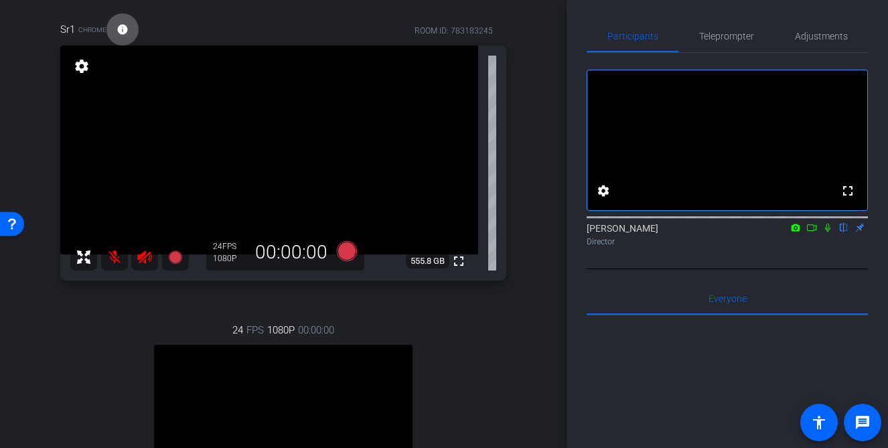
click at [122, 262] on mat-icon at bounding box center [114, 257] width 27 height 27
click at [137, 263] on icon at bounding box center [145, 257] width 16 height 16
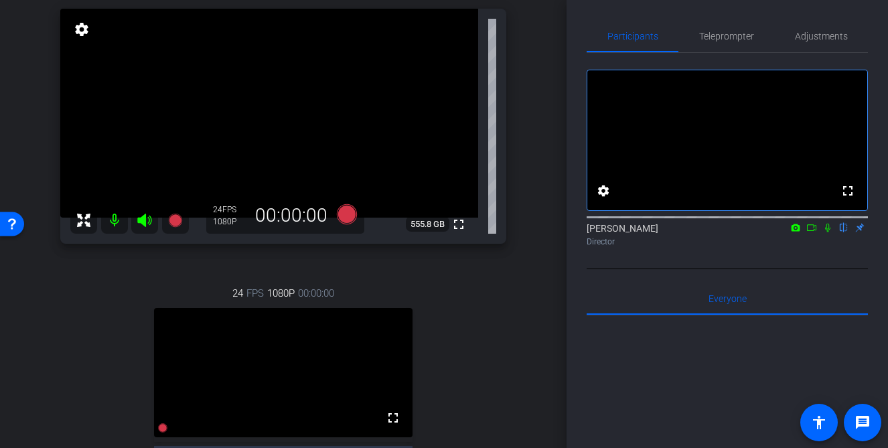
scroll to position [137, 0]
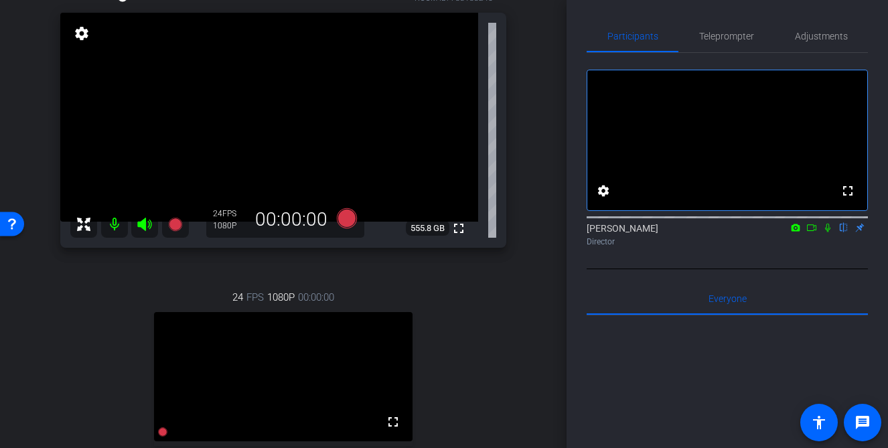
click at [813, 232] on icon at bounding box center [812, 227] width 11 height 9
click at [353, 215] on icon at bounding box center [347, 218] width 20 height 20
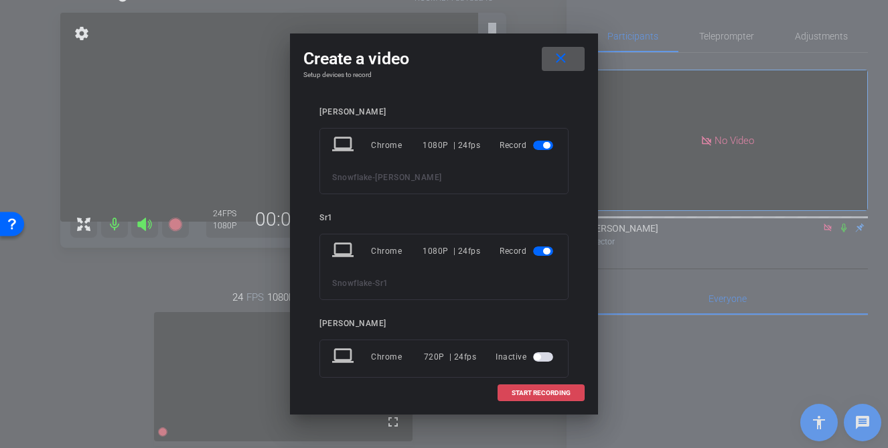
click at [515, 393] on span "START RECORDING" at bounding box center [541, 393] width 59 height 7
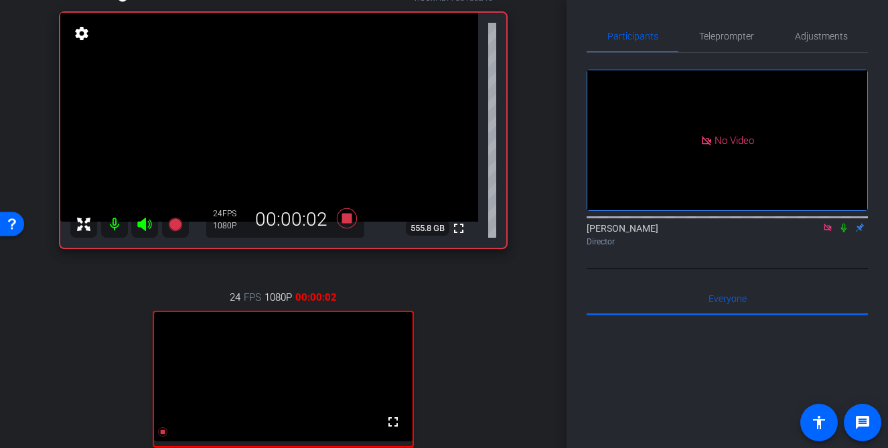
click at [845, 232] on icon at bounding box center [844, 228] width 5 height 9
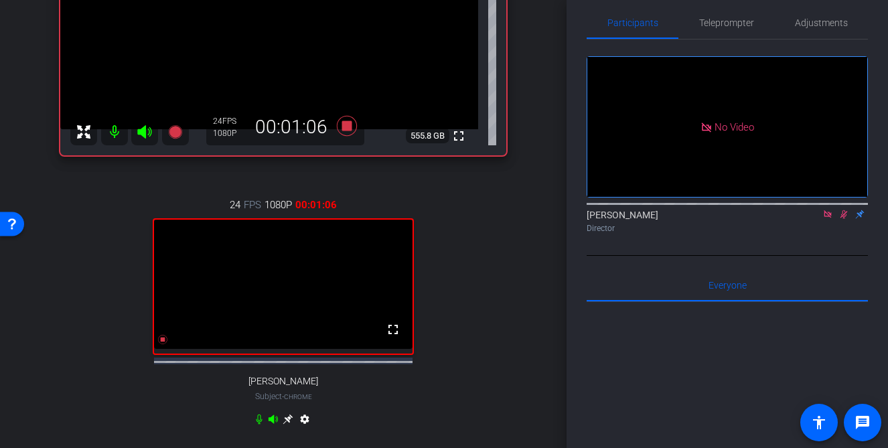
scroll to position [231, 0]
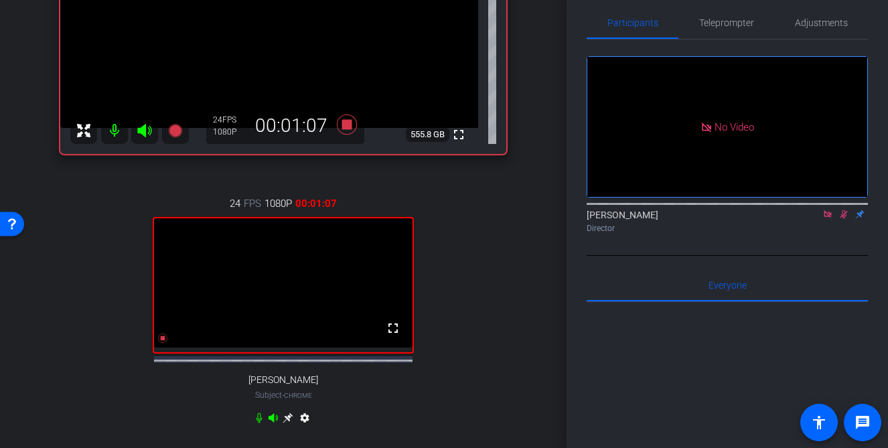
click at [261, 423] on icon at bounding box center [259, 418] width 6 height 10
click at [259, 423] on icon at bounding box center [259, 418] width 8 height 10
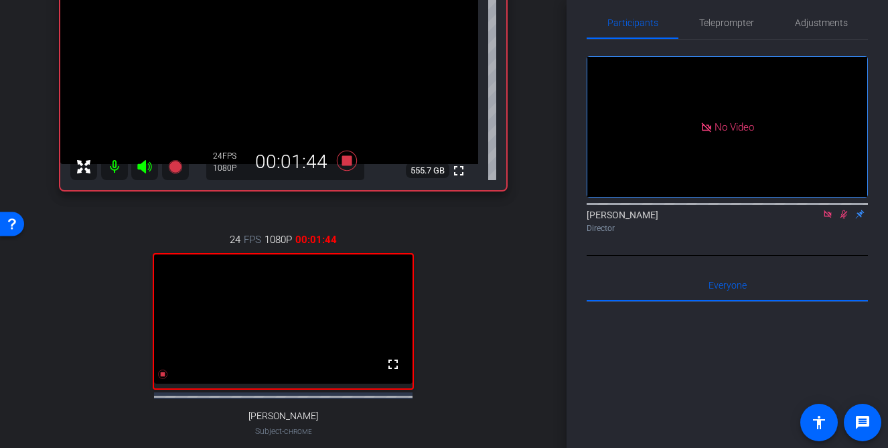
scroll to position [258, 0]
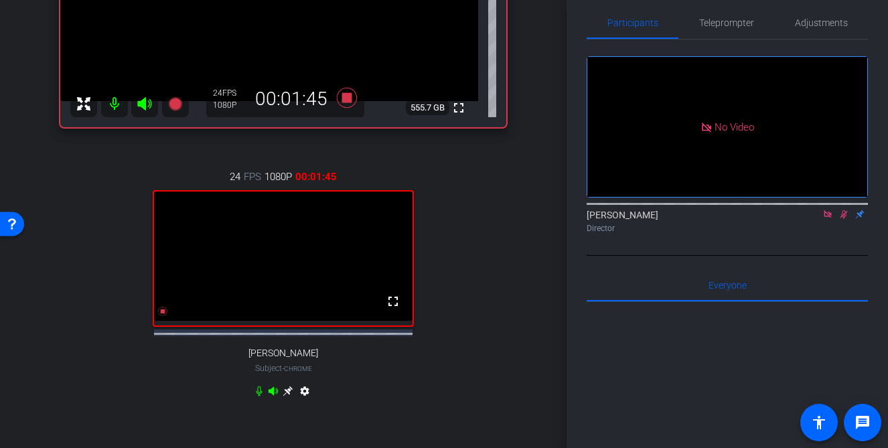
click at [259, 397] on icon at bounding box center [259, 392] width 6 height 10
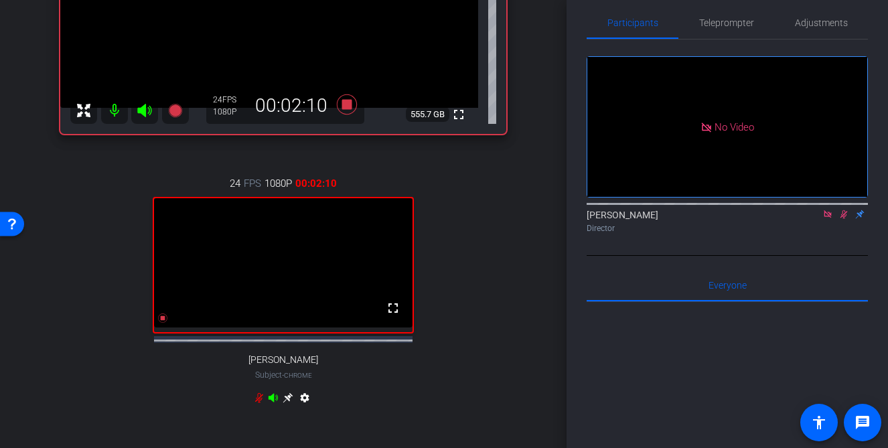
scroll to position [261, 0]
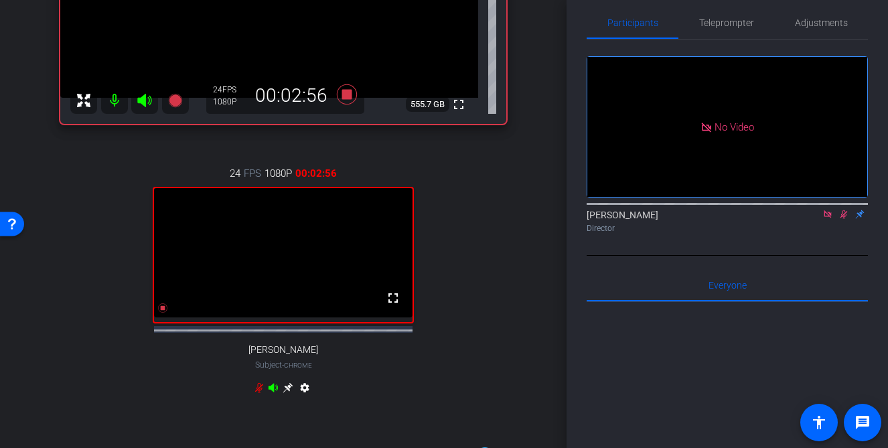
click at [260, 393] on icon at bounding box center [259, 388] width 11 height 11
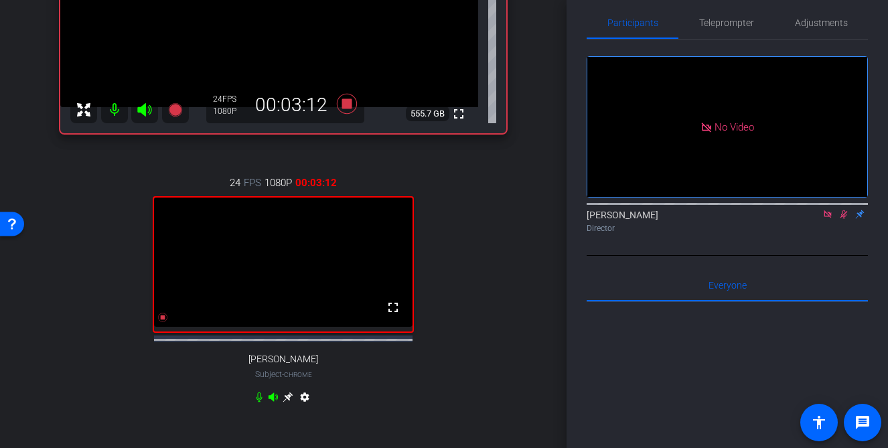
scroll to position [269, 0]
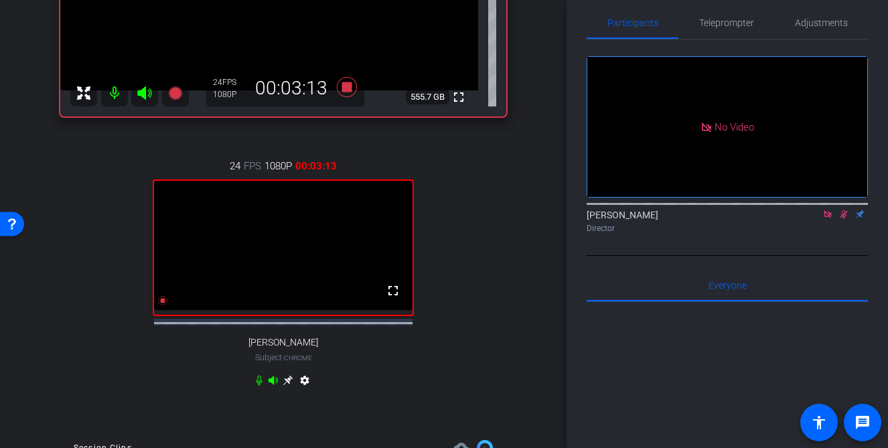
click at [259, 386] on icon at bounding box center [259, 381] width 6 height 10
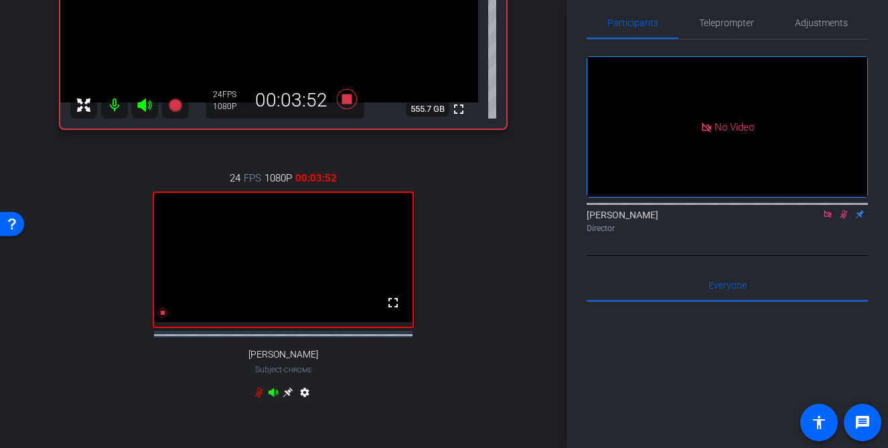
scroll to position [276, 0]
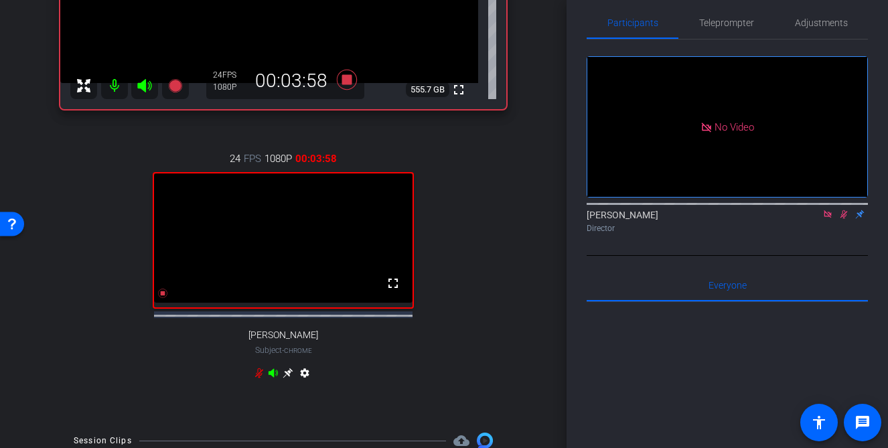
click at [260, 379] on icon at bounding box center [259, 373] width 11 height 11
click at [259, 379] on icon at bounding box center [259, 373] width 11 height 11
click at [261, 379] on icon at bounding box center [259, 374] width 8 height 10
click at [261, 379] on icon at bounding box center [259, 374] width 6 height 10
click at [261, 379] on icon at bounding box center [259, 374] width 8 height 10
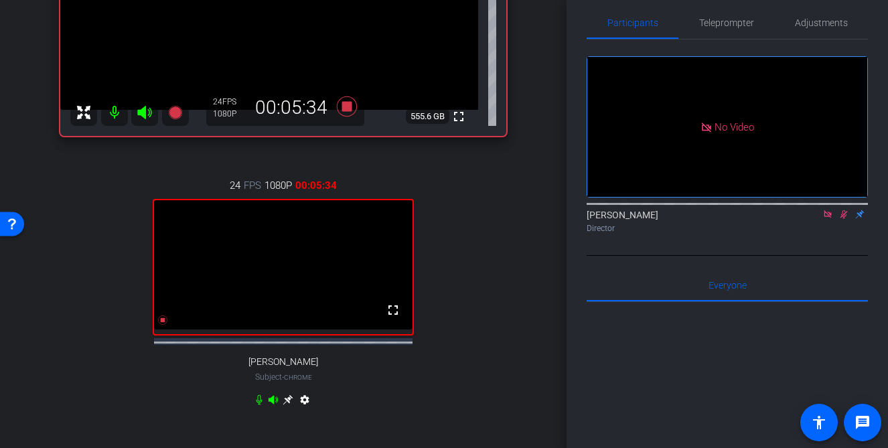
scroll to position [281, 0]
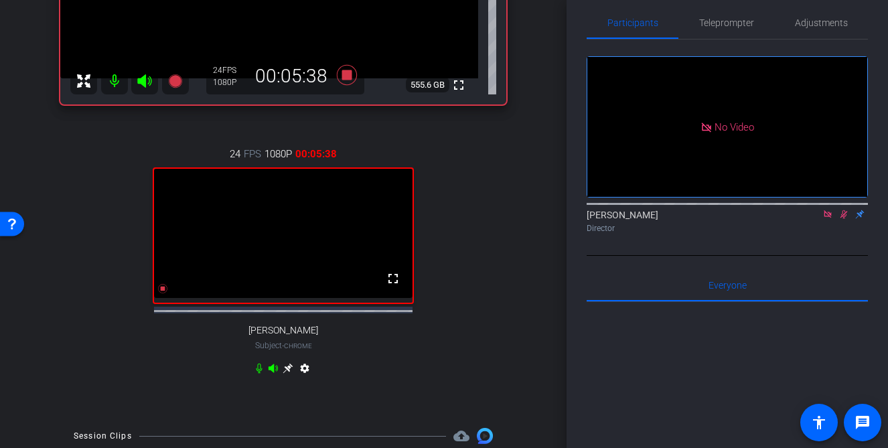
click at [259, 374] on icon at bounding box center [259, 368] width 11 height 11
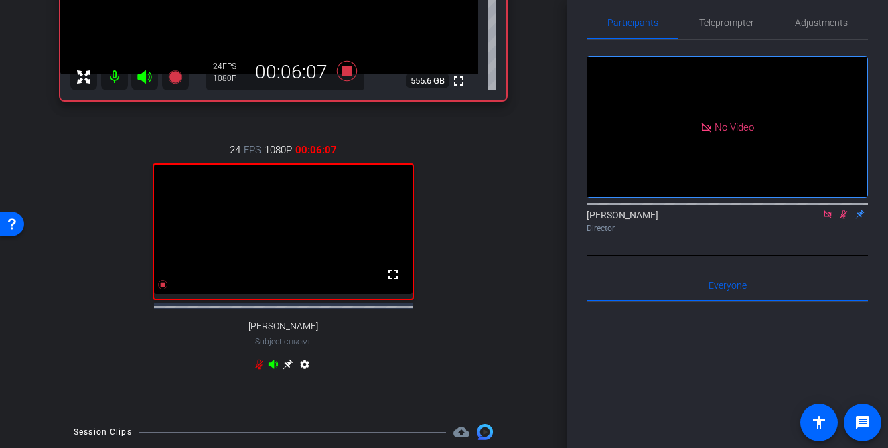
scroll to position [310, 0]
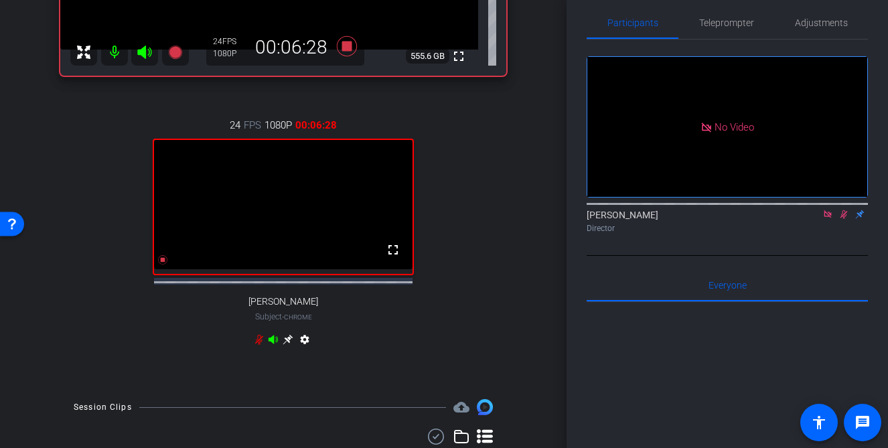
click at [260, 345] on icon at bounding box center [259, 339] width 11 height 11
click at [259, 345] on icon at bounding box center [259, 339] width 11 height 11
click at [259, 345] on icon at bounding box center [259, 340] width 8 height 10
click at [259, 345] on icon at bounding box center [259, 339] width 11 height 11
click at [259, 345] on icon at bounding box center [259, 340] width 8 height 10
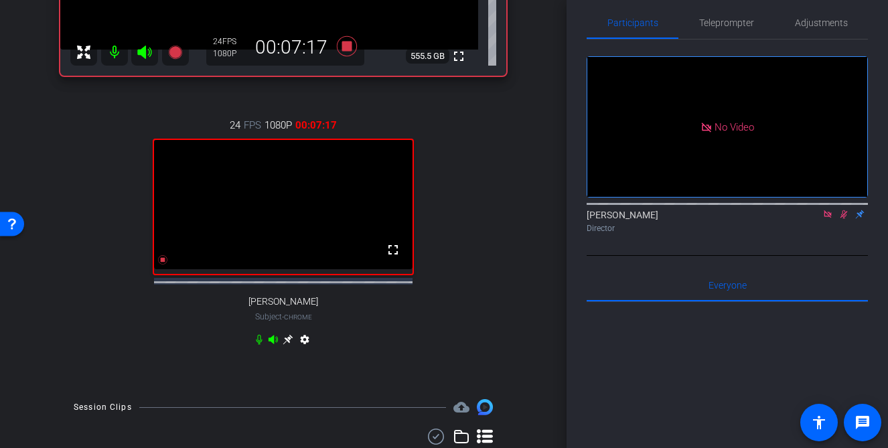
click at [259, 345] on icon at bounding box center [259, 339] width 11 height 11
click at [259, 345] on icon at bounding box center [259, 340] width 8 height 10
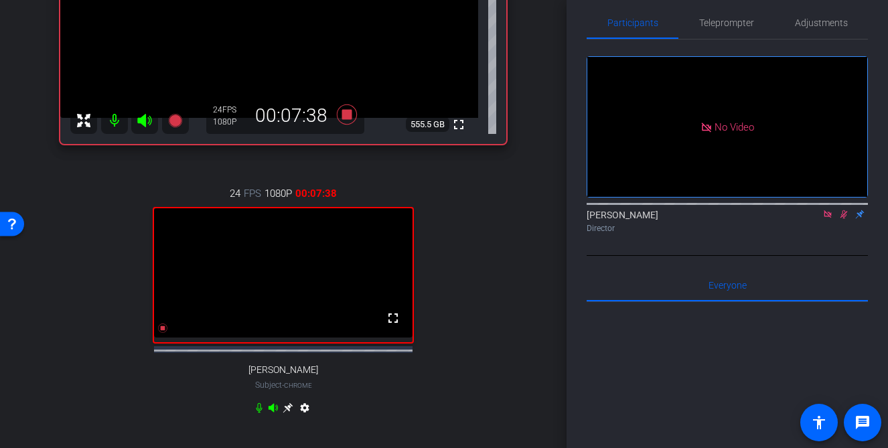
scroll to position [247, 0]
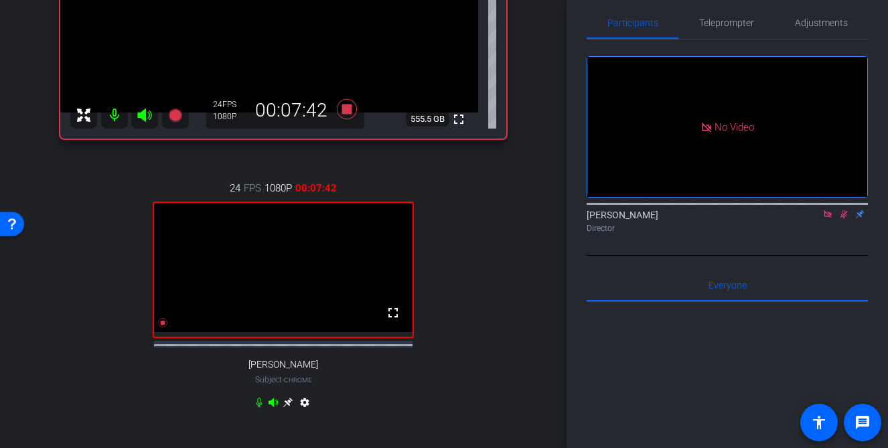
click at [259, 408] on icon at bounding box center [259, 402] width 11 height 11
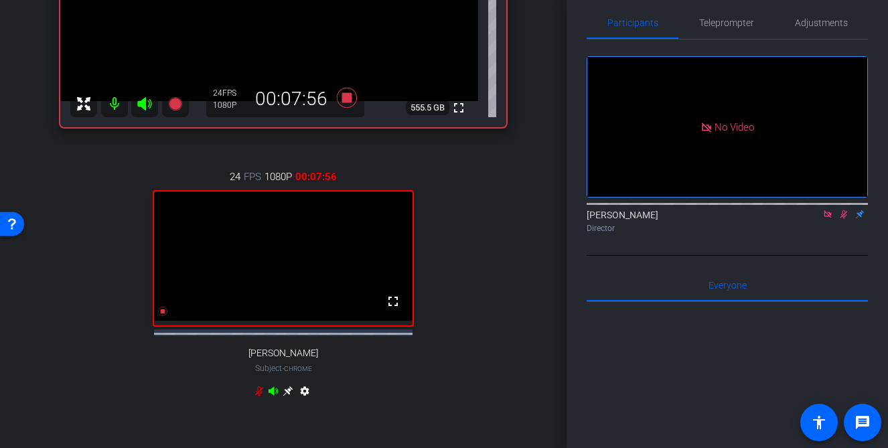
scroll to position [276, 0]
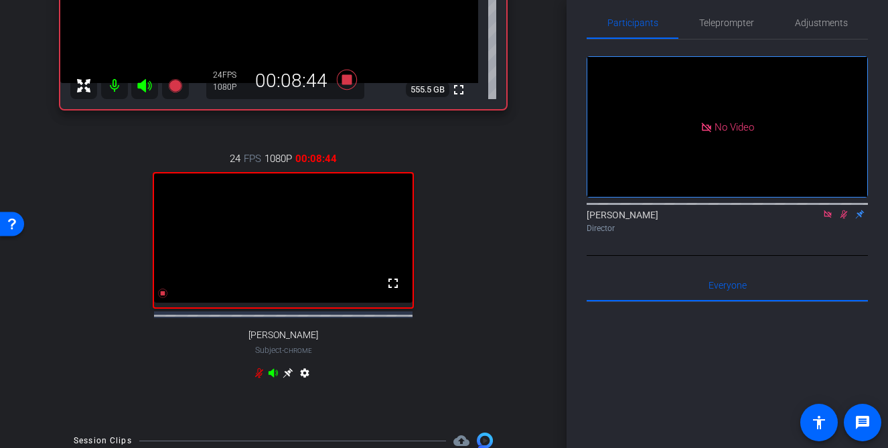
click at [261, 379] on icon at bounding box center [259, 373] width 11 height 11
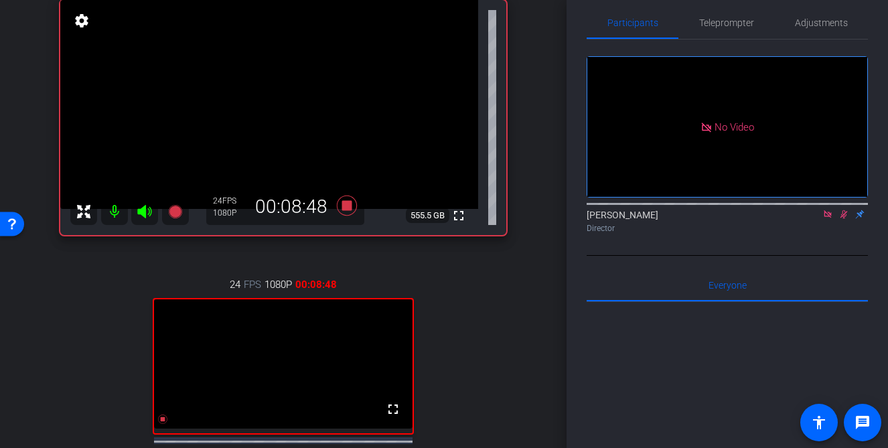
scroll to position [147, 0]
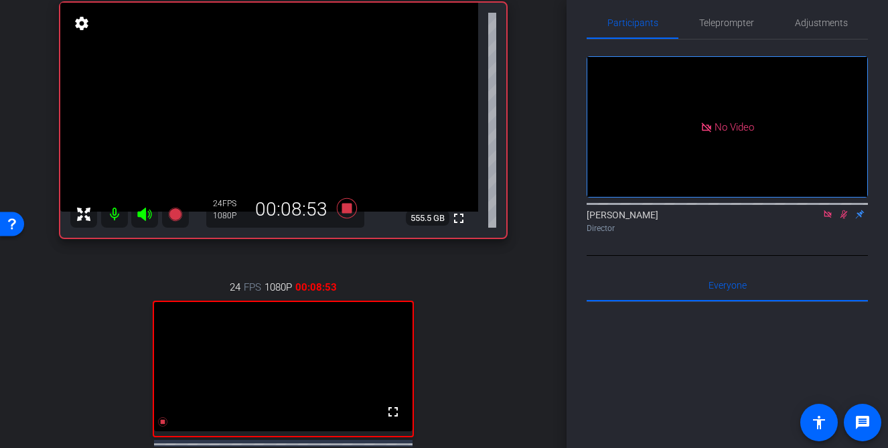
click at [841, 235] on div "David Lennon Director" at bounding box center [727, 221] width 281 height 26
click at [842, 219] on icon at bounding box center [844, 214] width 11 height 9
click at [344, 212] on icon at bounding box center [347, 208] width 20 height 20
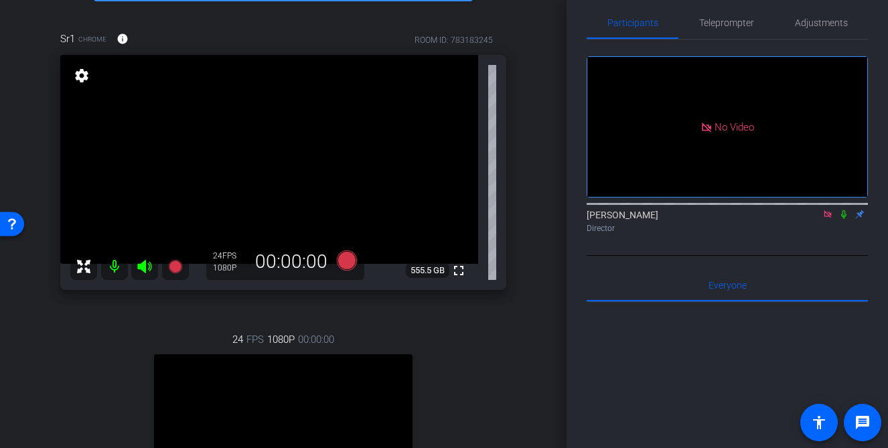
scroll to position [97, 0]
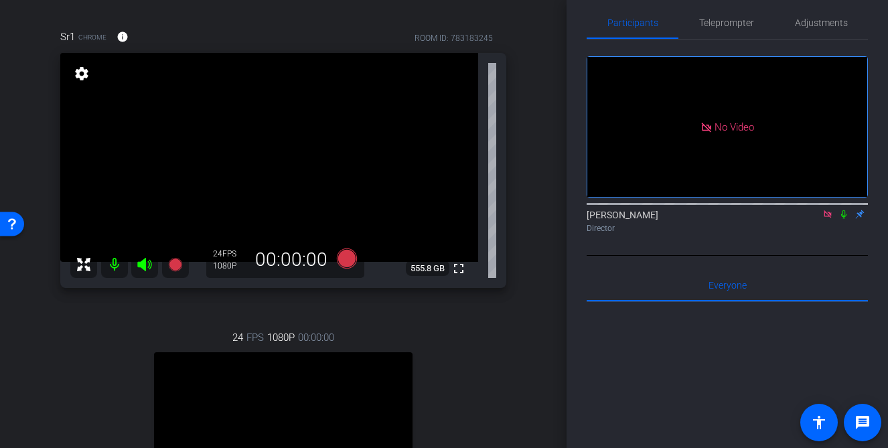
click at [829, 218] on icon at bounding box center [827, 213] width 7 height 7
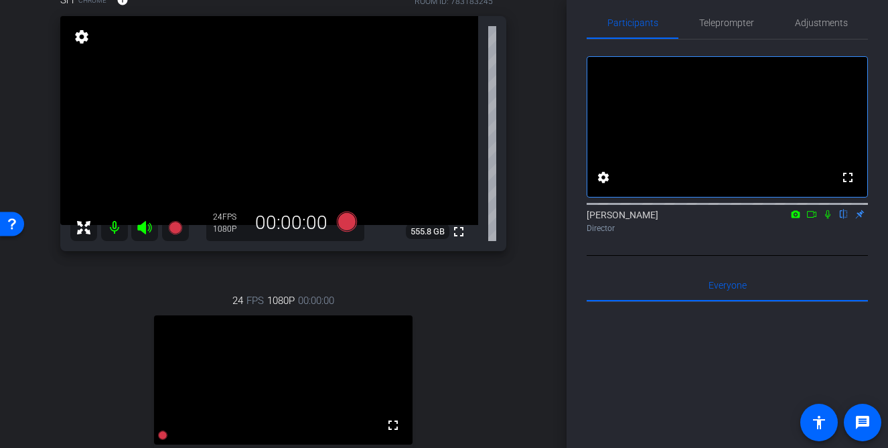
scroll to position [119, 0]
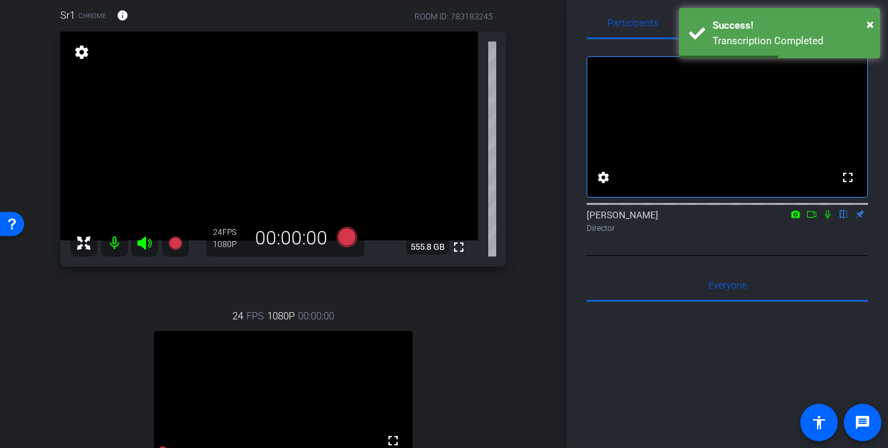
click at [543, 278] on div "arrow_back Snowflake Back to project Send invite account_box grid_on settings i…" at bounding box center [283, 105] width 567 height 448
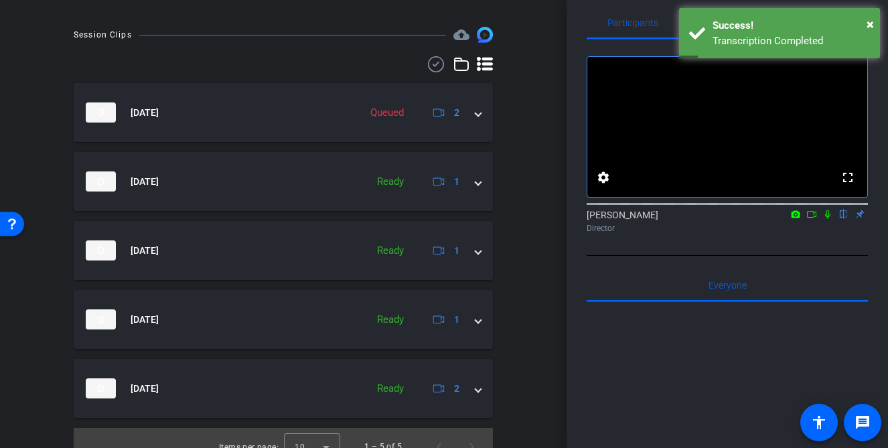
scroll to position [684, 0]
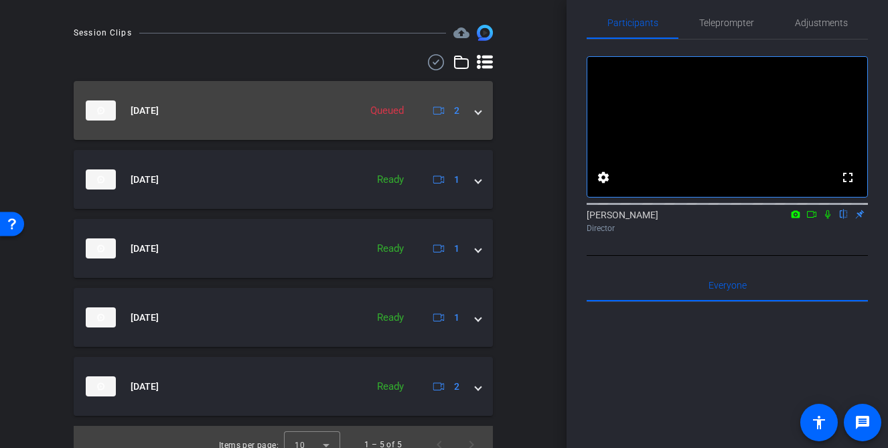
click at [479, 118] on span at bounding box center [478, 111] width 5 height 14
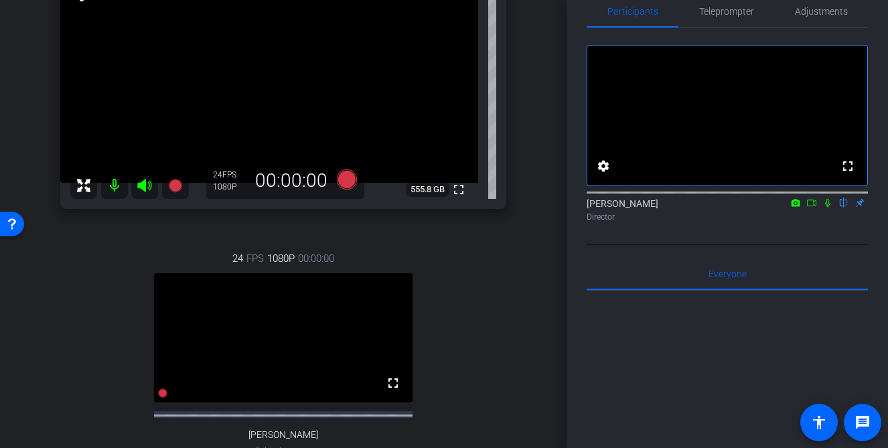
scroll to position [172, 0]
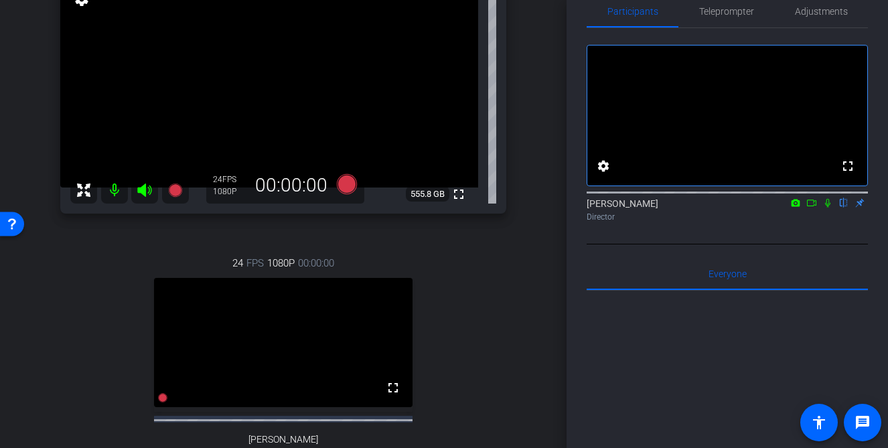
click at [813, 208] on icon at bounding box center [812, 202] width 11 height 9
click at [344, 188] on icon at bounding box center [347, 184] width 20 height 20
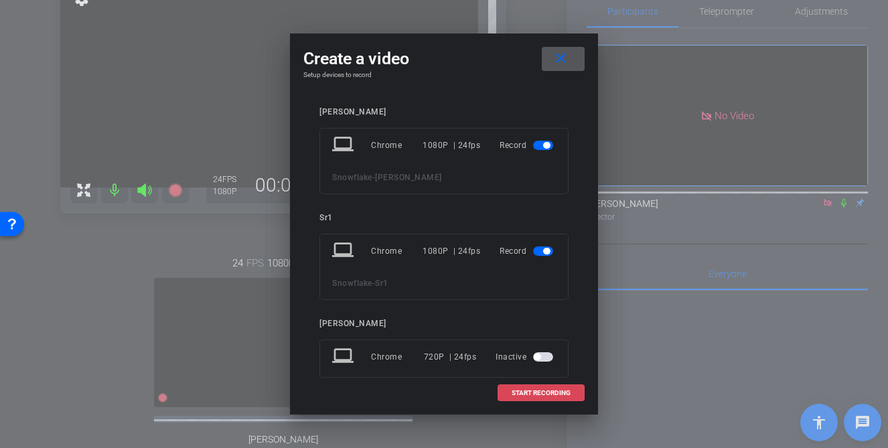
click at [534, 395] on span "START RECORDING" at bounding box center [541, 393] width 59 height 7
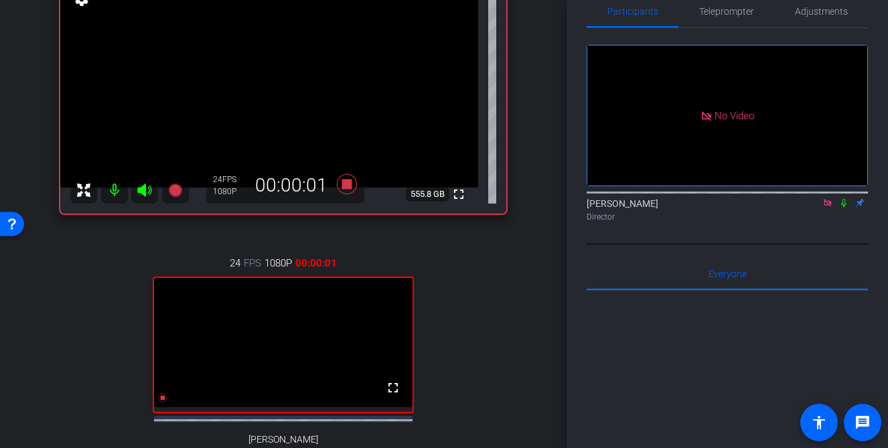
click at [844, 208] on icon at bounding box center [844, 203] width 5 height 9
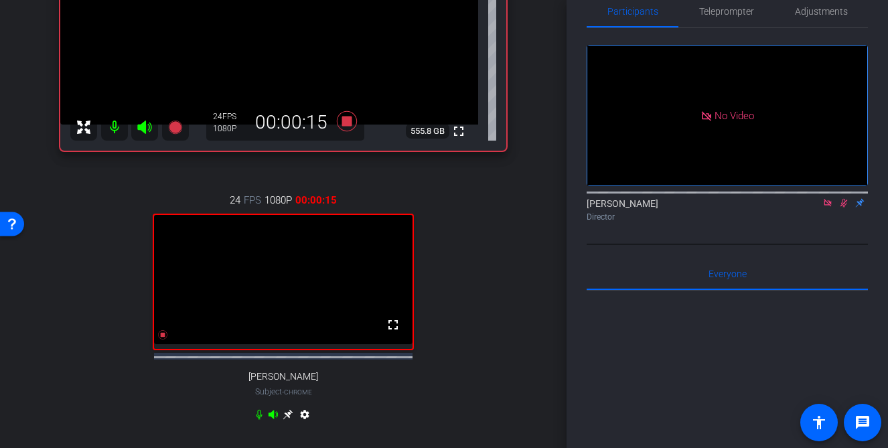
scroll to position [245, 0]
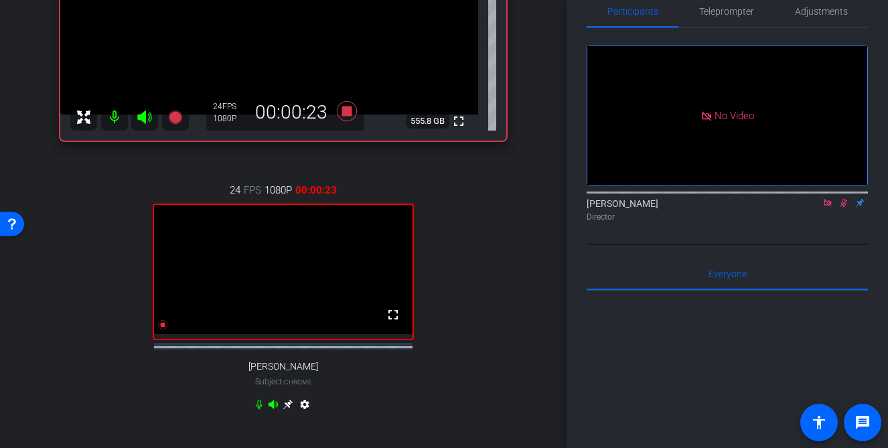
click at [259, 410] on icon at bounding box center [259, 405] width 6 height 10
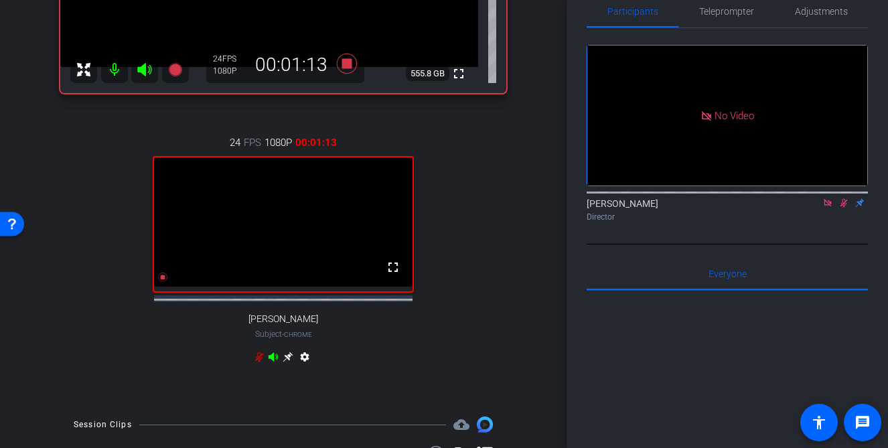
scroll to position [297, 0]
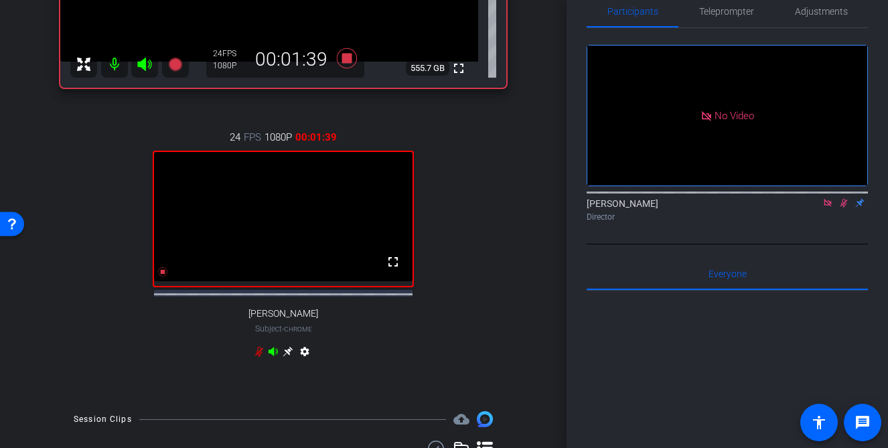
click at [259, 357] on icon at bounding box center [259, 352] width 8 height 10
click at [848, 208] on icon at bounding box center [844, 202] width 11 height 9
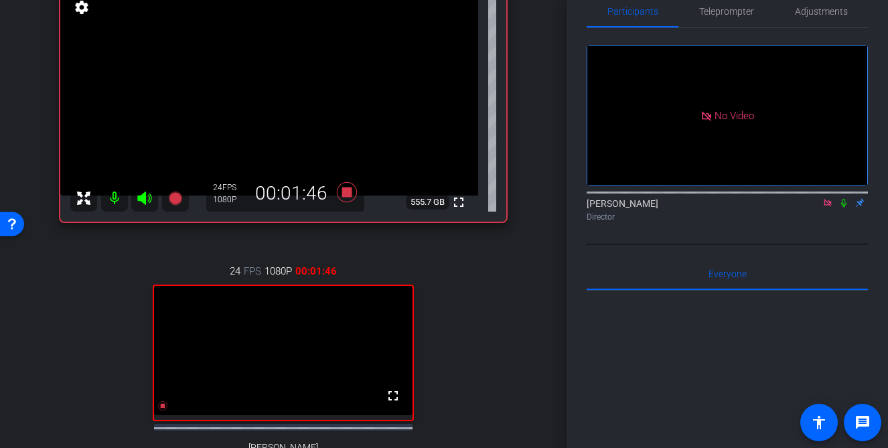
scroll to position [151, 0]
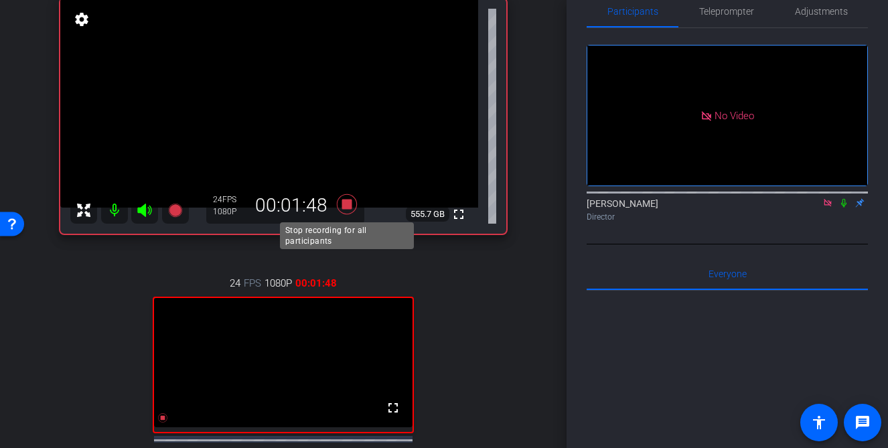
click at [346, 203] on icon at bounding box center [347, 204] width 20 height 20
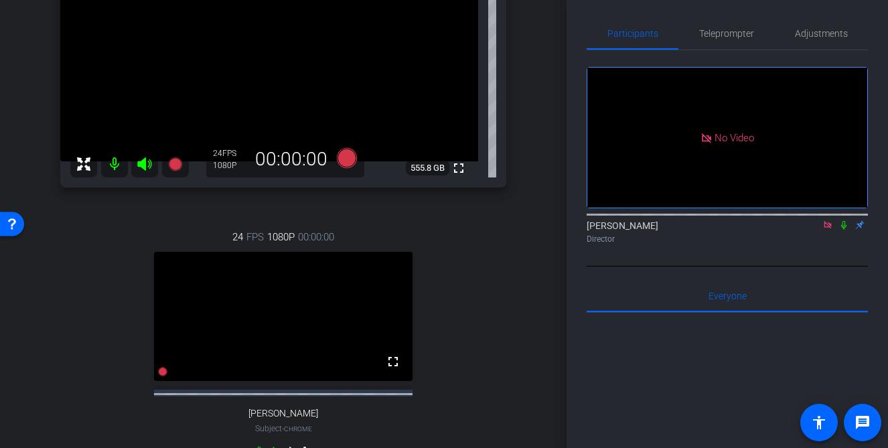
scroll to position [204, 0]
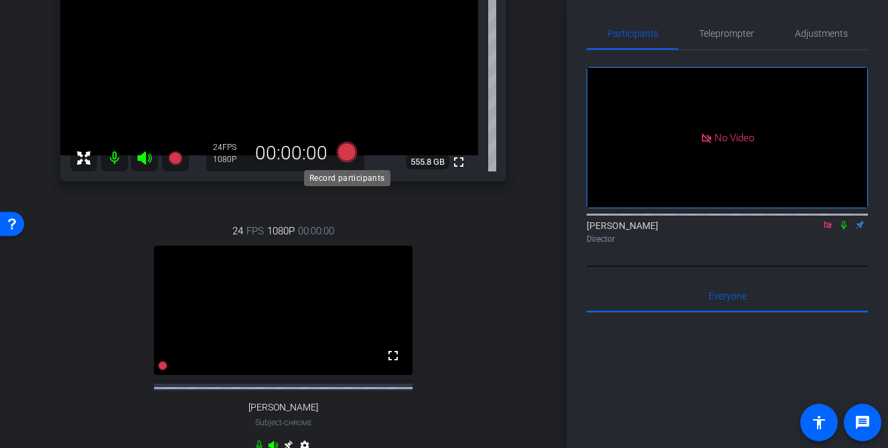
click at [344, 156] on icon at bounding box center [347, 152] width 20 height 20
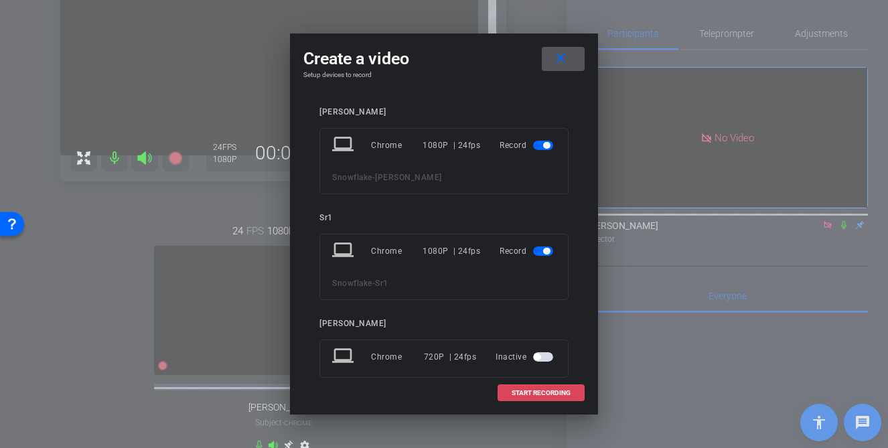
click at [537, 392] on span "START RECORDING" at bounding box center [541, 393] width 59 height 7
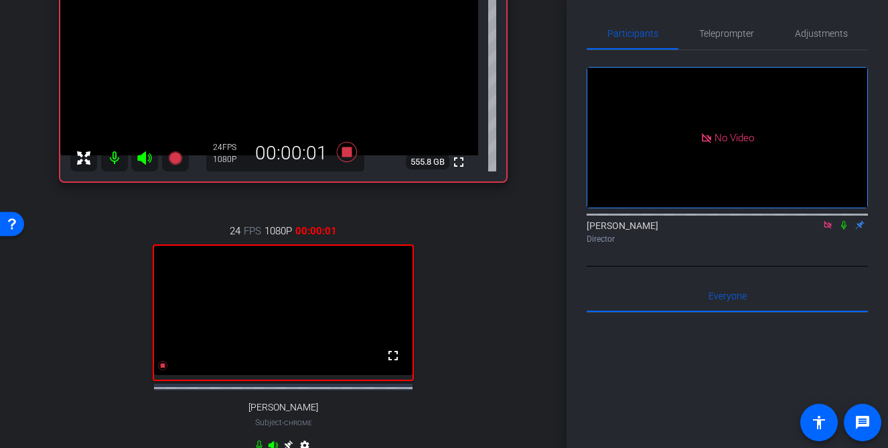
click at [843, 230] on icon at bounding box center [844, 224] width 11 height 9
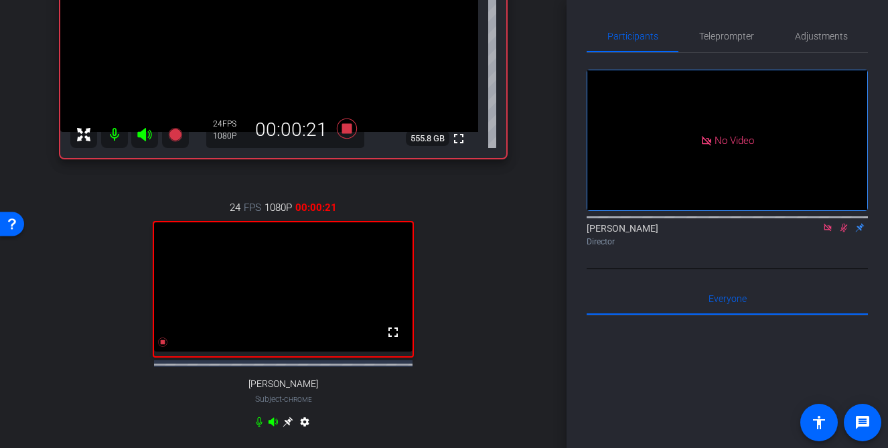
scroll to position [228, 0]
click at [259, 426] on icon at bounding box center [259, 420] width 11 height 11
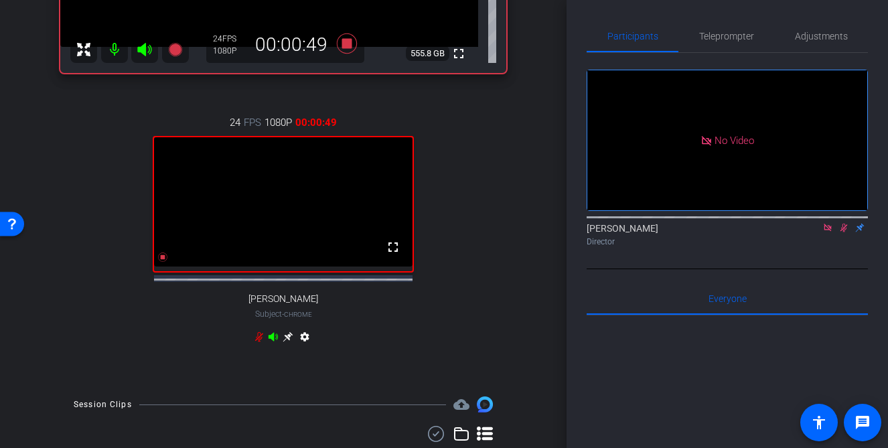
scroll to position [299, 0]
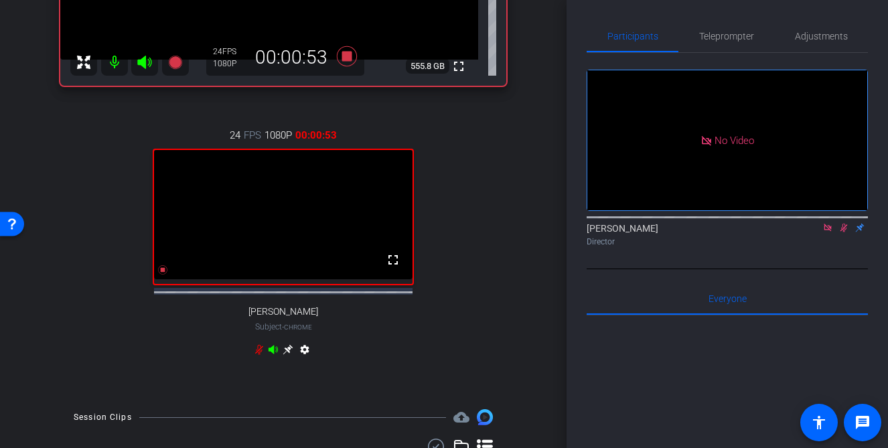
drag, startPoint x: 259, startPoint y: 360, endPoint x: 247, endPoint y: 381, distance: 23.4
click at [248, 381] on div "24 FPS 1080P 00:00:53 fullscreen Susie Subject - Chrome settings" at bounding box center [283, 244] width 446 height 277
click at [260, 355] on icon at bounding box center [259, 350] width 8 height 10
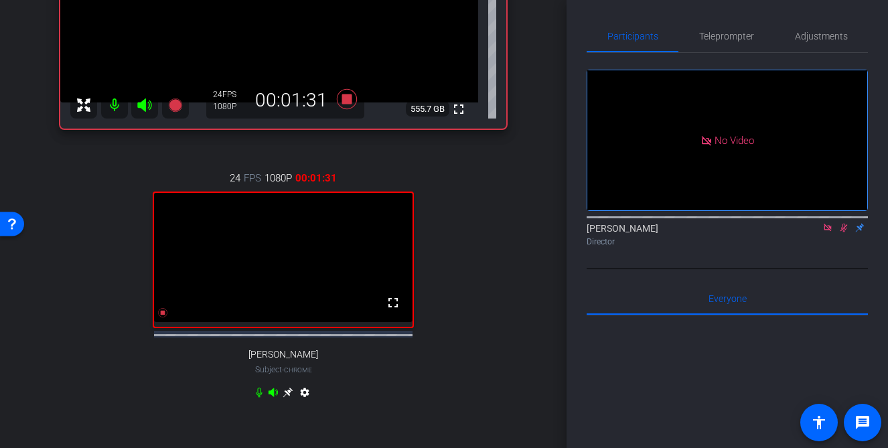
scroll to position [255, 0]
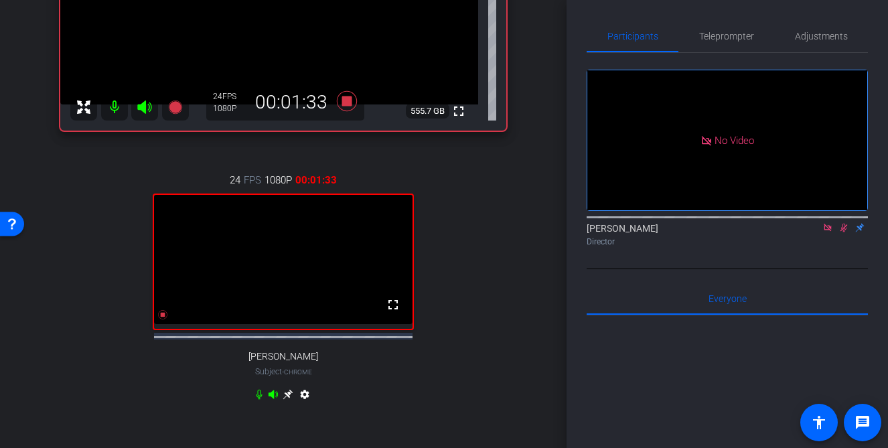
click at [844, 232] on icon at bounding box center [844, 228] width 7 height 9
click at [346, 102] on icon at bounding box center [347, 101] width 20 height 20
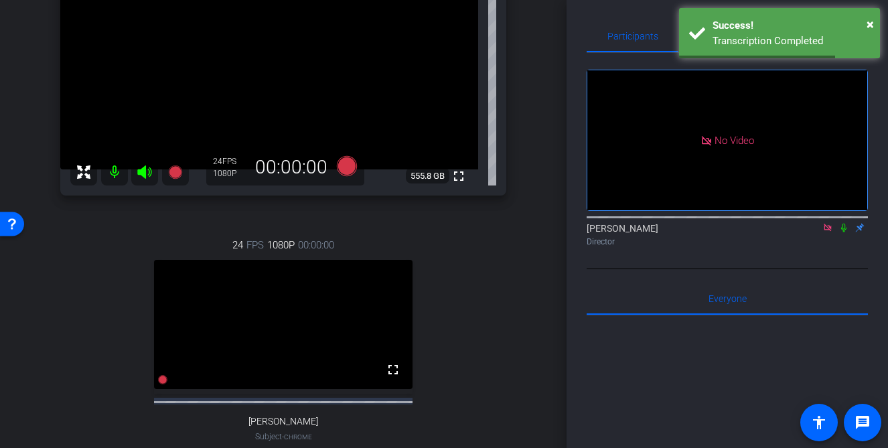
scroll to position [187, 0]
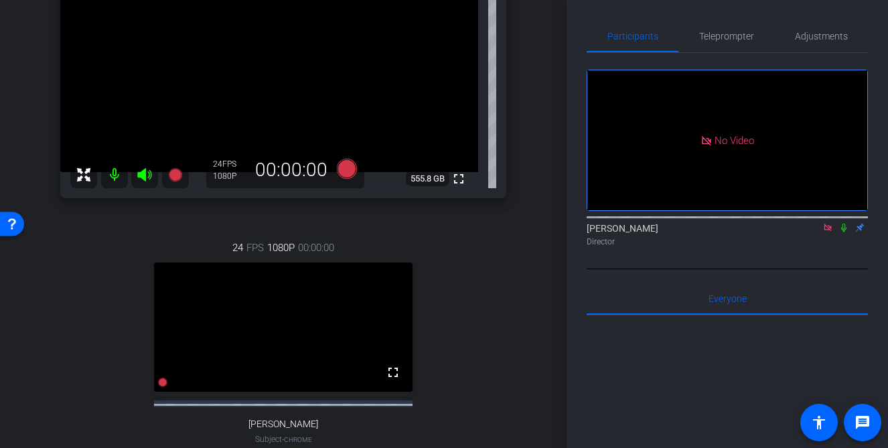
click at [829, 231] on icon at bounding box center [827, 227] width 7 height 7
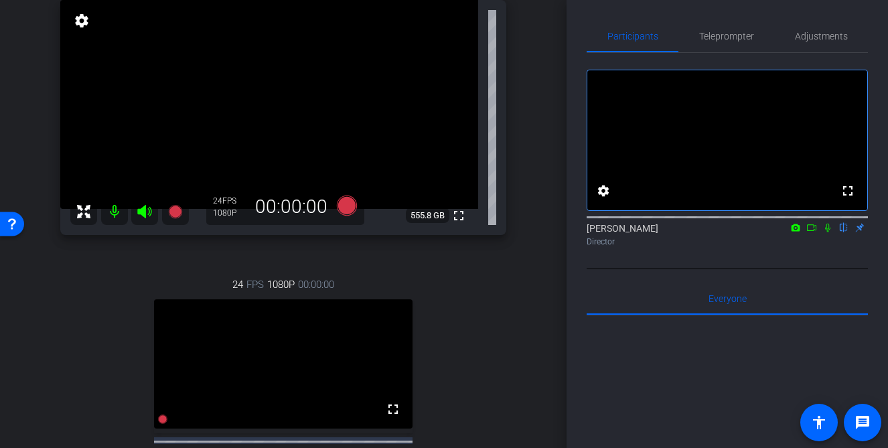
scroll to position [141, 0]
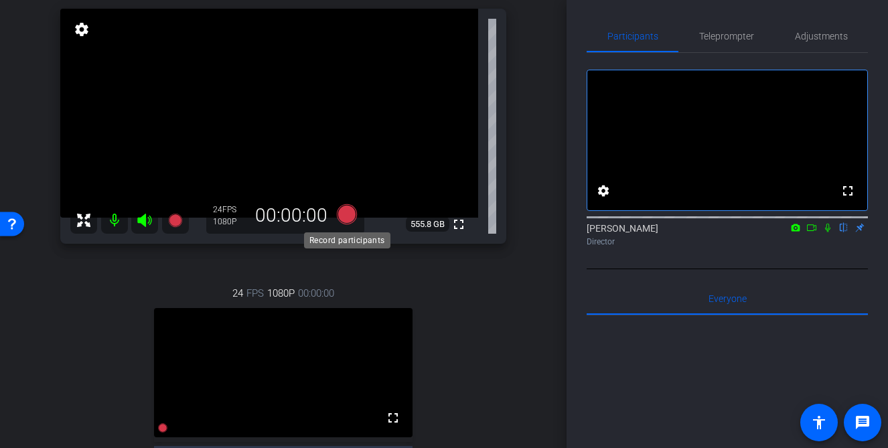
click at [348, 214] on icon at bounding box center [347, 214] width 20 height 20
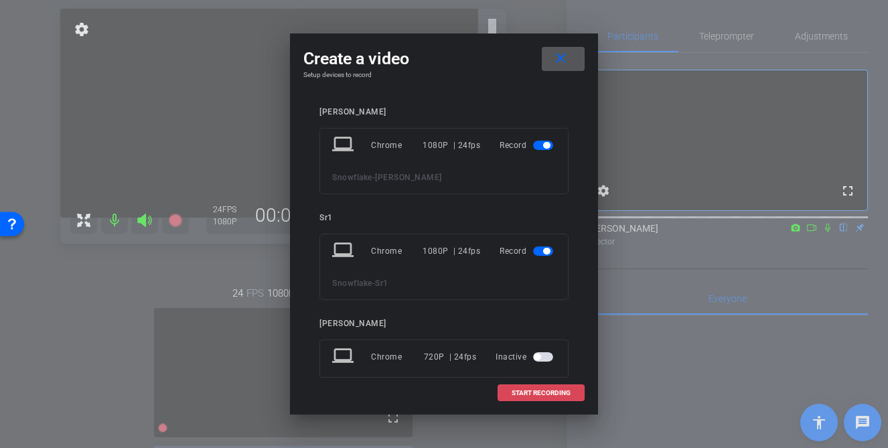
click at [541, 397] on span at bounding box center [541, 393] width 86 height 32
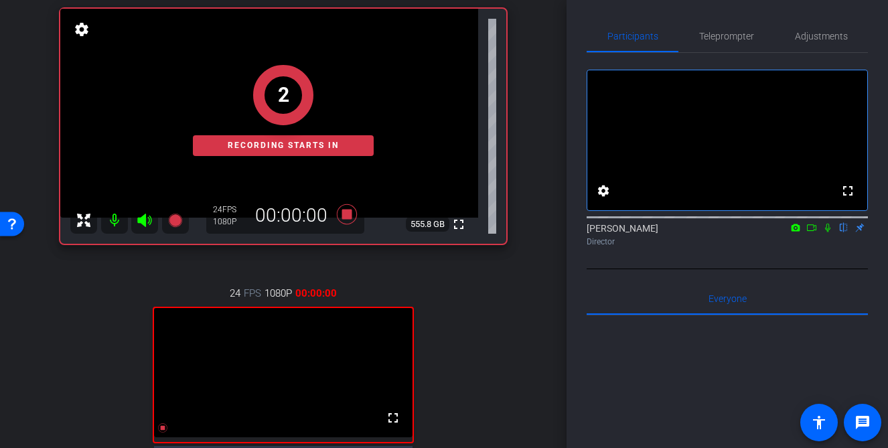
click at [811, 232] on icon at bounding box center [812, 227] width 11 height 9
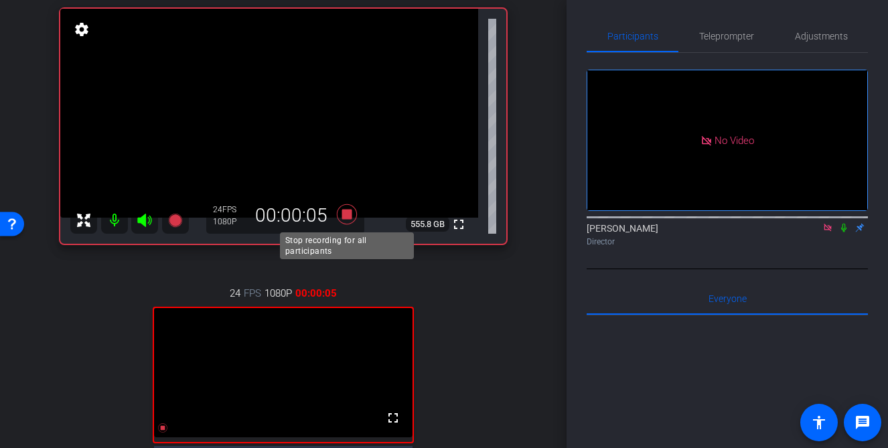
click at [348, 218] on icon at bounding box center [347, 214] width 20 height 20
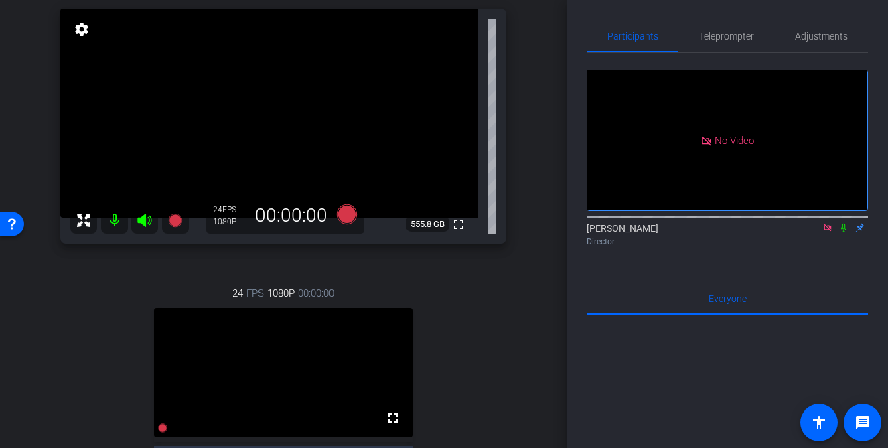
click at [829, 231] on icon at bounding box center [827, 227] width 7 height 7
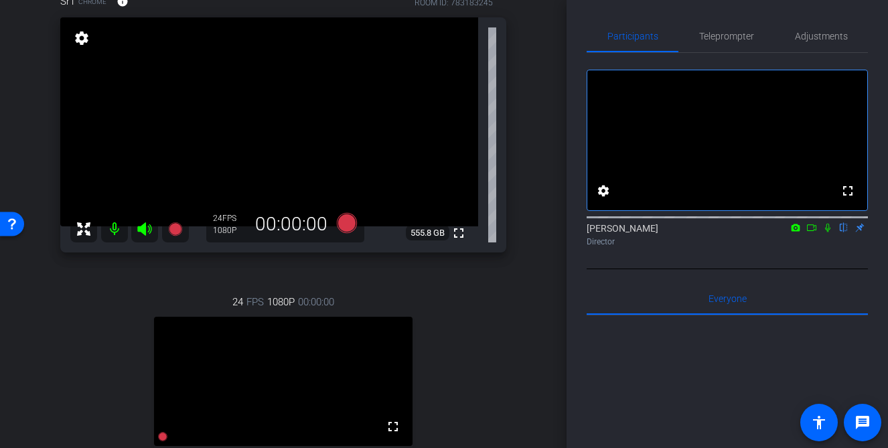
scroll to position [131, 0]
click at [810, 232] on icon at bounding box center [812, 227] width 11 height 9
click at [519, 324] on div "Sr1 Chrome info ROOM ID: 783183245 fullscreen settings 555.8 GB 24 FPS 1080P 00…" at bounding box center [284, 268] width 500 height 591
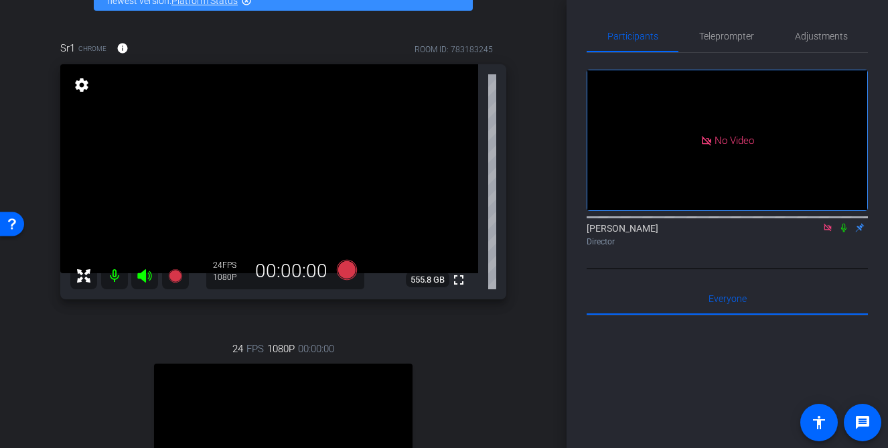
scroll to position [86, 0]
click at [844, 232] on icon at bounding box center [844, 228] width 5 height 9
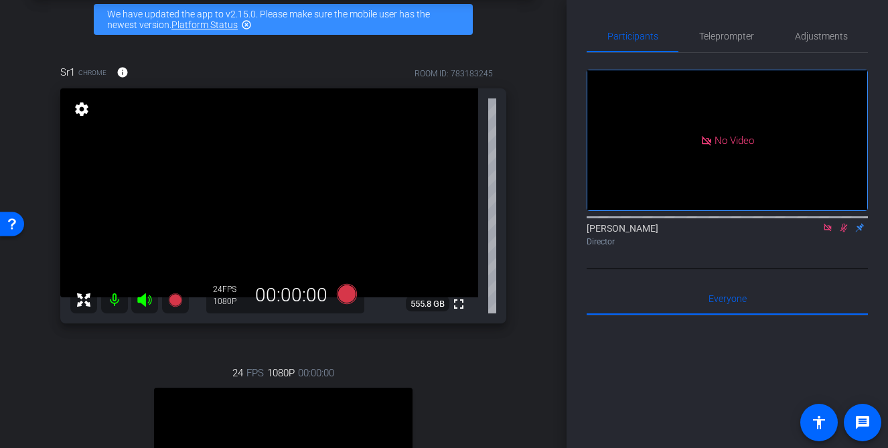
scroll to position [58, 0]
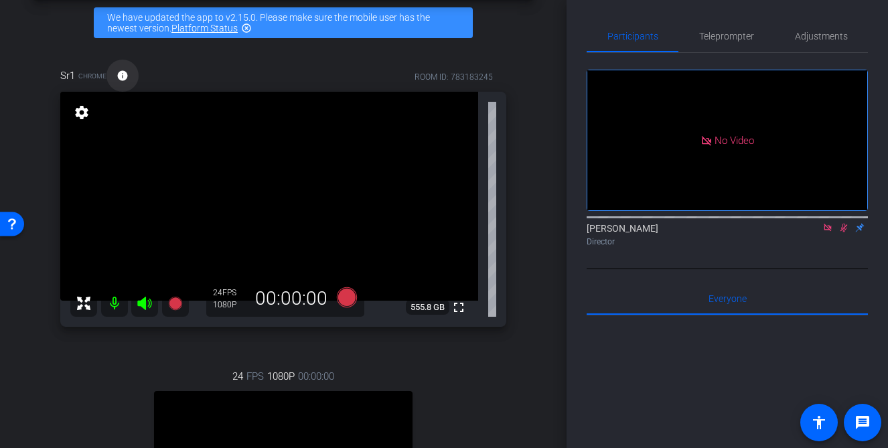
click at [121, 74] on mat-icon "info" at bounding box center [123, 76] width 12 height 12
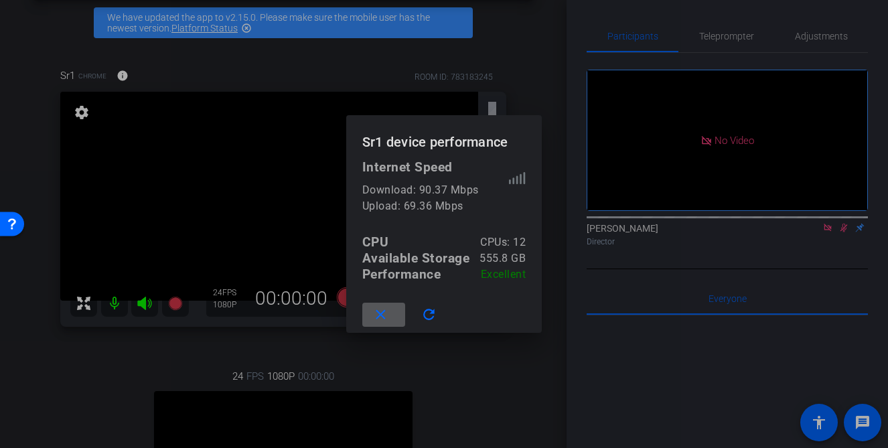
click at [384, 322] on mat-icon "close" at bounding box center [381, 315] width 17 height 17
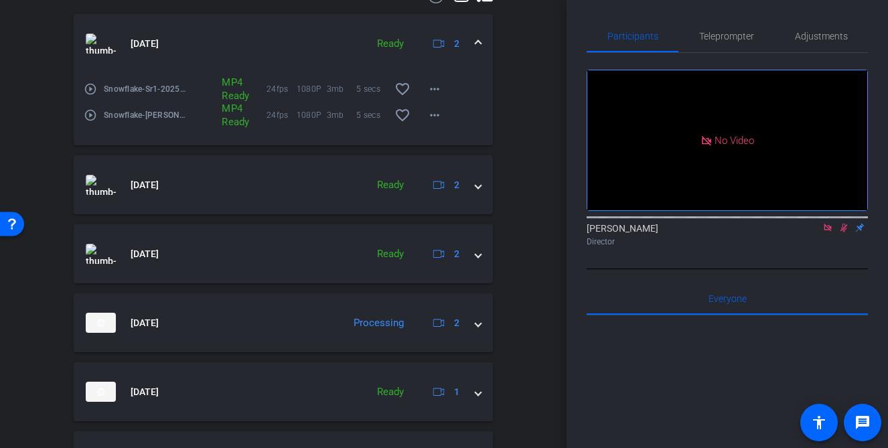
scroll to position [752, 0]
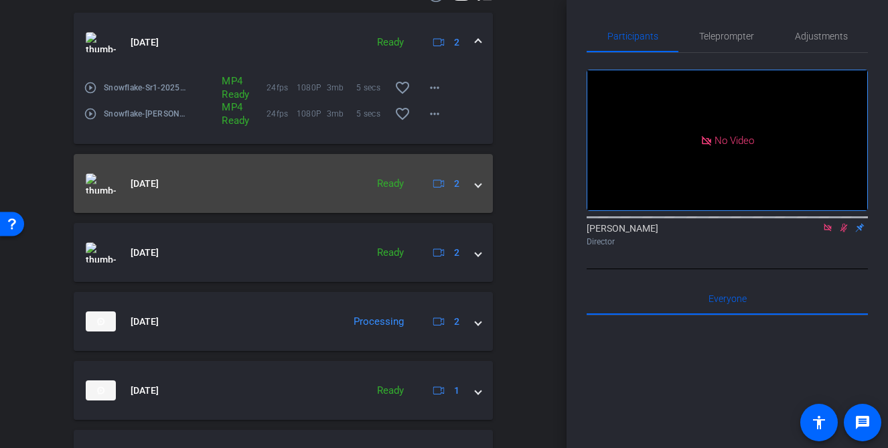
click at [478, 191] on span at bounding box center [478, 184] width 5 height 14
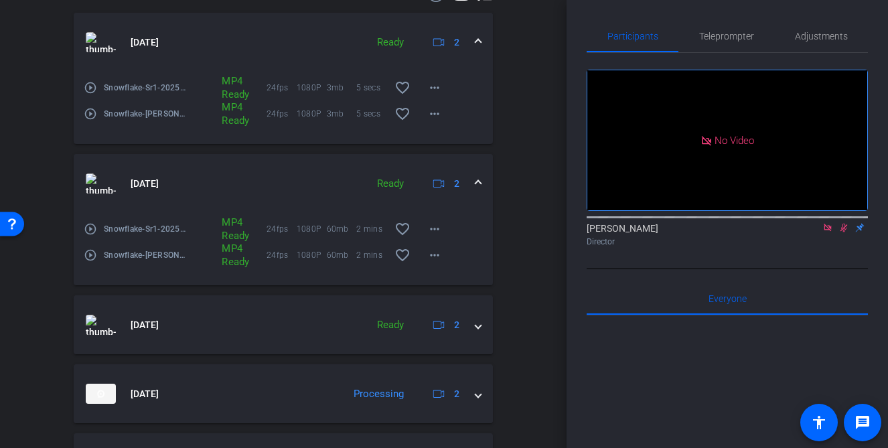
click at [89, 236] on mat-icon "play_circle_outline" at bounding box center [90, 228] width 13 height 13
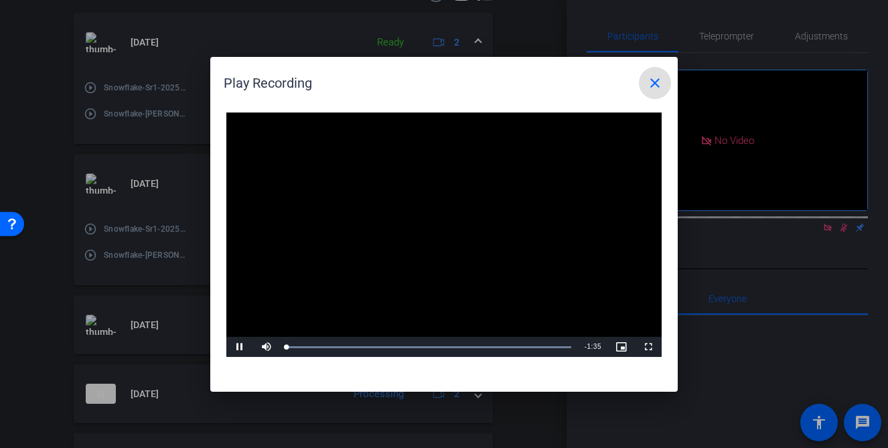
click at [427, 217] on video "Video Player" at bounding box center [444, 235] width 436 height 245
click at [237, 347] on span "Video Player" at bounding box center [239, 347] width 27 height 0
click at [322, 350] on div "Loaded : 100.00% 0:11 0:01" at bounding box center [429, 347] width 298 height 20
click at [364, 344] on div "Loaded : 100.00% 0:26 0:12" at bounding box center [429, 347] width 298 height 20
click at [404, 346] on div "Loaded : 100.00% 0:39 0:27" at bounding box center [429, 347] width 285 height 3
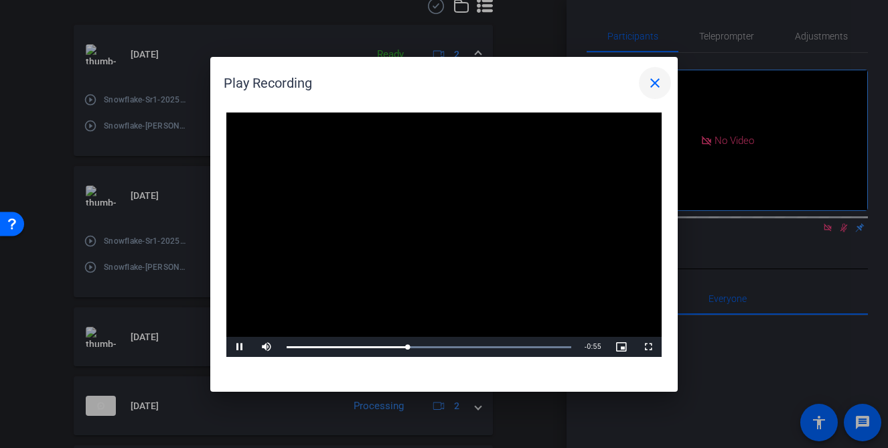
click at [655, 86] on mat-icon "close" at bounding box center [655, 83] width 16 height 16
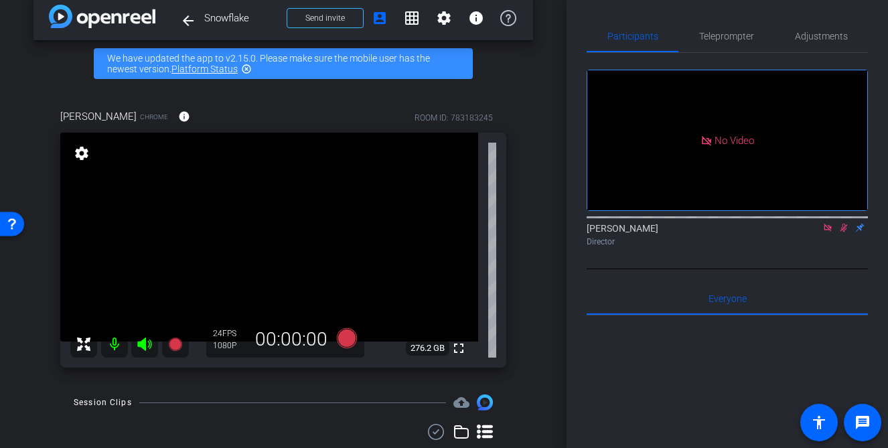
scroll to position [21, 0]
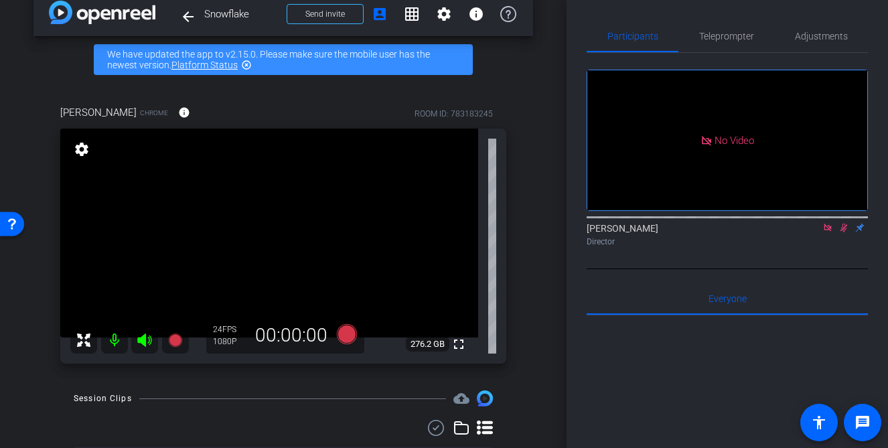
click at [848, 232] on icon at bounding box center [844, 227] width 11 height 9
click at [350, 340] on icon at bounding box center [347, 334] width 20 height 20
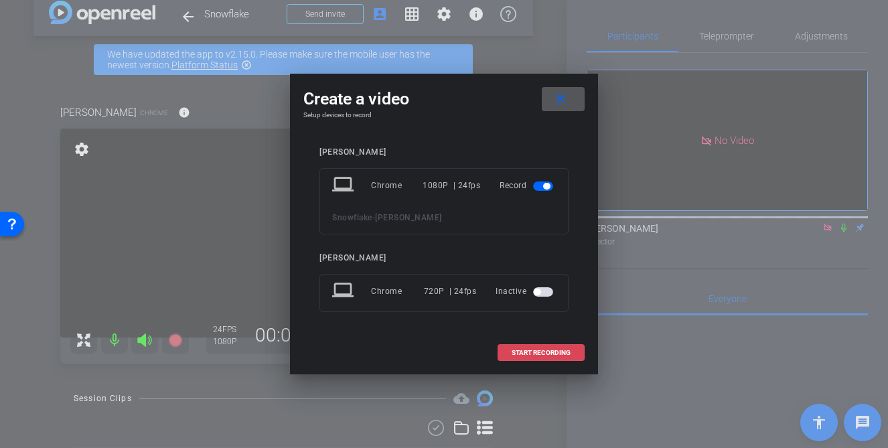
click at [555, 352] on span "START RECORDING" at bounding box center [541, 353] width 59 height 7
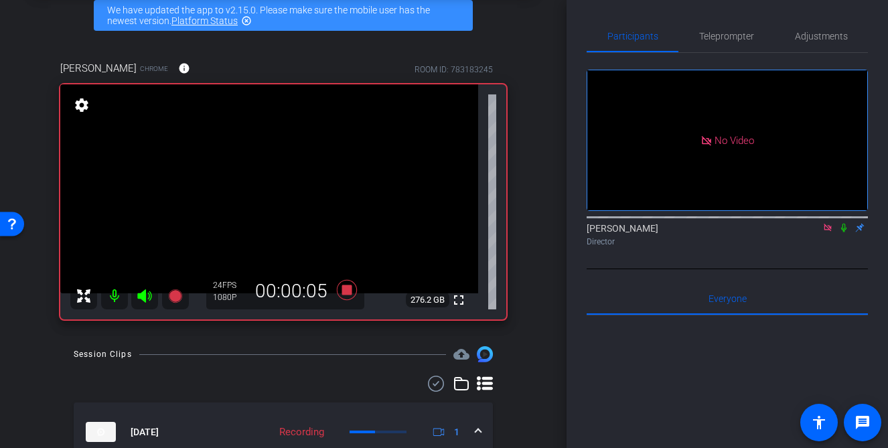
scroll to position [62, 0]
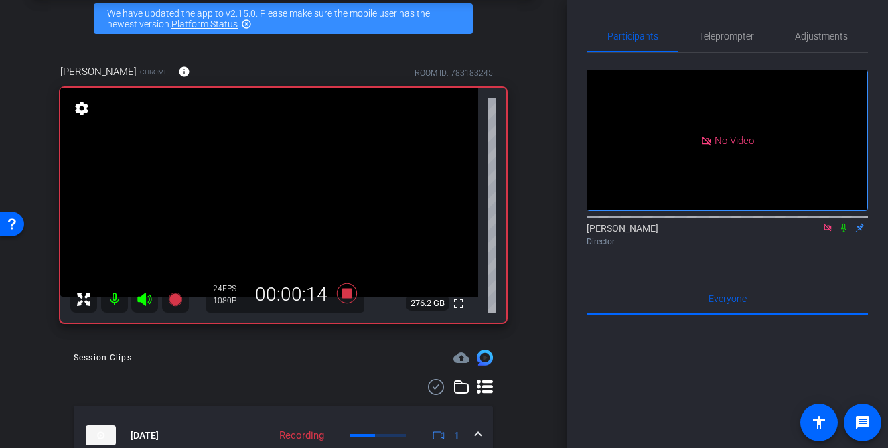
click at [846, 232] on icon at bounding box center [844, 228] width 5 height 9
click at [844, 222] on div at bounding box center [727, 216] width 281 height 11
click at [845, 232] on icon at bounding box center [844, 227] width 11 height 9
click at [846, 232] on icon at bounding box center [844, 228] width 5 height 9
click at [846, 232] on icon at bounding box center [844, 227] width 11 height 9
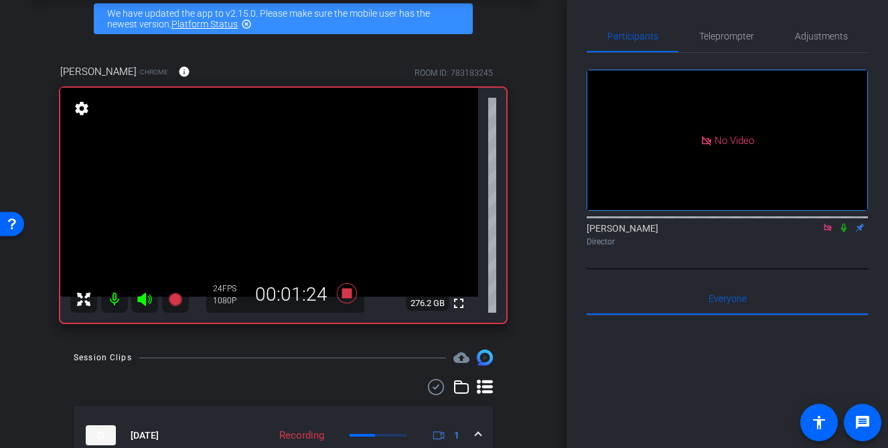
click at [846, 232] on icon at bounding box center [844, 227] width 11 height 9
click at [848, 232] on icon at bounding box center [844, 227] width 11 height 9
click at [844, 232] on icon at bounding box center [844, 228] width 5 height 9
click at [844, 232] on icon at bounding box center [844, 227] width 11 height 9
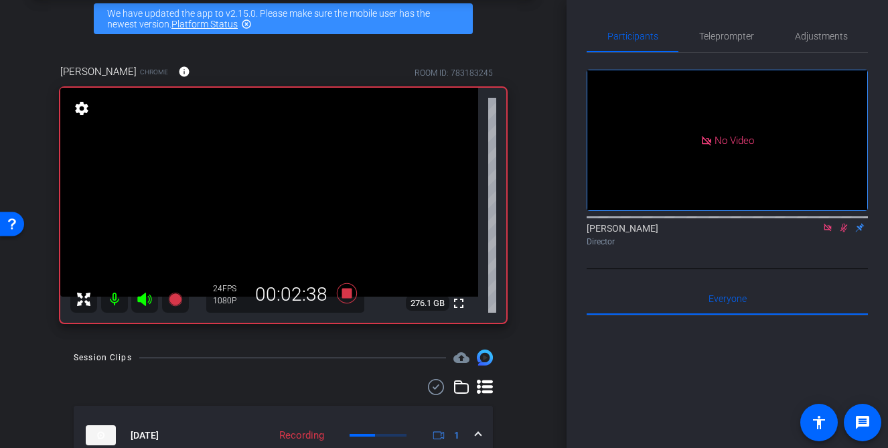
click at [844, 232] on icon at bounding box center [844, 227] width 11 height 9
click at [848, 232] on icon at bounding box center [844, 227] width 11 height 9
click at [846, 232] on icon at bounding box center [844, 227] width 11 height 9
click at [863, 248] on div "David Lennon Director" at bounding box center [727, 235] width 281 height 26
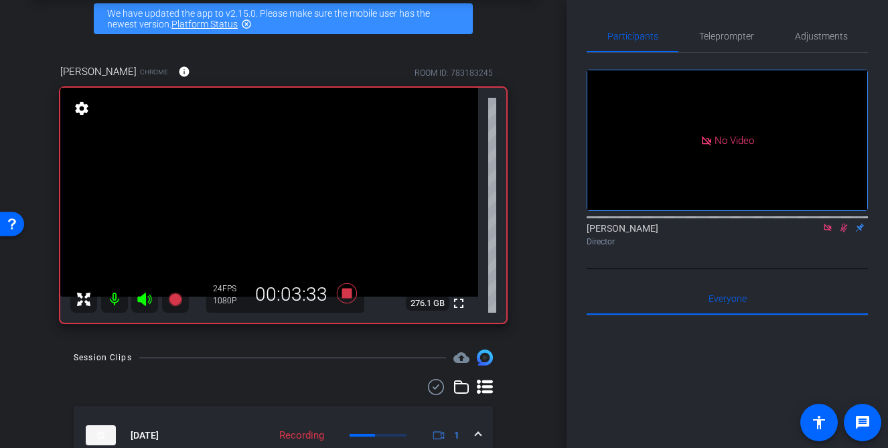
click at [846, 232] on icon at bounding box center [844, 228] width 7 height 9
click at [345, 296] on icon at bounding box center [347, 293] width 20 height 20
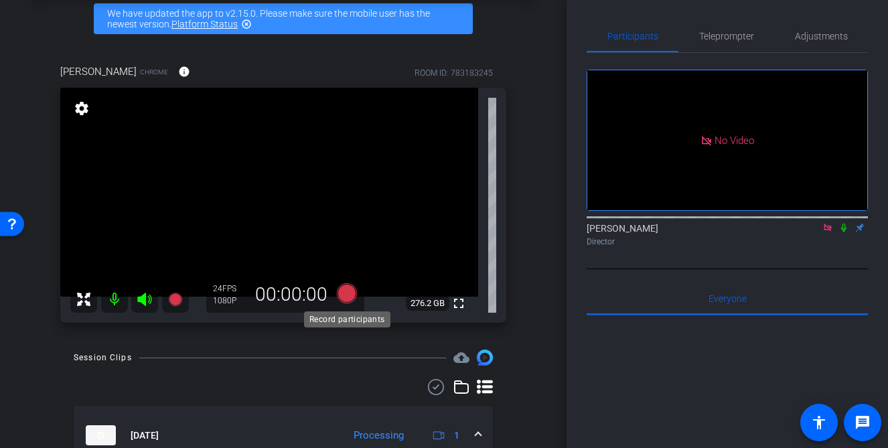
click at [348, 298] on icon at bounding box center [347, 293] width 20 height 20
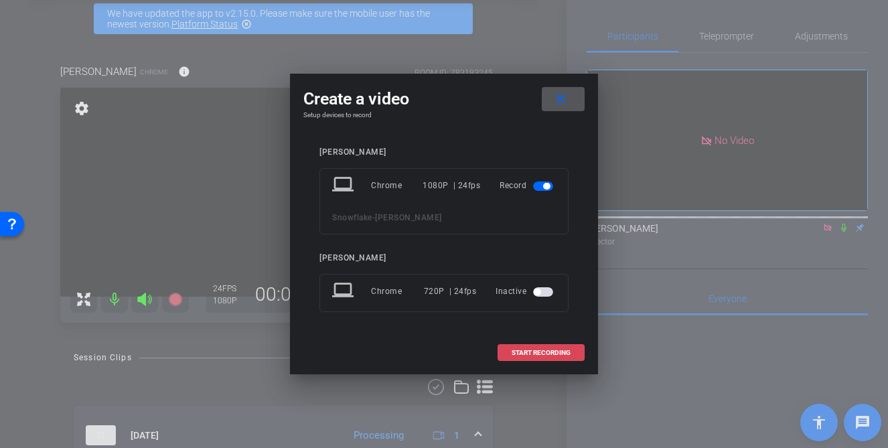
click at [531, 352] on span "START RECORDING" at bounding box center [541, 353] width 59 height 7
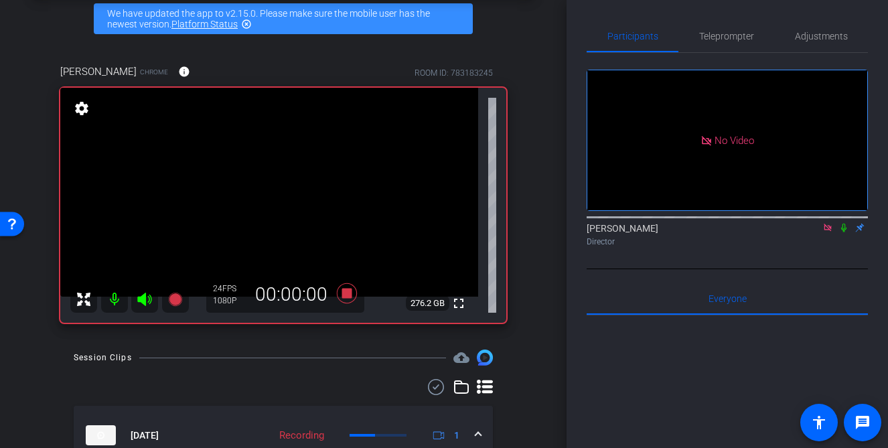
click at [843, 232] on icon at bounding box center [844, 228] width 5 height 9
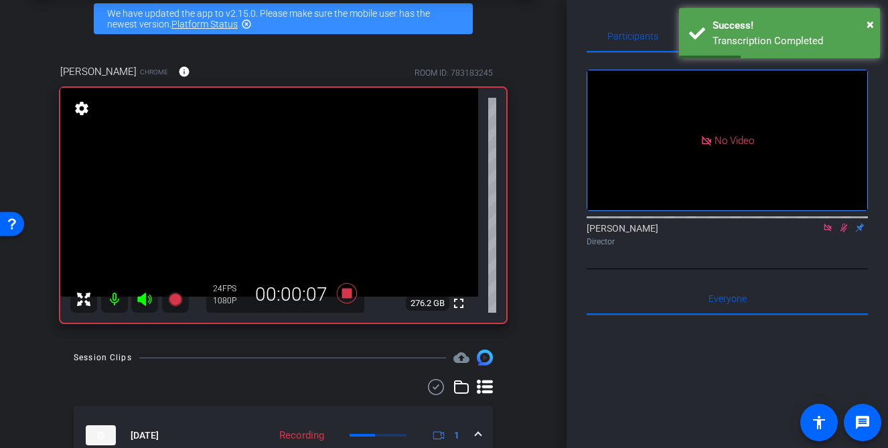
click at [846, 232] on icon at bounding box center [844, 228] width 7 height 9
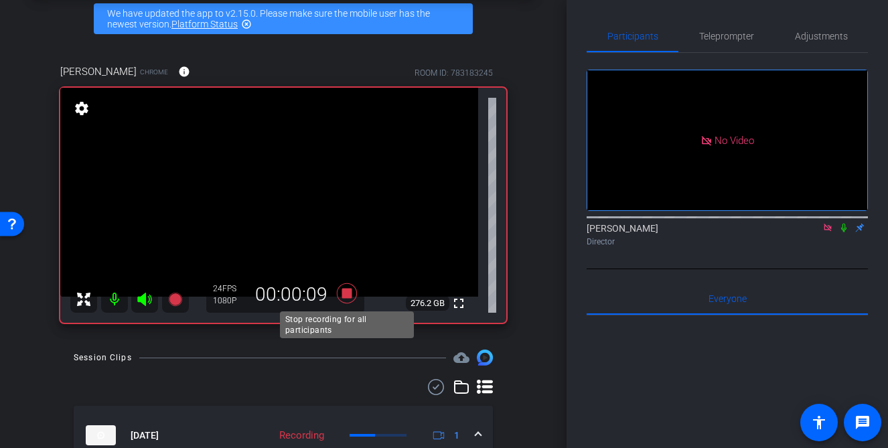
click at [344, 294] on icon at bounding box center [347, 293] width 20 height 20
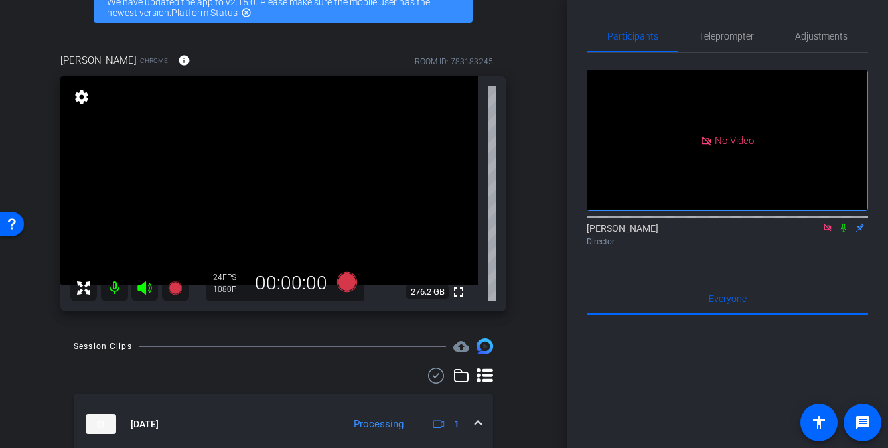
scroll to position [0, 0]
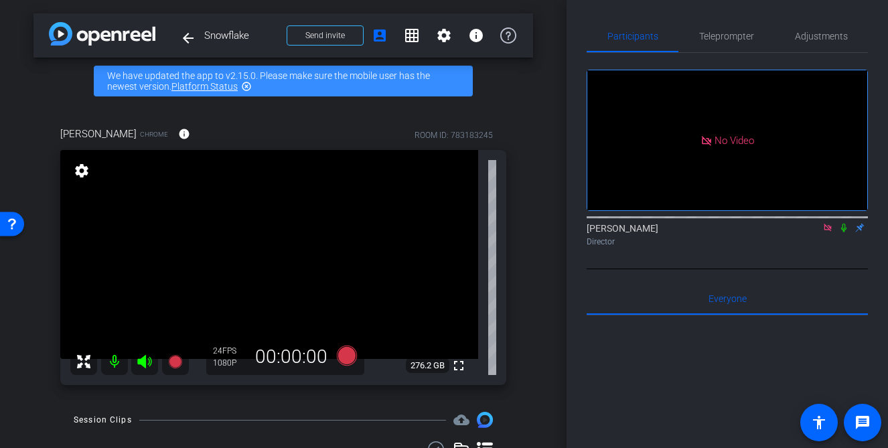
click at [828, 232] on icon at bounding box center [828, 227] width 11 height 9
click at [559, 332] on div "arrow_back Snowflake Back to project Send invite account_box grid_on settings i…" at bounding box center [283, 224] width 567 height 448
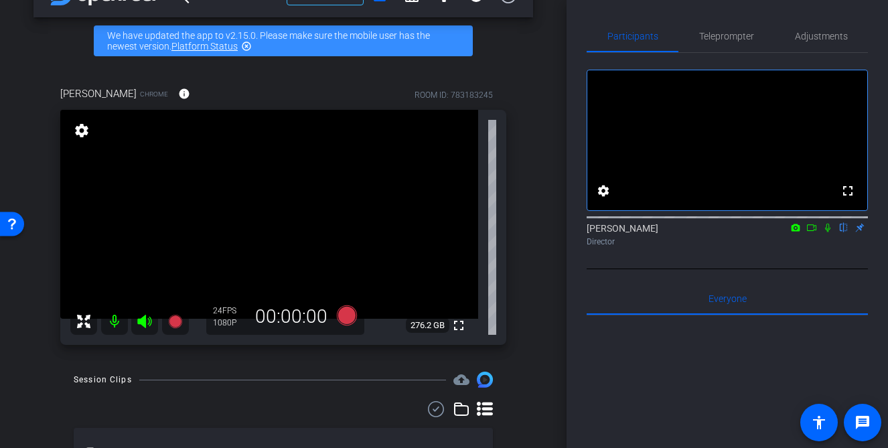
scroll to position [46, 0]
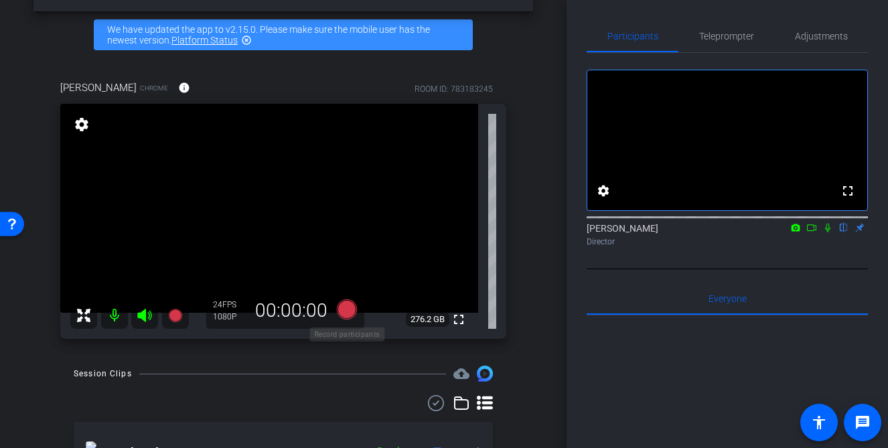
click at [347, 316] on icon at bounding box center [347, 309] width 20 height 20
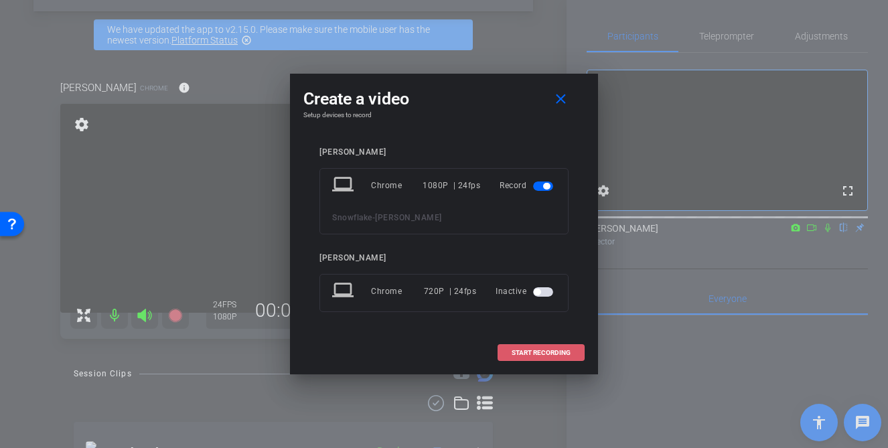
click at [543, 358] on span at bounding box center [541, 353] width 86 height 32
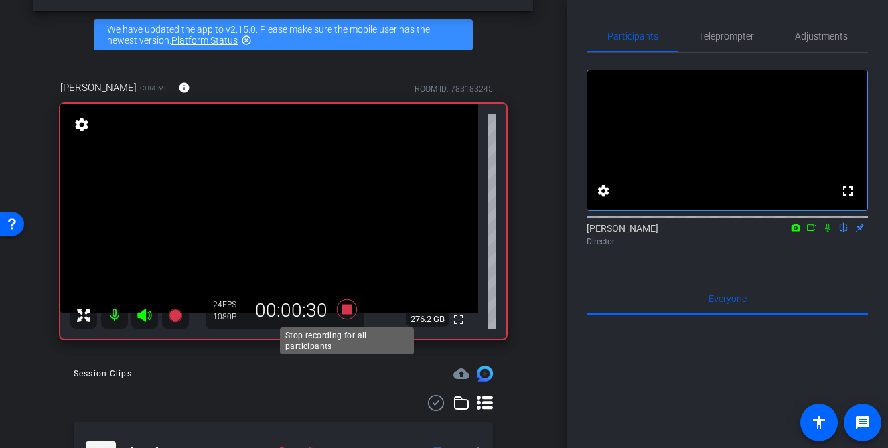
click at [344, 311] on icon at bounding box center [347, 309] width 20 height 20
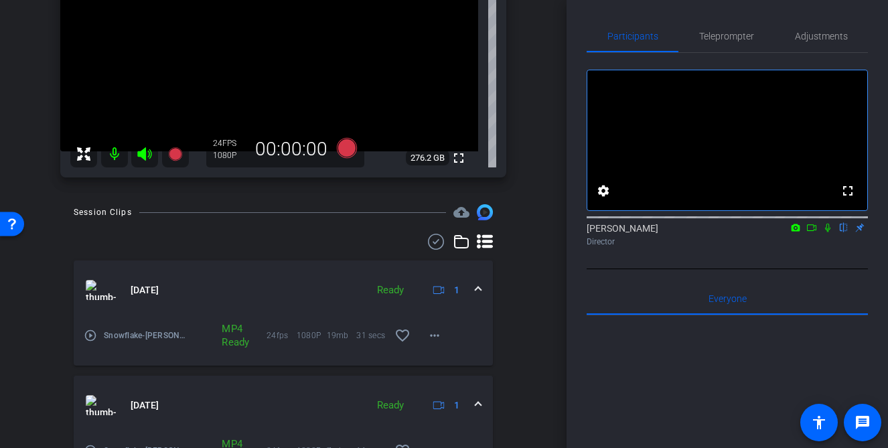
scroll to position [246, 0]
